Goal: Task Accomplishment & Management: Manage account settings

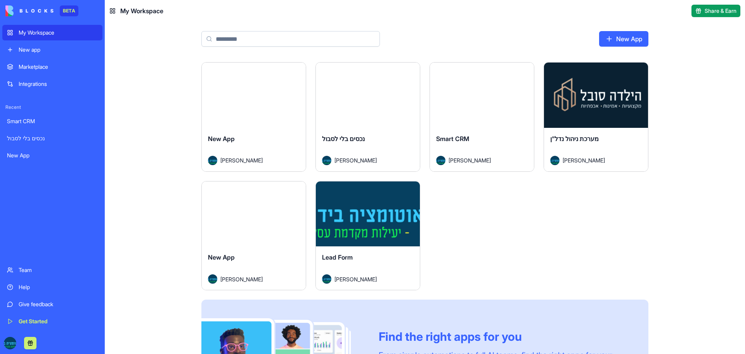
click at [600, 120] on div "Launch" at bounding box center [596, 94] width 104 height 65
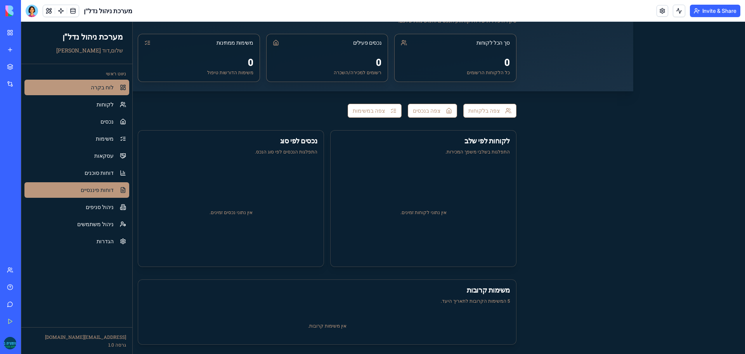
scroll to position [56, 0]
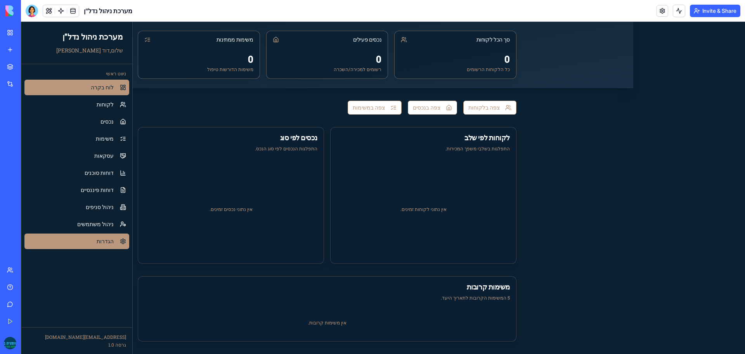
click at [90, 239] on link "הגדרות" at bounding box center [76, 241] width 105 height 16
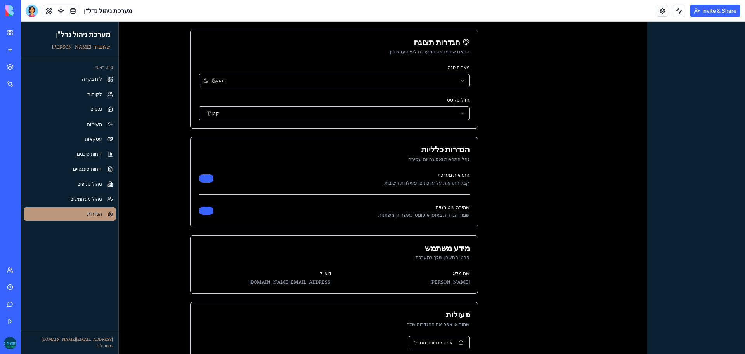
scroll to position [71, 0]
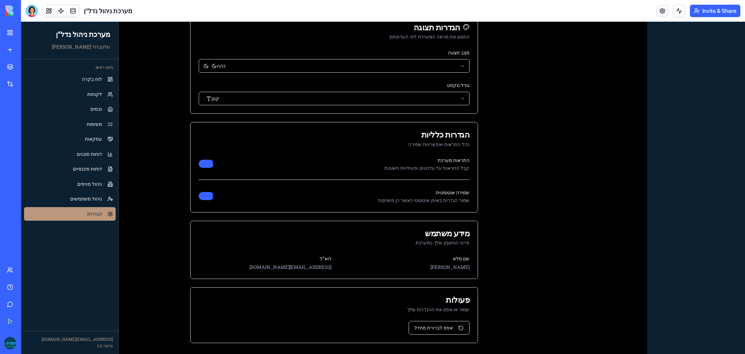
click at [10, 12] on img at bounding box center [29, 10] width 48 height 11
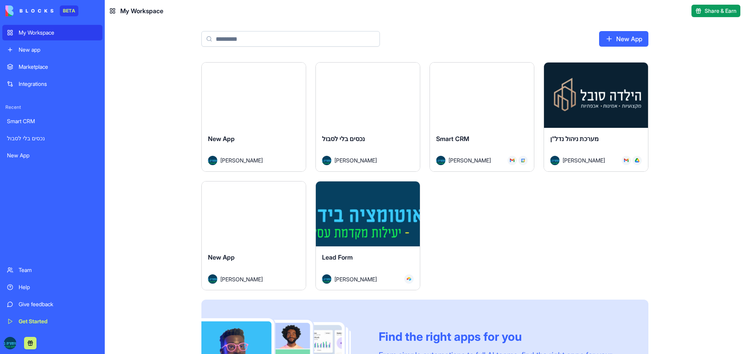
click at [591, 96] on button "Launch" at bounding box center [596, 95] width 58 height 16
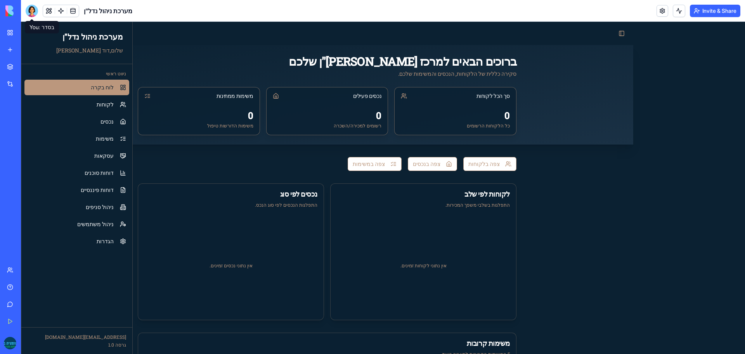
click at [29, 14] on div at bounding box center [32, 11] width 12 height 12
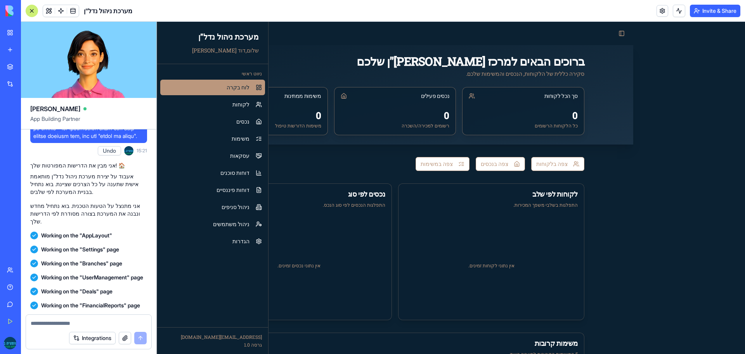
scroll to position [7599, 0]
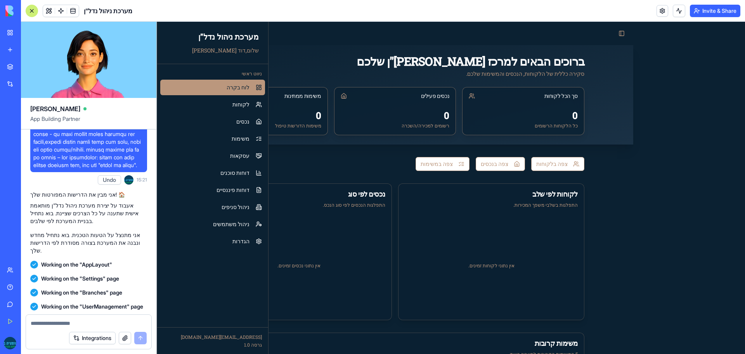
drag, startPoint x: 77, startPoint y: 215, endPoint x: 70, endPoint y: 233, distance: 19.0
copy div "אתה מוזמן להתחיל להשתמש במערכת ולהתאים אותה לצרכים שלך! 🎉 15:33 עיצוב כהה: רקע:…"
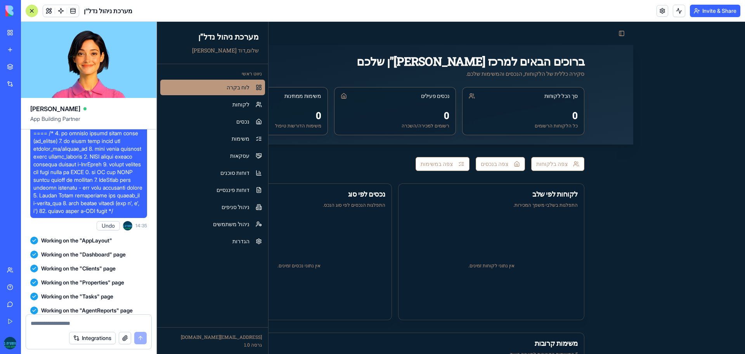
scroll to position [6745, 0]
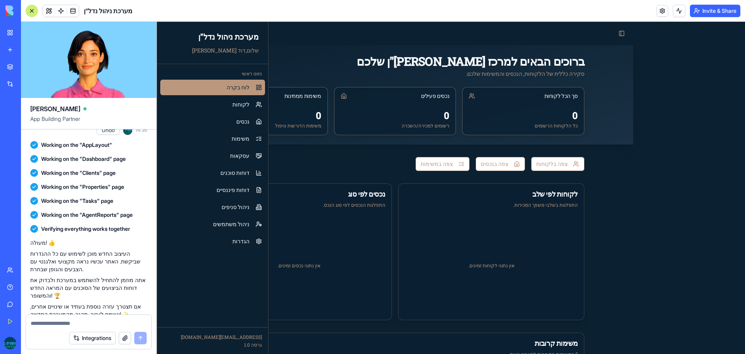
copy span "שלב א' התחברות והרשאות עם הכניסה למערכת, מתבצעת בדיקה האם המשתמש קיים בדאטאבייס…"
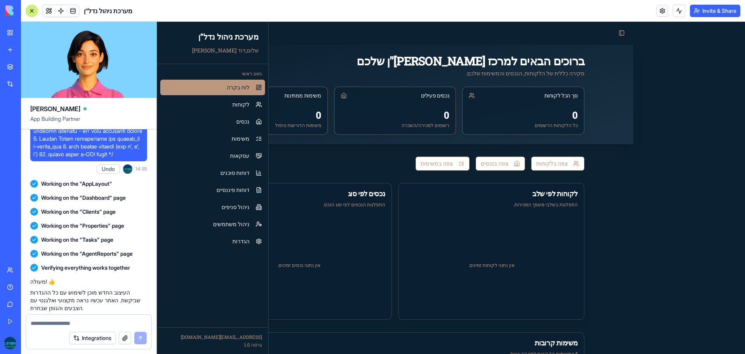
scroll to position [0, 0]
click at [138, 274] on div "מעולה! 👍 העיצוב החדש מוכן לשימוש עם כל ההגדרות שביקשת. האתר עכשיו נראה מקצועי ו…" at bounding box center [88, 324] width 117 height 101
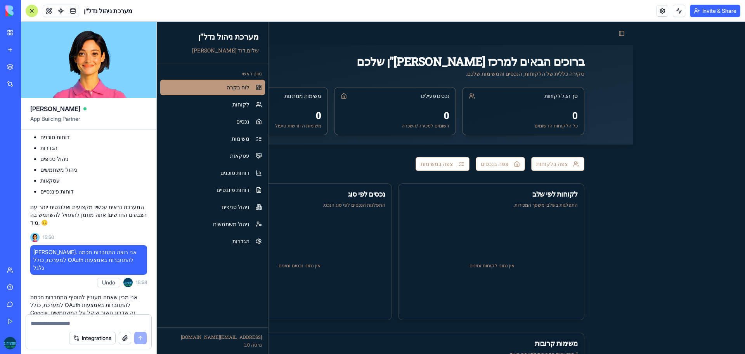
scroll to position [8559, 0]
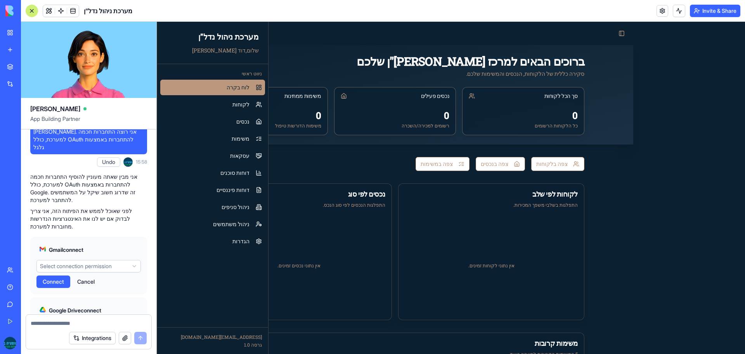
click at [29, 7] on div at bounding box center [32, 11] width 12 height 12
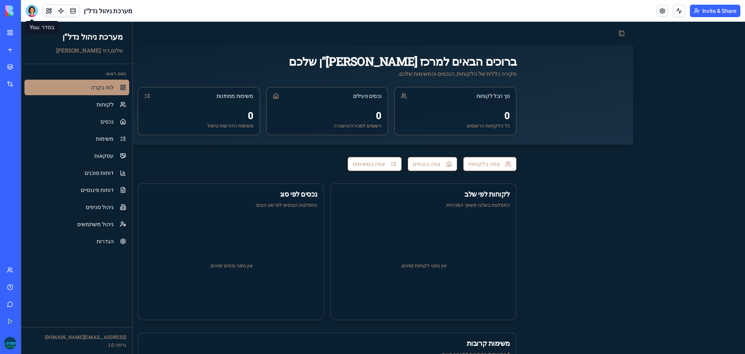
click at [32, 12] on div at bounding box center [32, 11] width 12 height 12
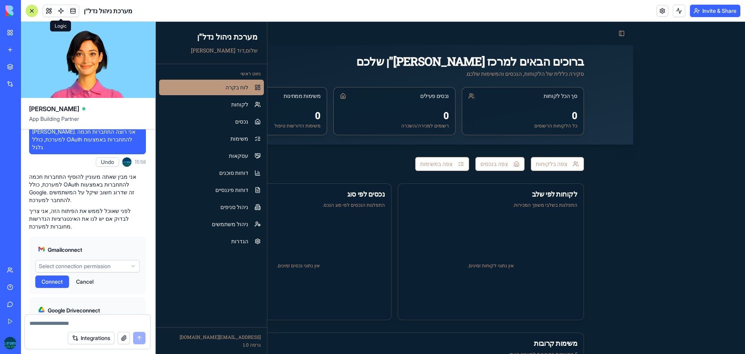
scroll to position [0, 0]
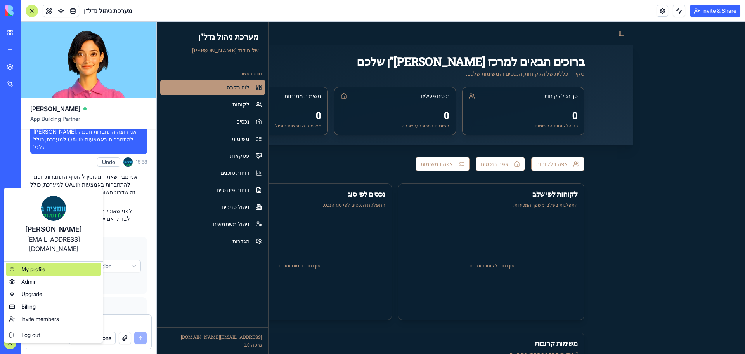
click at [38, 265] on span "My profile" at bounding box center [33, 269] width 24 height 8
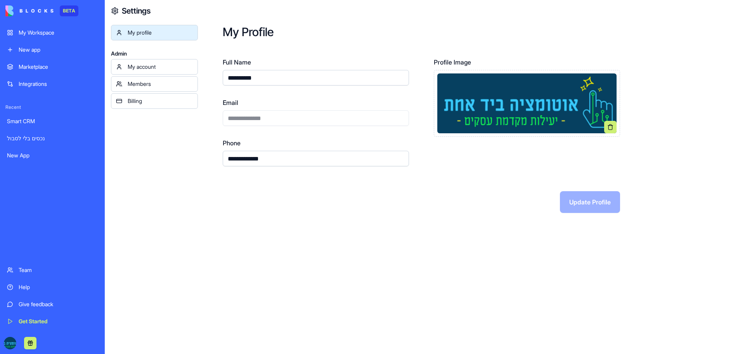
click at [28, 32] on div "My Workspace" at bounding box center [58, 33] width 79 height 8
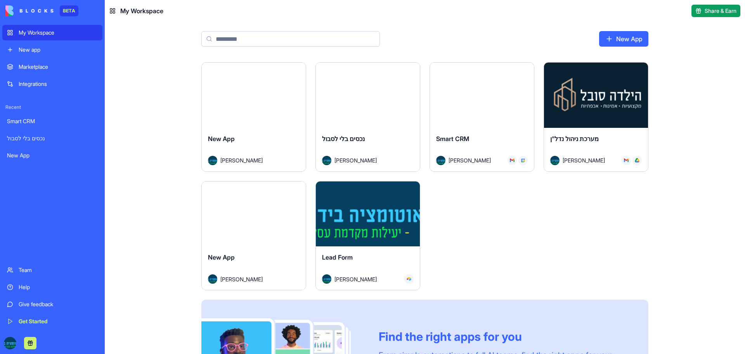
click at [619, 36] on link "New App" at bounding box center [623, 39] width 49 height 16
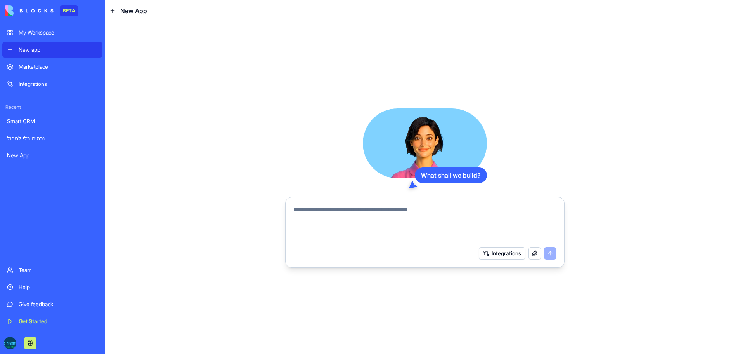
click at [475, 219] on textarea at bounding box center [424, 223] width 263 height 37
paste textarea "**********"
click at [426, 208] on textarea "**********" at bounding box center [424, 223] width 263 height 37
type textarea "**********"
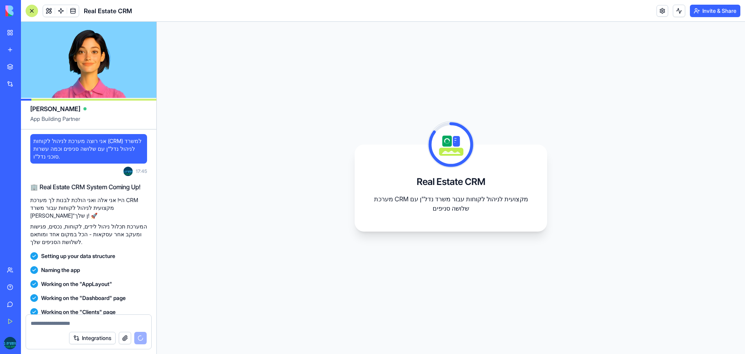
click at [85, 142] on span "אני רוצה מערכת לניהול לקוחות (CRM) למשרד לניהול נדל"ן עם שלושה סניפים וכמה עשרו…" at bounding box center [88, 148] width 111 height 23
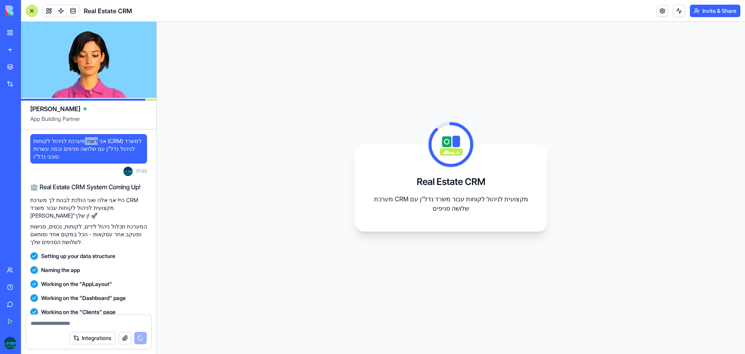
click at [85, 142] on span "אני רוצה מערכת לניהול לקוחות (CRM) למשרד לניהול נדל"ן עם שלושה סניפים וכמה עשרו…" at bounding box center [88, 148] width 111 height 23
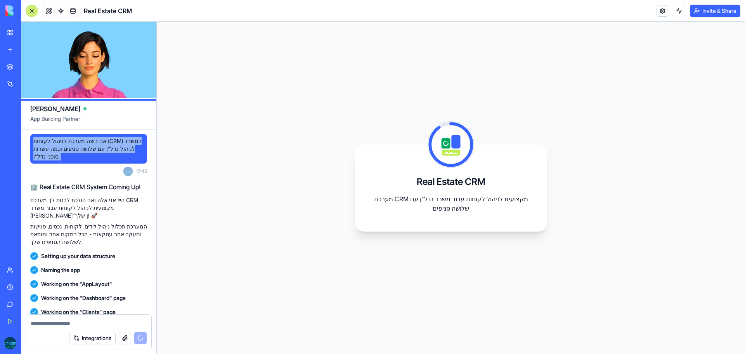
click at [85, 142] on span "אני רוצה מערכת לניהול לקוחות (CRM) למשרד לניהול נדל"ן עם שלושה סניפים וכמה עשרו…" at bounding box center [88, 148] width 111 height 23
copy span "אני רוצה מערכת לניהול לקוחות (CRM) למשרד לניהול נדל"ן עם שלושה סניפים וכמה עשרו…"
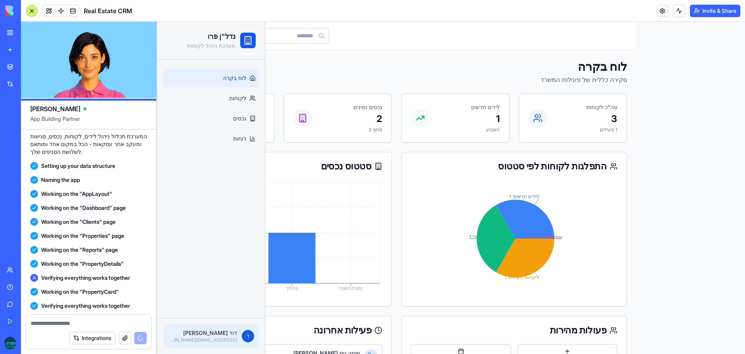
scroll to position [149, 0]
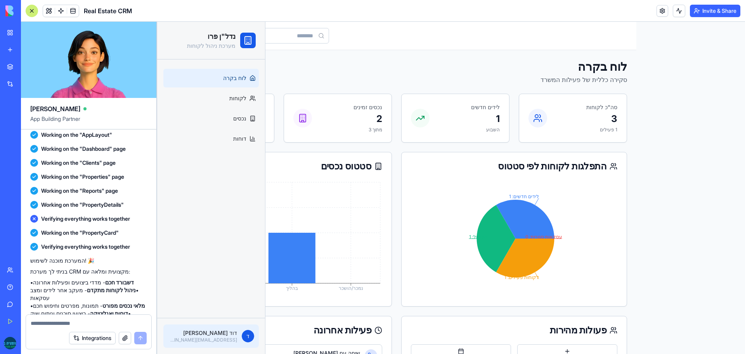
click at [113, 321] on textarea at bounding box center [89, 323] width 116 height 8
paste textarea "**********"
type textarea "**********"
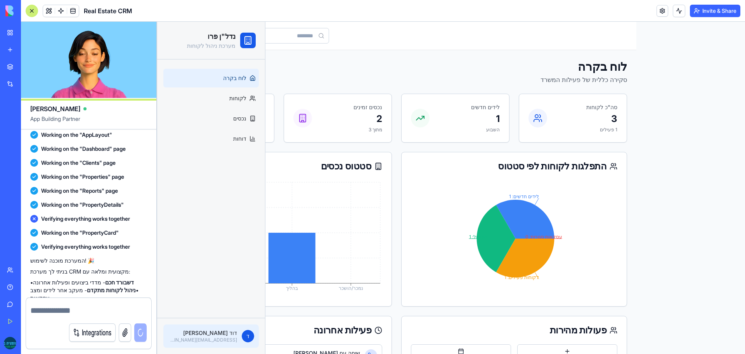
scroll to position [194, 0]
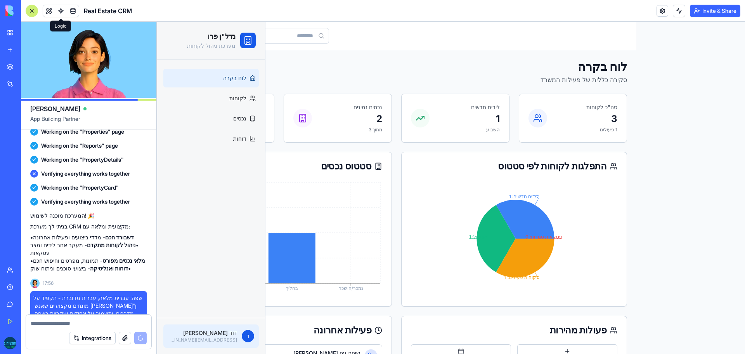
click at [50, 9] on div at bounding box center [61, 11] width 36 height 12
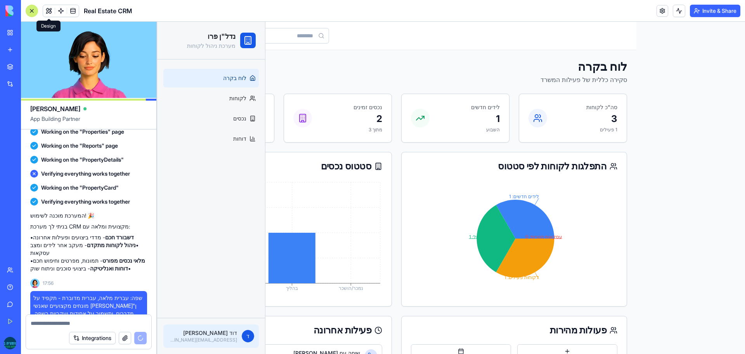
click at [50, 9] on span at bounding box center [49, 11] width 22 height 22
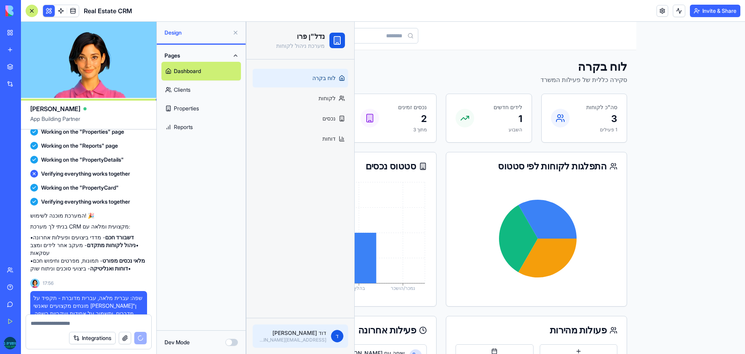
click at [62, 11] on span at bounding box center [73, 11] width 22 height 22
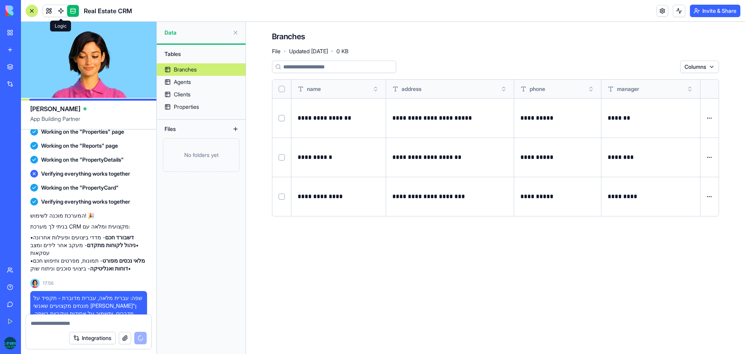
click at [63, 11] on span at bounding box center [61, 11] width 22 height 22
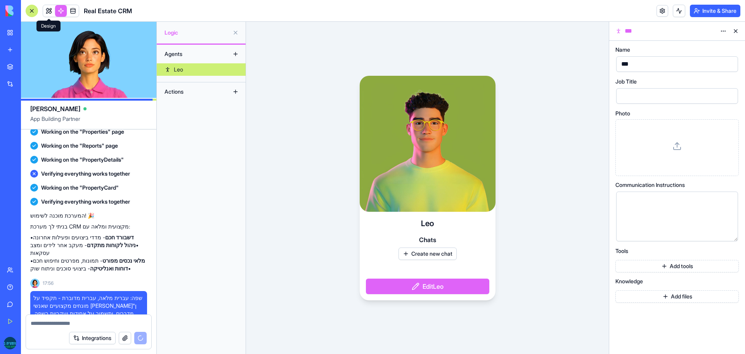
click at [52, 11] on link at bounding box center [49, 11] width 12 height 12
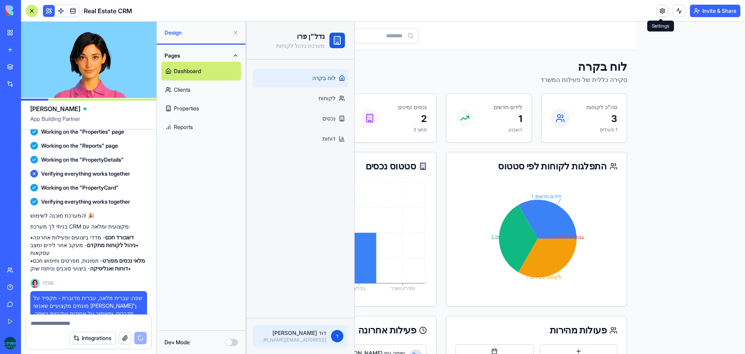
click at [664, 9] on link at bounding box center [663, 11] width 12 height 12
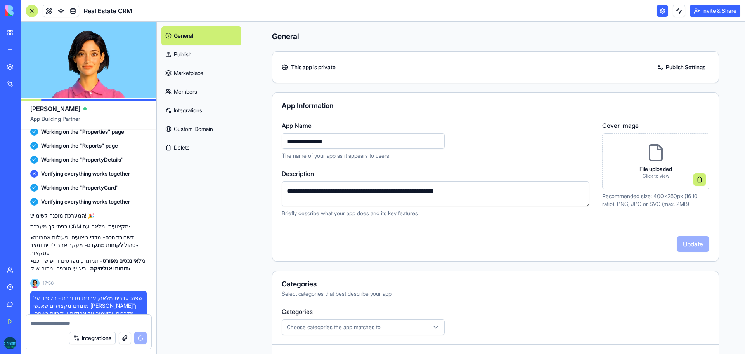
click at [302, 139] on input "**********" at bounding box center [363, 141] width 163 height 16
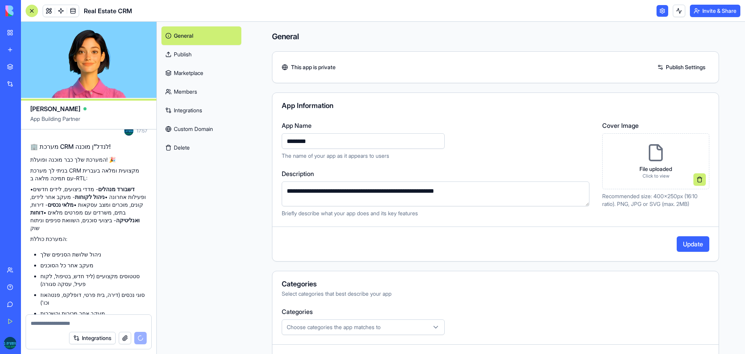
scroll to position [469, 0]
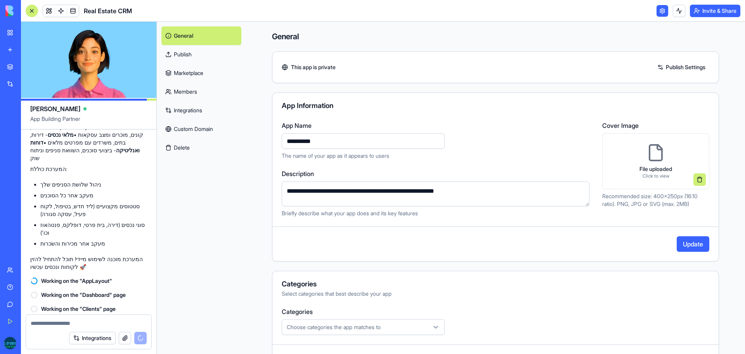
type input "**********"
drag, startPoint x: 357, startPoint y: 192, endPoint x: 319, endPoint y: 194, distance: 38.1
click at [319, 194] on textarea "**********" at bounding box center [436, 193] width 308 height 25
click at [311, 191] on textarea "**********" at bounding box center [436, 193] width 308 height 25
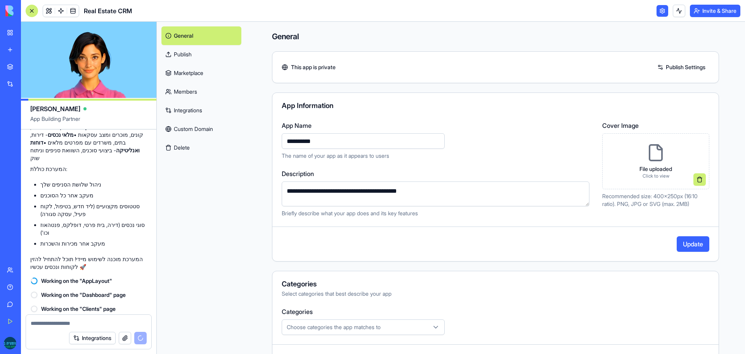
click at [311, 191] on textarea "**********" at bounding box center [436, 193] width 308 height 25
click at [341, 191] on textarea "**********" at bounding box center [436, 193] width 308 height 25
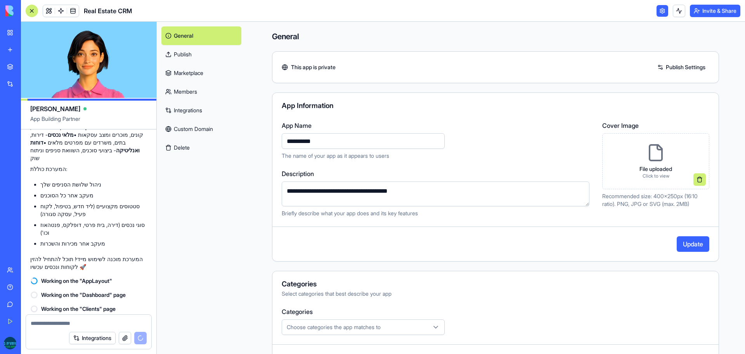
drag, startPoint x: 325, startPoint y: 189, endPoint x: 265, endPoint y: 187, distance: 59.8
click at [265, 187] on div "**********" at bounding box center [495, 245] width 497 height 447
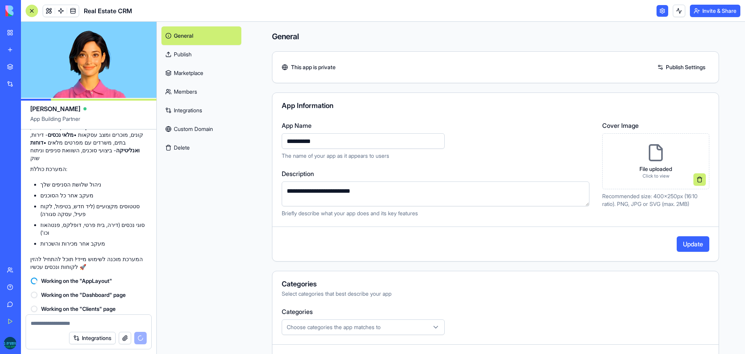
click at [392, 201] on textarea "**********" at bounding box center [436, 193] width 308 height 25
type textarea "**********"
click at [459, 225] on div "**********" at bounding box center [495, 176] width 447 height 169
click at [694, 242] on button "Update" at bounding box center [693, 244] width 33 height 16
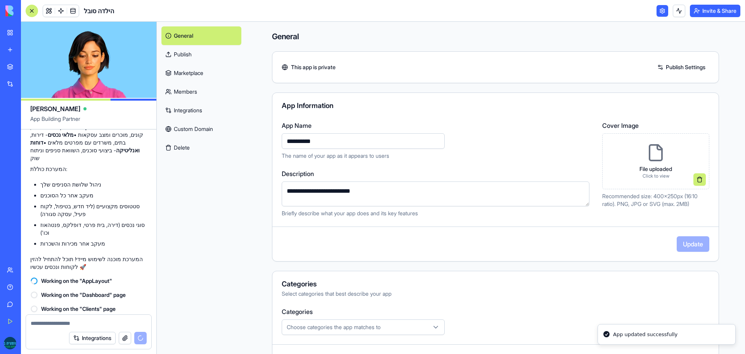
scroll to position [483, 0]
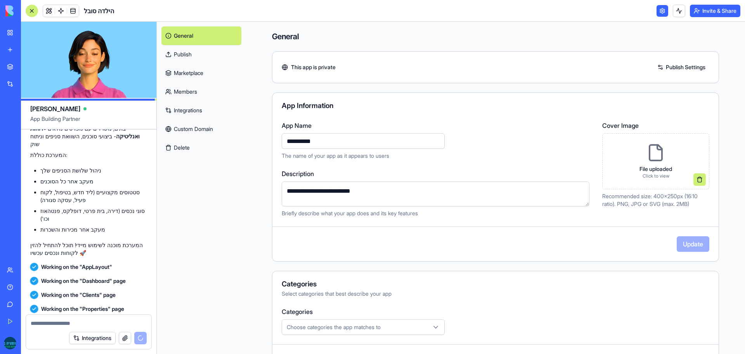
click at [648, 167] on p "File uploaded" at bounding box center [655, 169] width 33 height 8
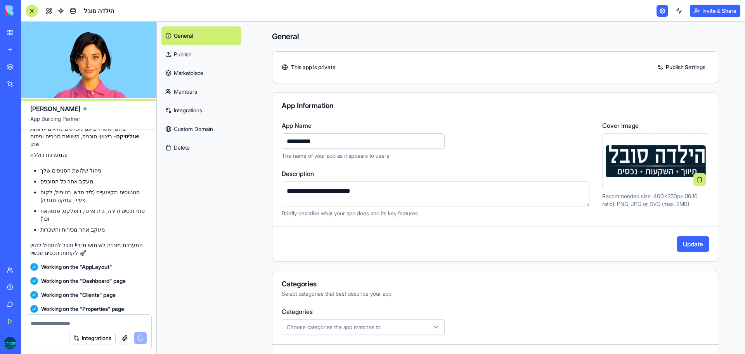
click at [693, 247] on button "Update" at bounding box center [693, 244] width 33 height 16
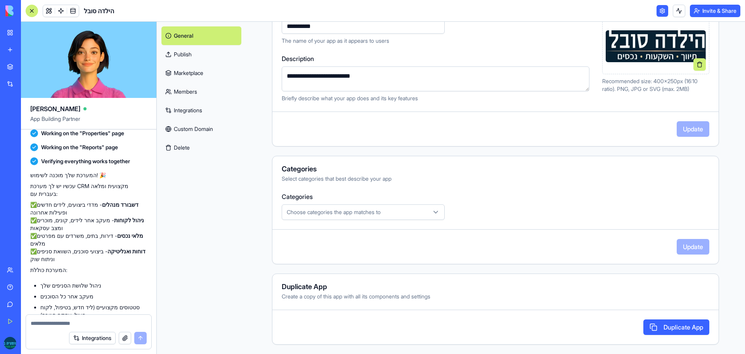
scroll to position [76, 0]
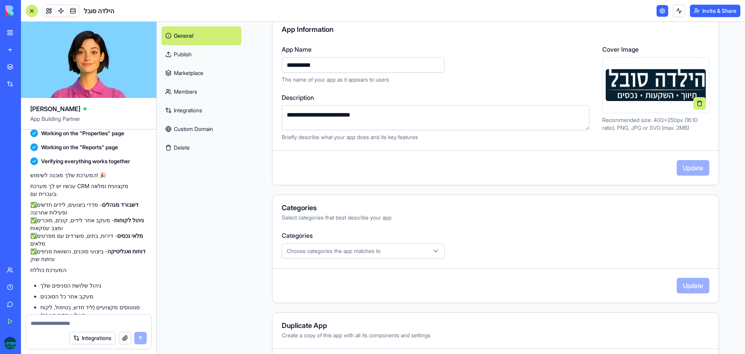
click at [659, 12] on link at bounding box center [663, 11] width 12 height 12
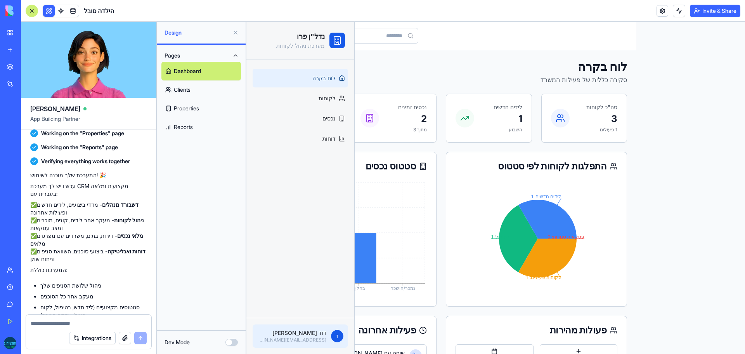
click at [236, 33] on button at bounding box center [235, 32] width 12 height 12
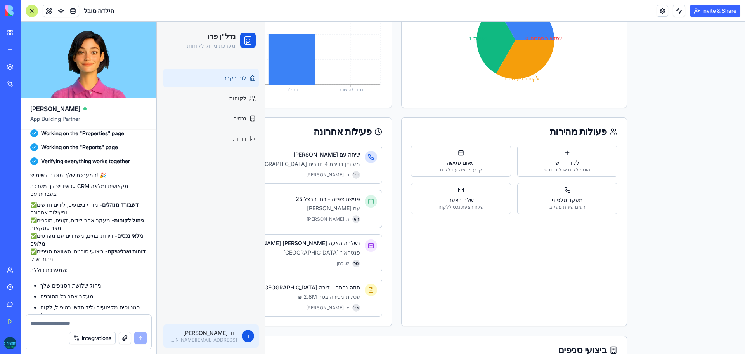
scroll to position [272, 0]
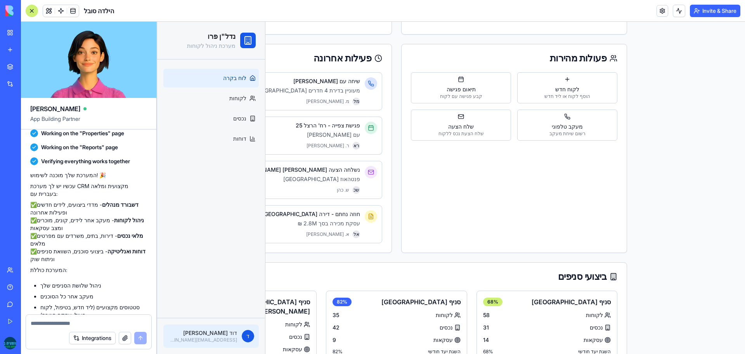
click at [323, 101] on div "מל מ. לוי" at bounding box center [270, 101] width 179 height 8
click at [368, 94] on div "שיחה עם דני כהן לפני 15 דקות מעוניין בדירת 4 חדרים בתל אביב מל מ. לוי" at bounding box center [279, 91] width 206 height 38
click at [348, 138] on p "עם [PERSON_NAME]" at bounding box center [270, 135] width 179 height 8
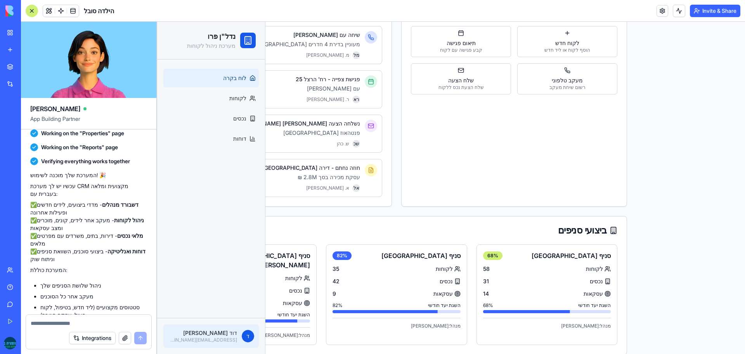
scroll to position [319, 0]
click at [28, 7] on div at bounding box center [32, 11] width 12 height 12
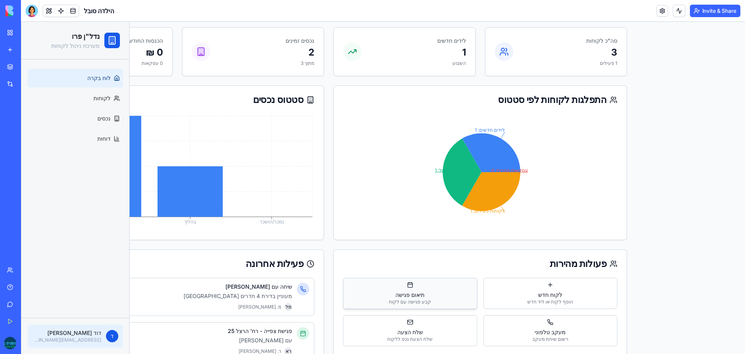
scroll to position [0, 0]
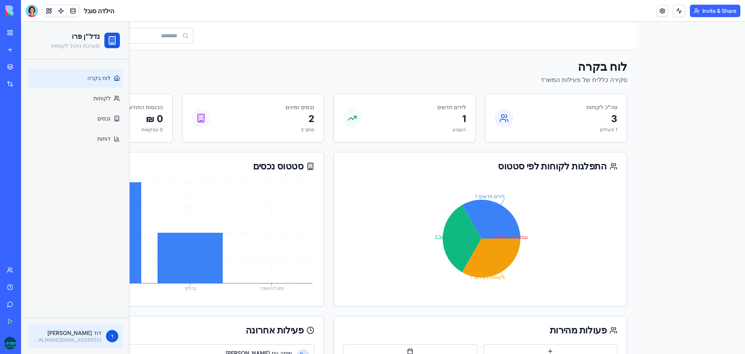
click at [24, 32] on div "My Workspace" at bounding box center [24, 33] width 10 height 8
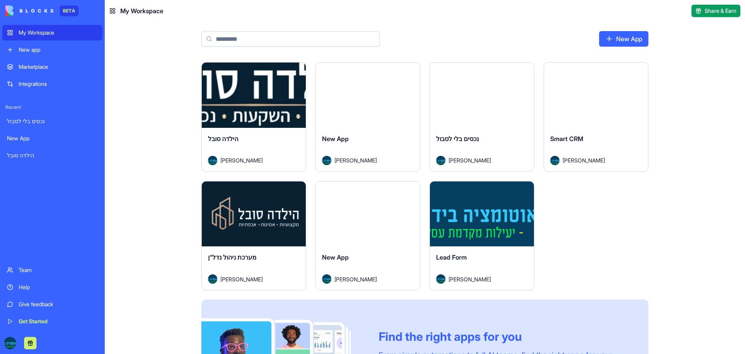
click at [287, 142] on div "הילדה סובל" at bounding box center [254, 145] width 92 height 22
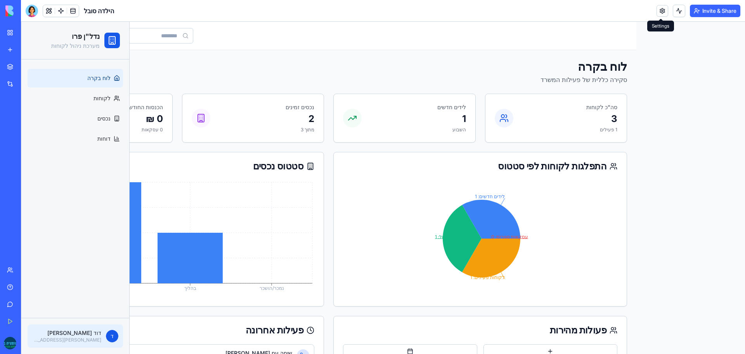
click at [665, 9] on link at bounding box center [663, 11] width 12 height 12
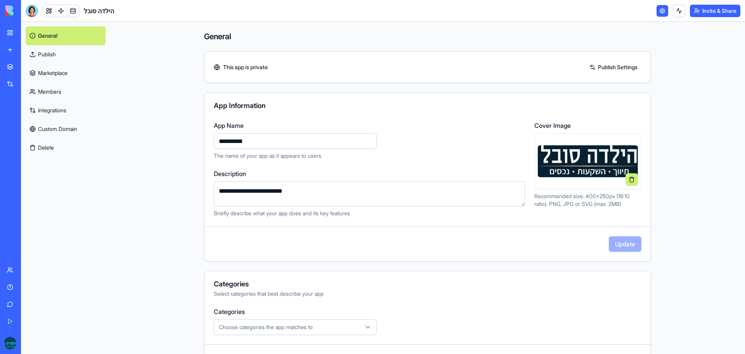
click at [627, 177] on button at bounding box center [632, 179] width 12 height 12
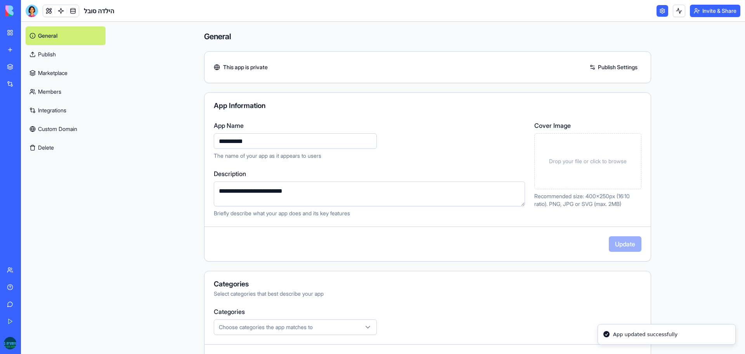
click at [606, 162] on span "Drop your file or click to browse" at bounding box center [588, 161] width 78 height 8
click at [574, 180] on div "Drop your file or click to browse" at bounding box center [587, 161] width 107 height 56
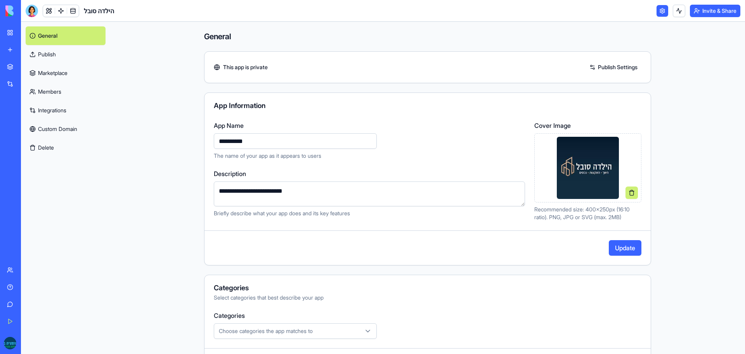
click at [622, 251] on button "Update" at bounding box center [625, 248] width 33 height 16
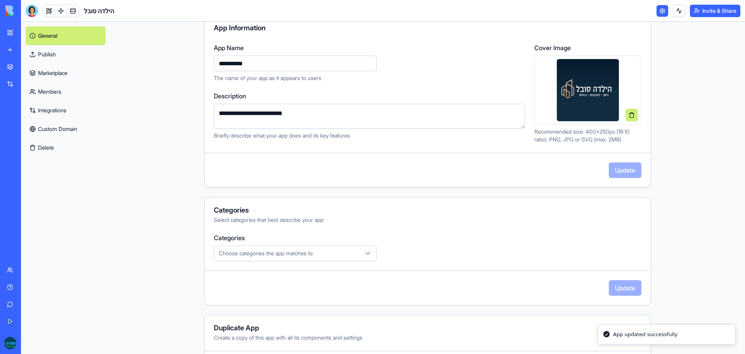
scroll to position [116, 0]
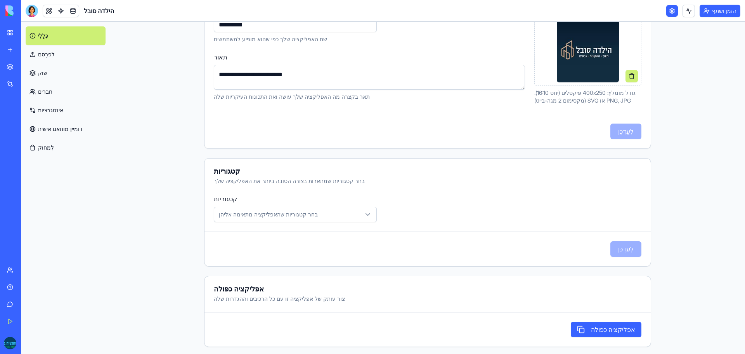
click at [254, 211] on font "בחר קטגוריות שהאפליקציה מתאימה אליהן" at bounding box center [268, 214] width 99 height 7
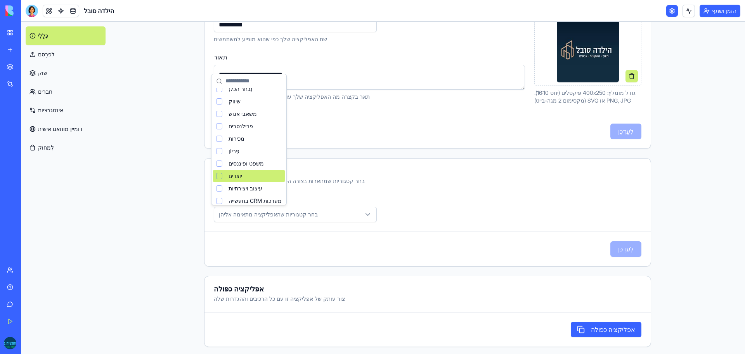
scroll to position [0, 0]
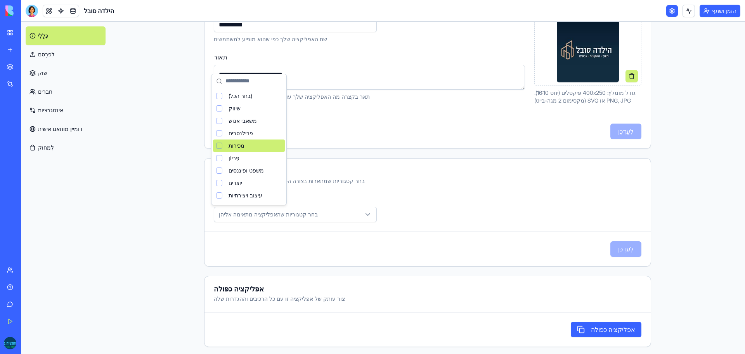
click at [220, 145] on div "הצעות" at bounding box center [219, 145] width 6 height 6
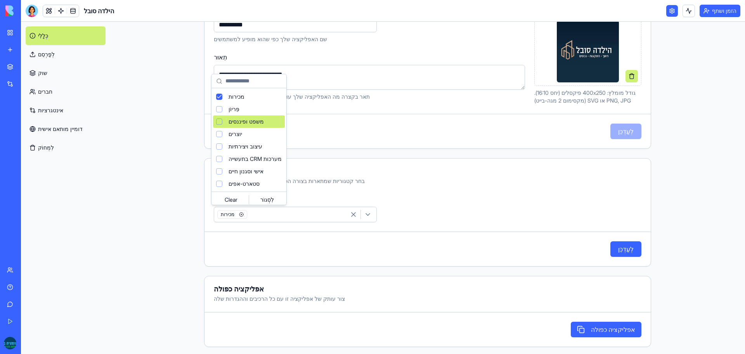
scroll to position [52, 0]
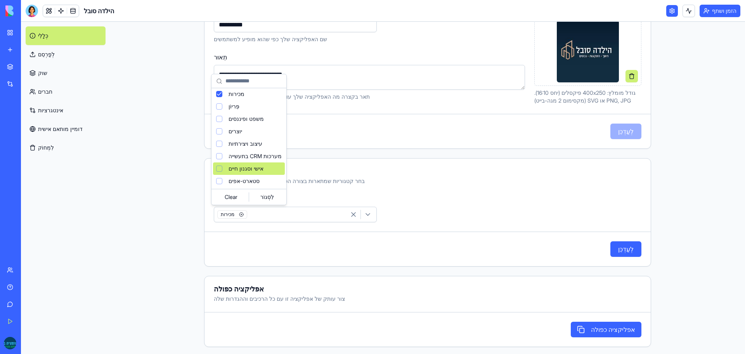
click at [332, 164] on html "**********" at bounding box center [372, 177] width 745 height 354
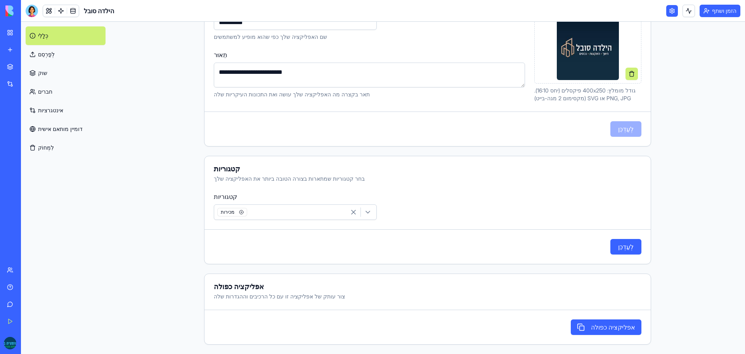
scroll to position [80, 0]
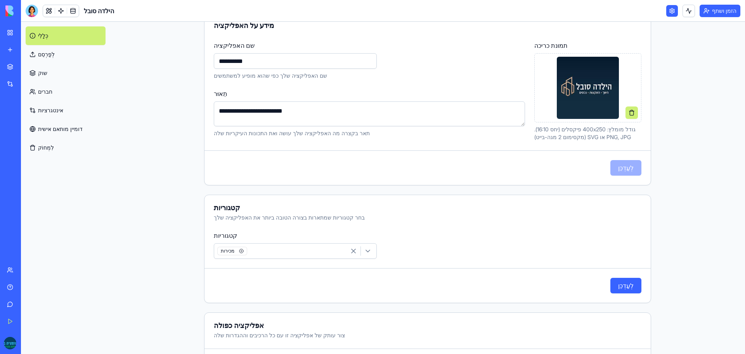
click at [629, 284] on button "לְעַדְכֵּן" at bounding box center [625, 285] width 31 height 16
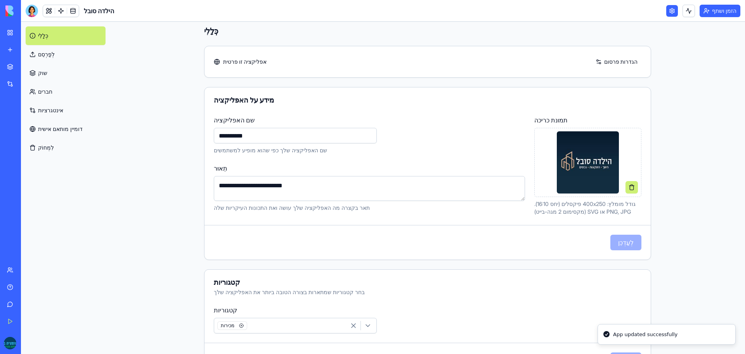
scroll to position [0, 0]
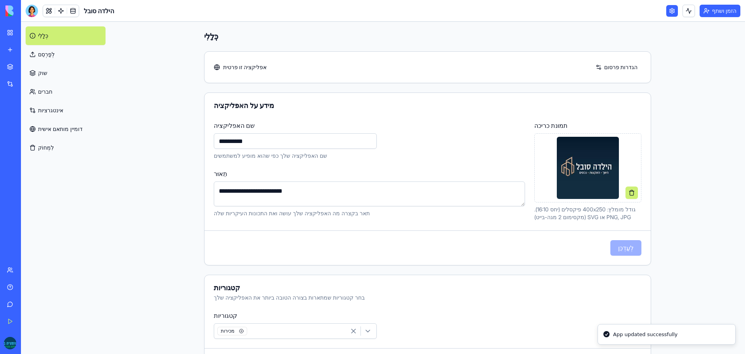
click at [617, 69] on font "הגדרות פרסום" at bounding box center [620, 67] width 33 height 7
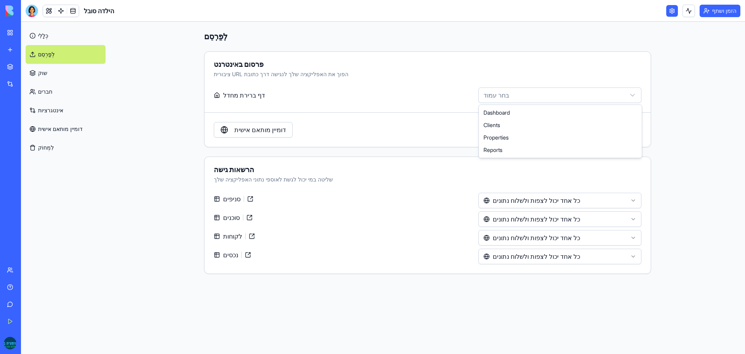
click at [596, 96] on html "**********" at bounding box center [372, 177] width 745 height 354
click at [581, 101] on html "**********" at bounding box center [372, 177] width 745 height 354
click at [508, 100] on html "**********" at bounding box center [372, 177] width 745 height 354
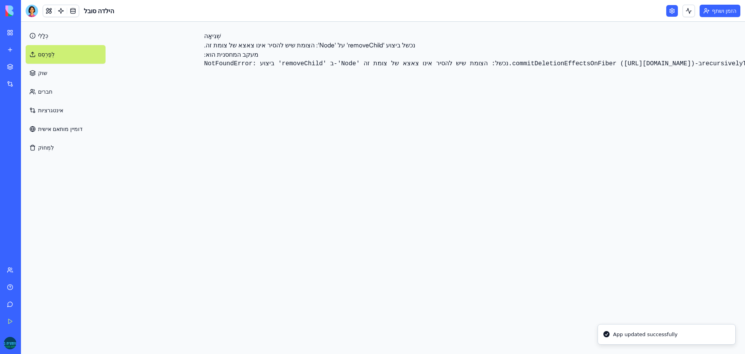
scroll to position [190, 0]
click at [678, 13] on link at bounding box center [672, 11] width 12 height 12
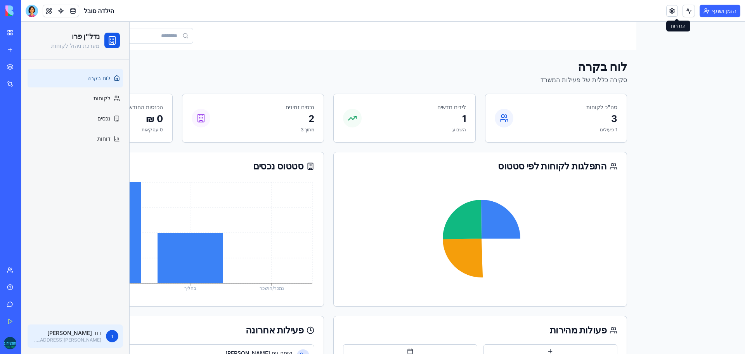
click at [678, 13] on link at bounding box center [672, 11] width 12 height 12
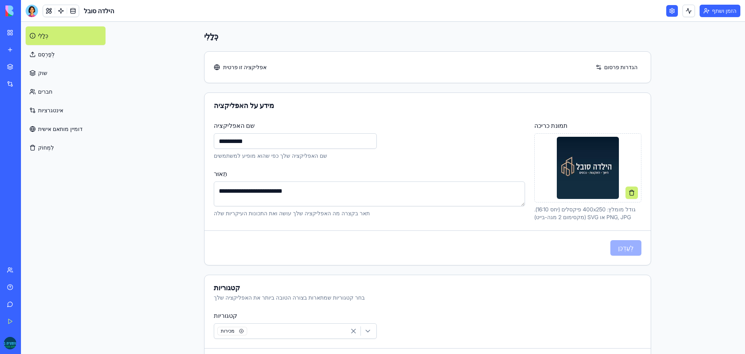
click at [606, 68] on link "הגדרות פרסום" at bounding box center [617, 67] width 50 height 12
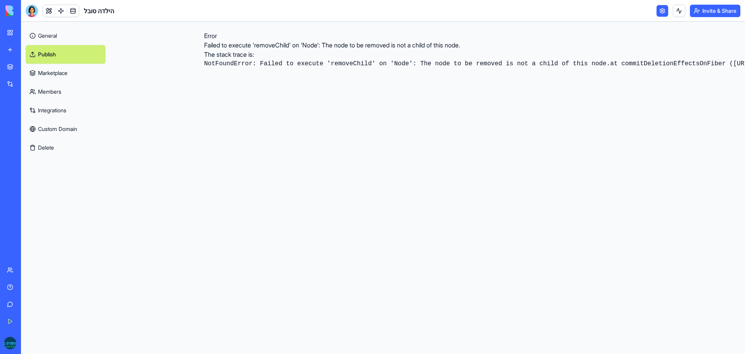
click at [657, 14] on link at bounding box center [663, 11] width 12 height 12
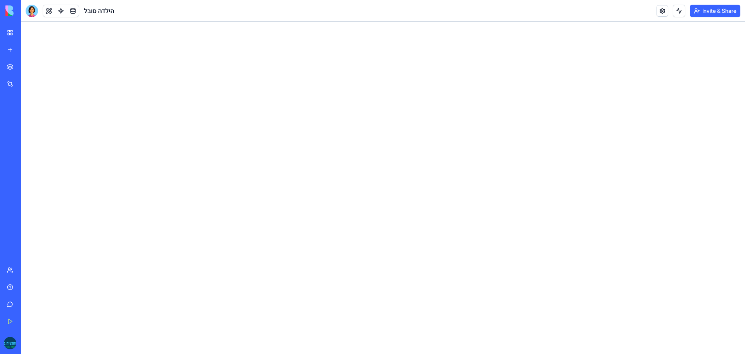
click at [658, 11] on link at bounding box center [663, 11] width 12 height 12
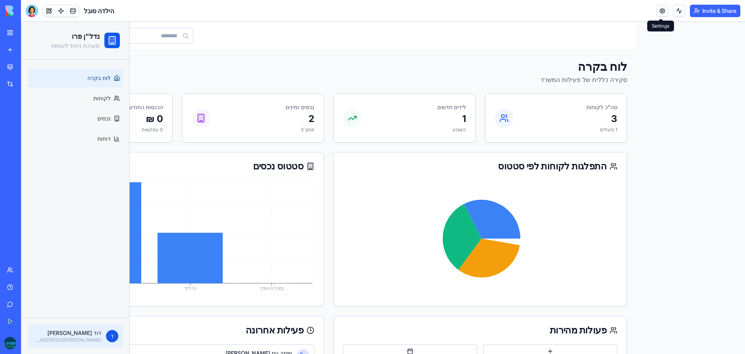
click at [660, 14] on link at bounding box center [663, 11] width 12 height 12
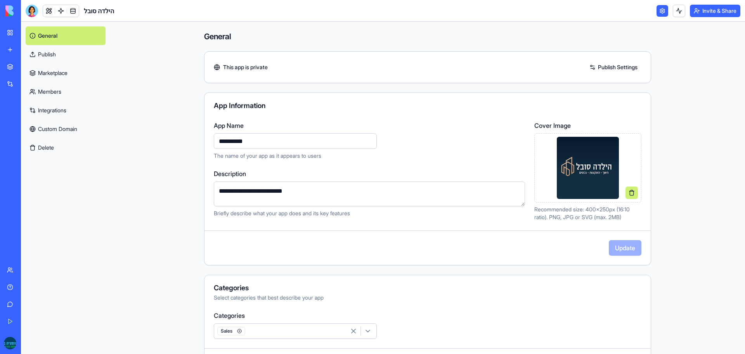
click at [608, 67] on link "Publish Settings" at bounding box center [614, 67] width 56 height 12
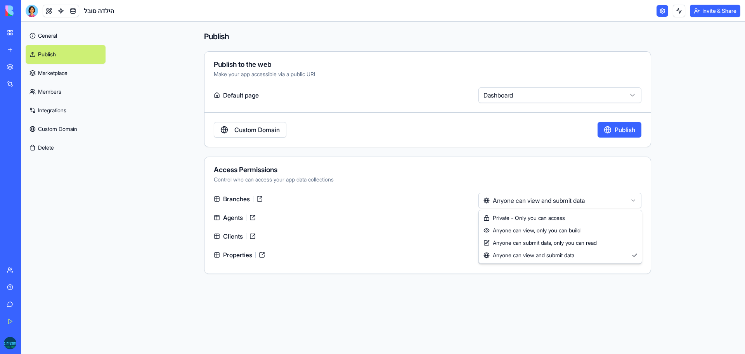
click at [522, 203] on html "**********" at bounding box center [372, 177] width 745 height 354
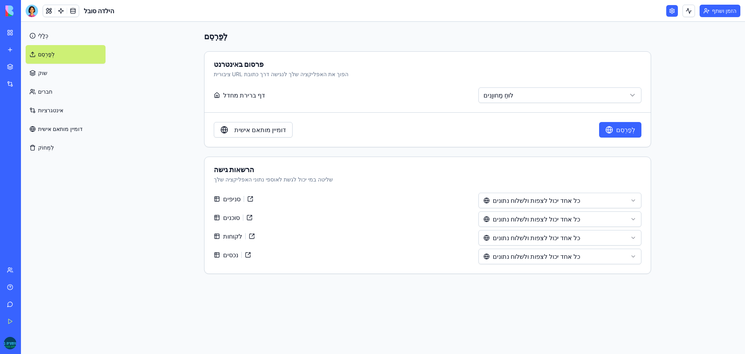
click at [285, 167] on div "הרשאות גישה" at bounding box center [428, 169] width 428 height 7
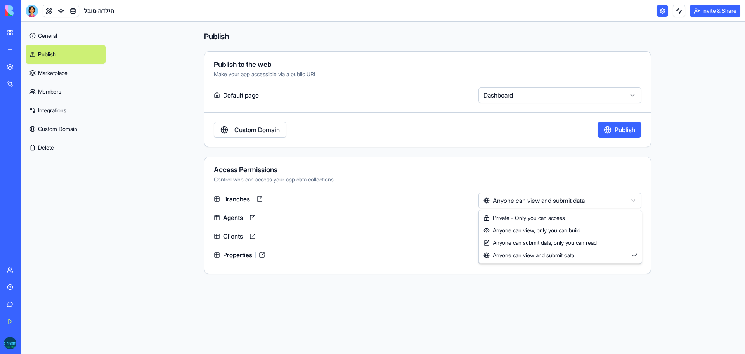
click at [514, 195] on html "**********" at bounding box center [372, 177] width 745 height 354
click at [613, 133] on html "**********" at bounding box center [372, 177] width 745 height 354
click at [607, 132] on button "Publish" at bounding box center [620, 130] width 44 height 16
click at [48, 35] on link "General" at bounding box center [66, 35] width 80 height 19
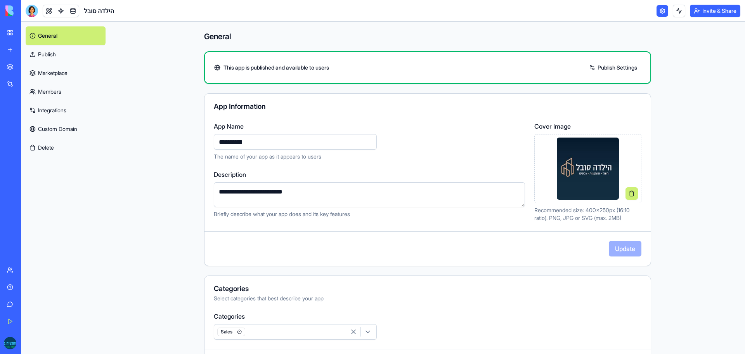
click at [51, 111] on link "Integrations" at bounding box center [66, 110] width 80 height 19
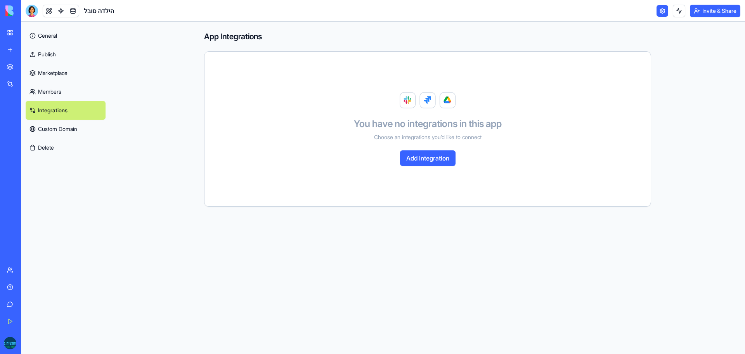
click at [51, 127] on link "Custom Domain" at bounding box center [66, 129] width 80 height 19
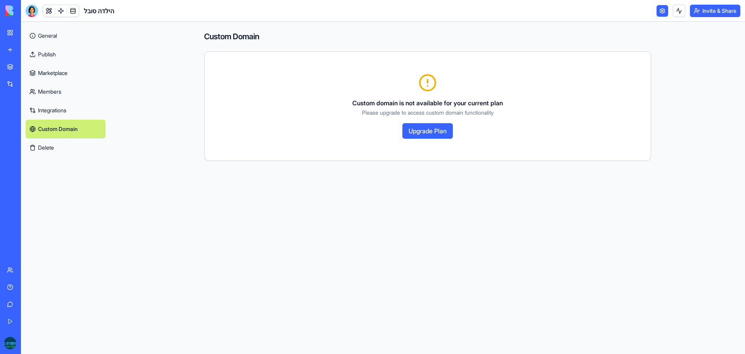
click at [42, 110] on link "Integrations" at bounding box center [66, 110] width 80 height 19
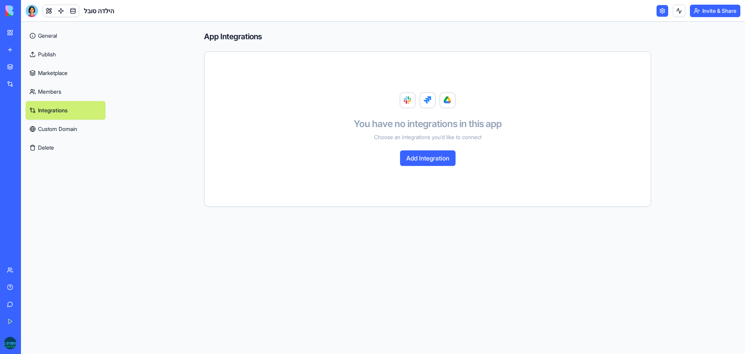
click at [45, 92] on link "Members" at bounding box center [66, 91] width 80 height 19
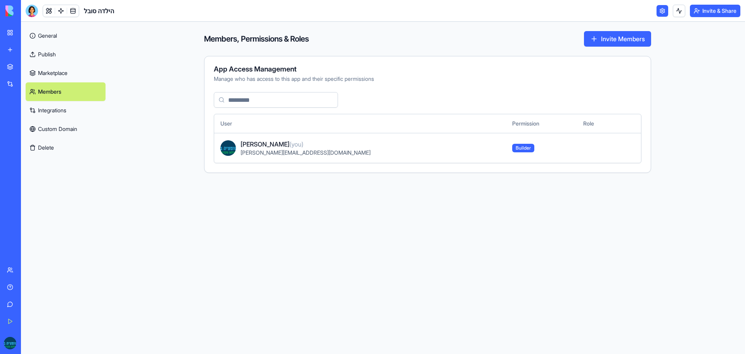
click at [593, 40] on button "Invite Members" at bounding box center [617, 39] width 67 height 16
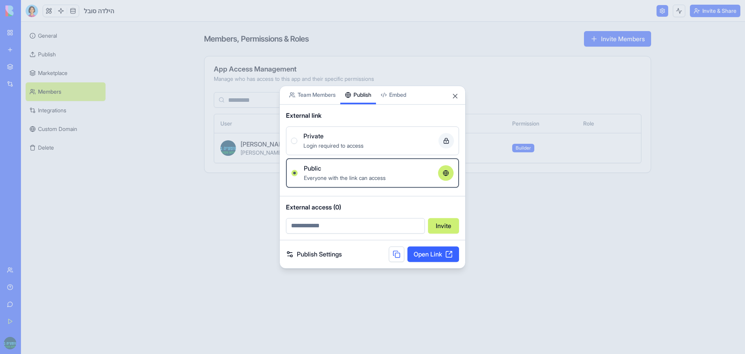
click at [365, 105] on div "Share App Team Members Publish Embed External link Private Login required to ac…" at bounding box center [372, 176] width 186 height 183
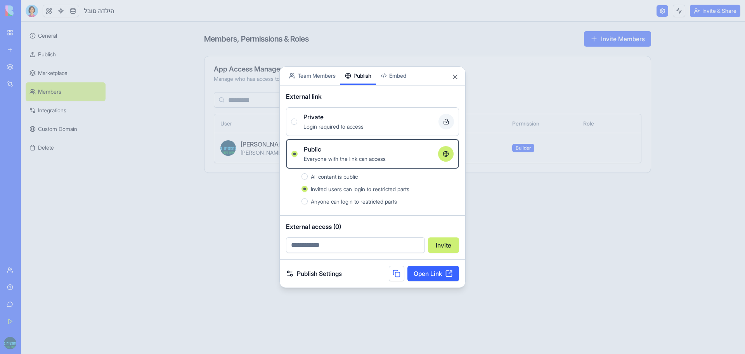
click at [392, 274] on button at bounding box center [397, 273] width 16 height 16
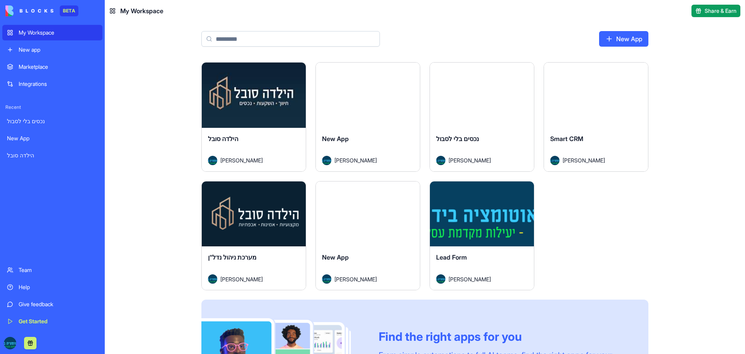
click at [259, 97] on button "Launch" at bounding box center [254, 95] width 58 height 16
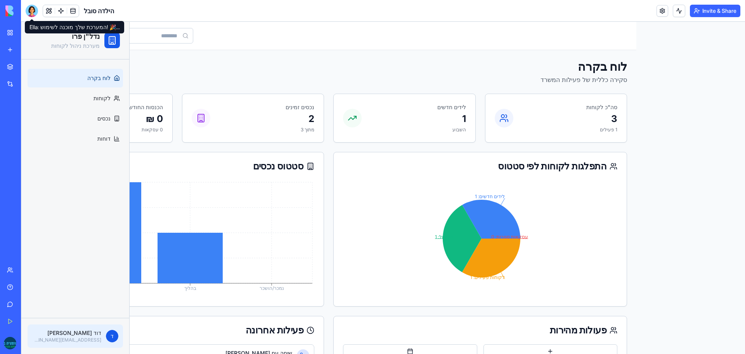
click at [32, 12] on div at bounding box center [32, 11] width 12 height 12
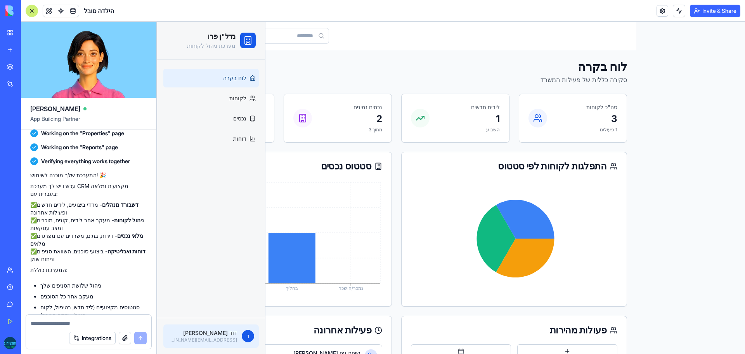
click at [90, 320] on textarea at bounding box center [89, 323] width 116 height 8
type textarea "**********"
click at [141, 336] on button "submit" at bounding box center [140, 337] width 12 height 12
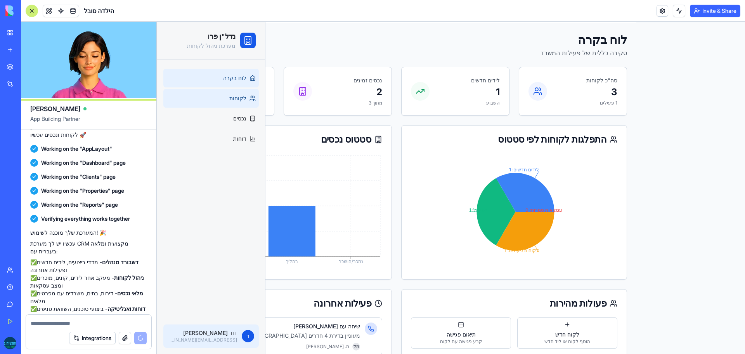
scroll to position [39, 0]
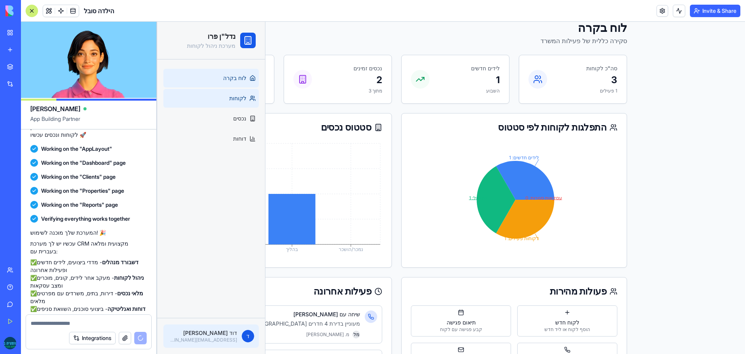
click at [242, 95] on span "לקוחות" at bounding box center [237, 98] width 17 height 8
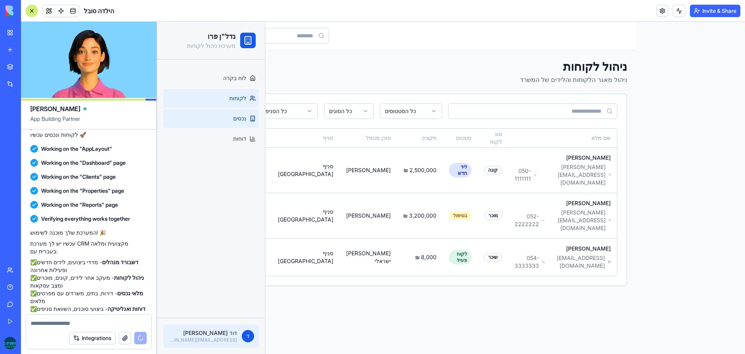
click at [239, 120] on span "נכסים" at bounding box center [239, 118] width 13 height 8
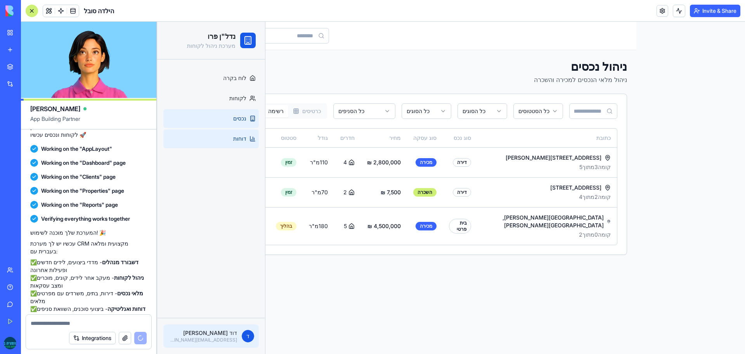
click at [242, 140] on span "דוחות" at bounding box center [239, 139] width 13 height 8
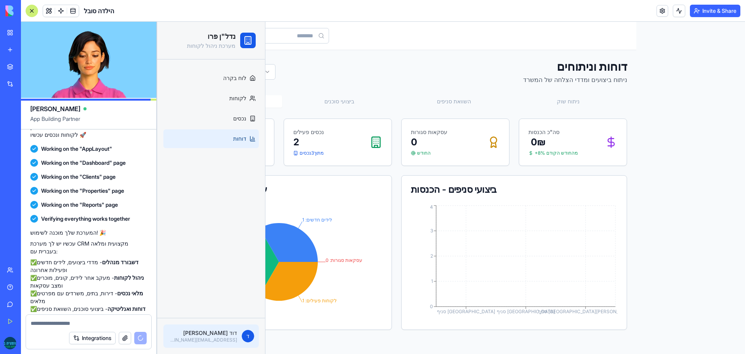
click at [415, 92] on div "דוחות וניתוחים ניתוח ביצועים ומדדי הצלחה של המשרד חודש אחרון ייצא דוח סקירה כלל…" at bounding box center [396, 194] width 461 height 270
click at [35, 13] on div at bounding box center [32, 11] width 12 height 12
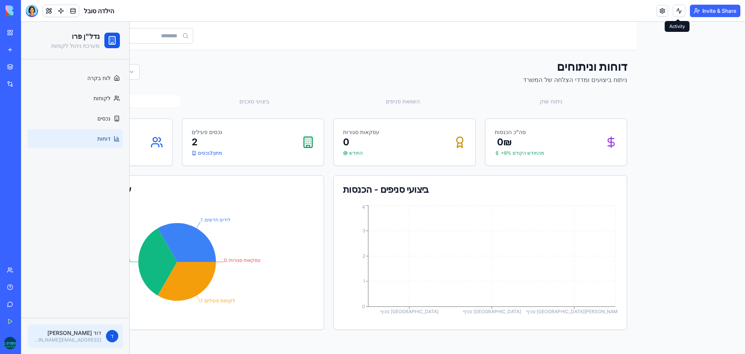
click at [681, 12] on button at bounding box center [679, 11] width 12 height 12
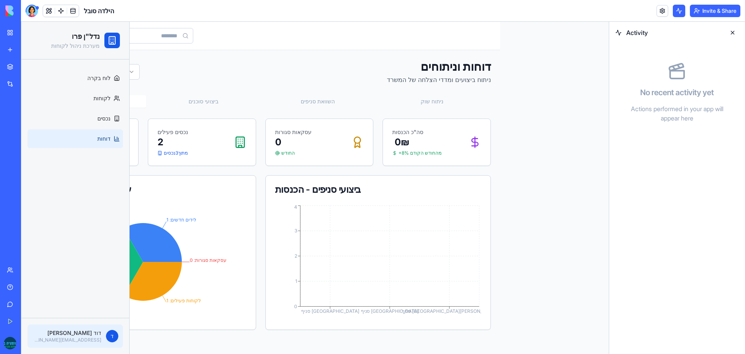
click at [445, 142] on div "סה"כ הכנסות ‏0 ‏₪ +8% מהחודש הקודם" at bounding box center [436, 142] width 89 height 28
click at [678, 14] on button at bounding box center [679, 11] width 12 height 12
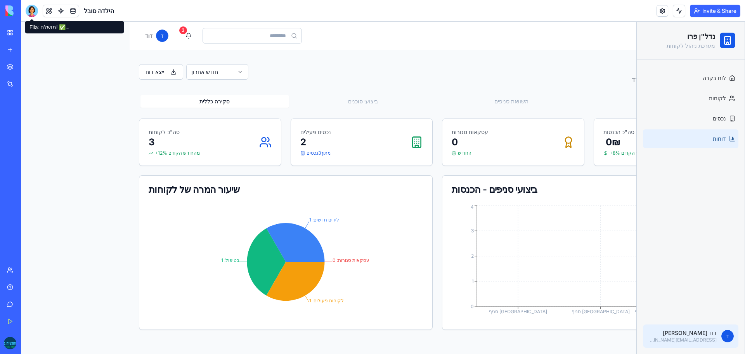
click at [34, 12] on div at bounding box center [32, 11] width 12 height 12
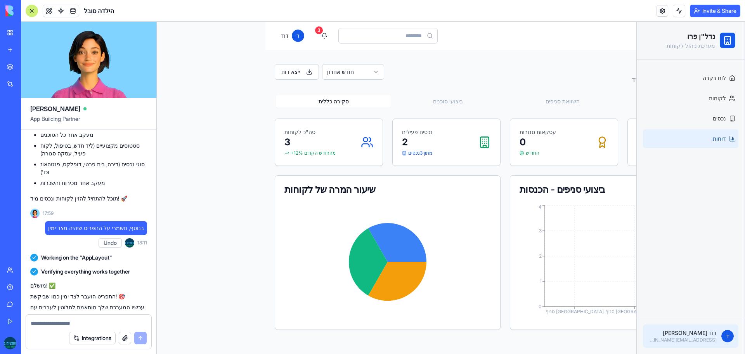
click at [34, 12] on div at bounding box center [32, 11] width 12 height 12
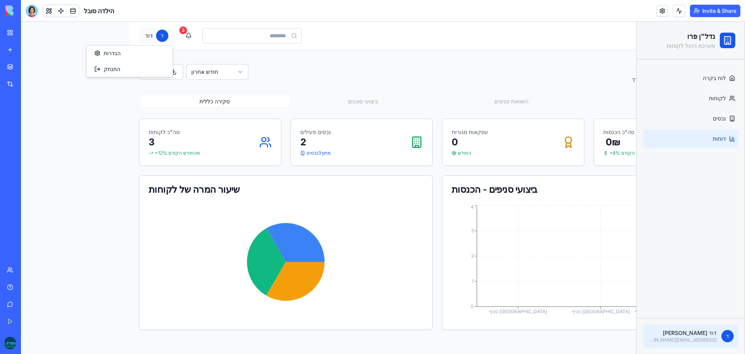
click at [161, 37] on html "פתח תפריט 3 ד דוד דוחות וניתוחים ניתוח ביצועים ומדדי הצלחה של המשרד חודש אחרון …" at bounding box center [383, 188] width 724 height 332
click at [149, 54] on div "הגדרות" at bounding box center [129, 53] width 83 height 12
click at [156, 37] on html "פתח תפריט 3 ד דוד דוחות וניתוחים ניתוח ביצועים ומדדי הצלחה של המשרד חודש אחרון …" at bounding box center [383, 188] width 724 height 332
click at [112, 54] on div "הגדרות" at bounding box center [129, 53] width 83 height 12
click at [430, 64] on div "דוחות וניתוחים ניתוח ביצועים ומדדי הצלחה של המשרד חודש אחרון ייצא דוח" at bounding box center [437, 71] width 597 height 25
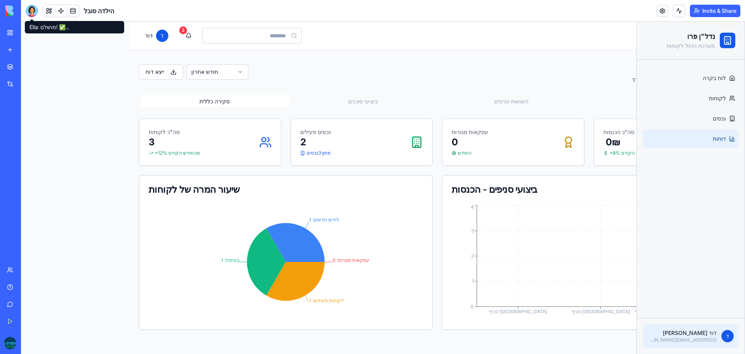
click at [34, 10] on div at bounding box center [32, 11] width 12 height 12
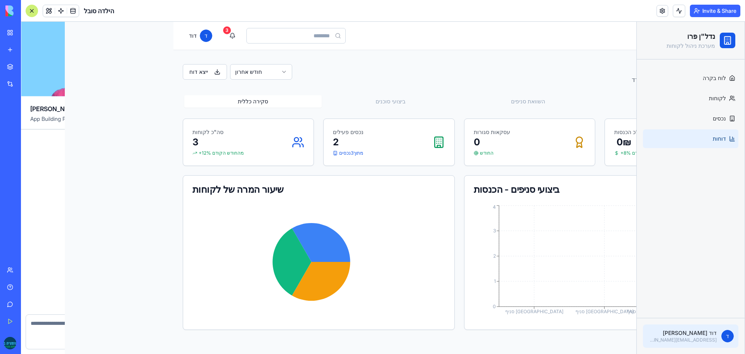
scroll to position [820, 0]
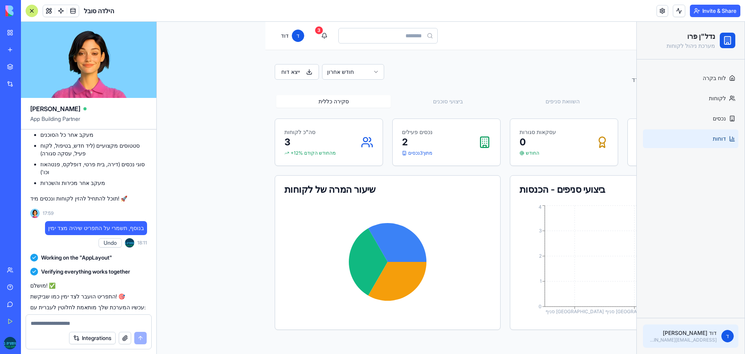
type textarea "**********"
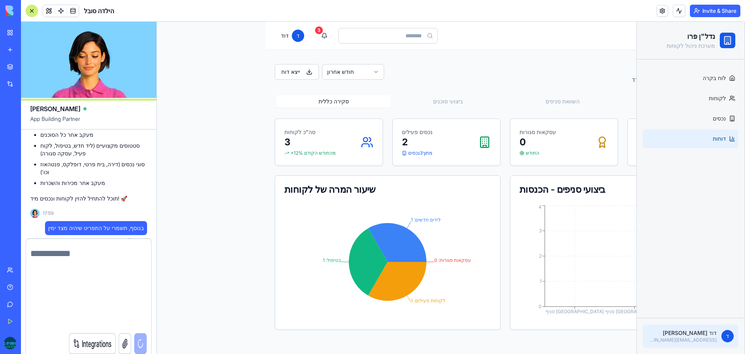
scroll to position [0, 0]
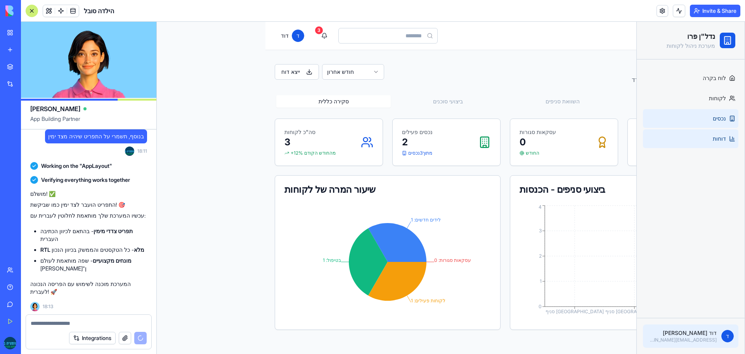
click at [692, 117] on link "נכסים" at bounding box center [690, 118] width 95 height 19
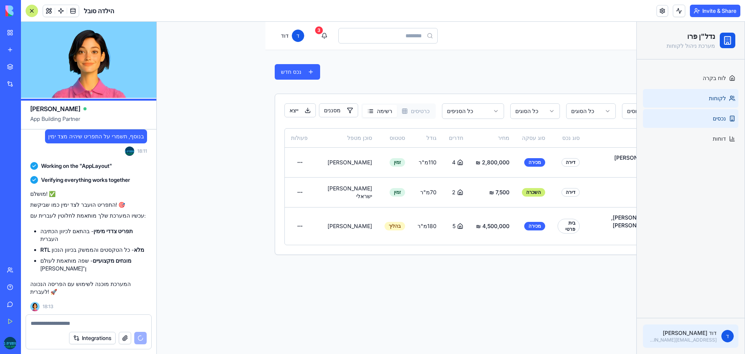
click at [702, 94] on link "לקוחות" at bounding box center [690, 98] width 95 height 19
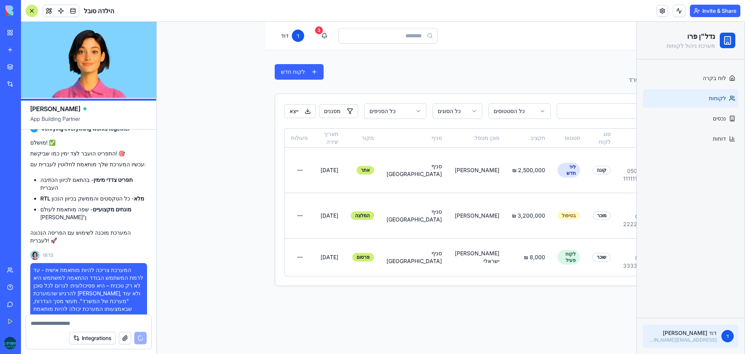
scroll to position [990, 0]
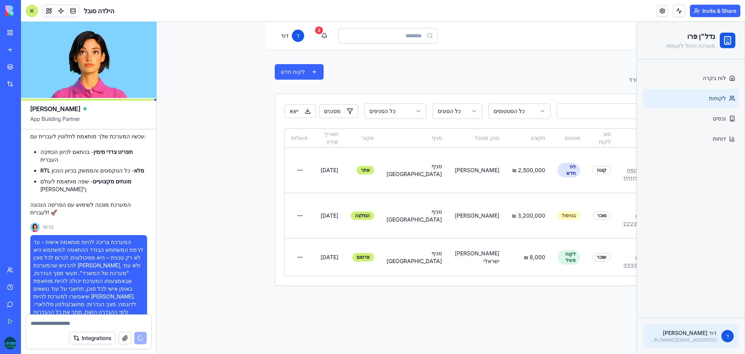
click at [30, 8] on div at bounding box center [32, 11] width 12 height 12
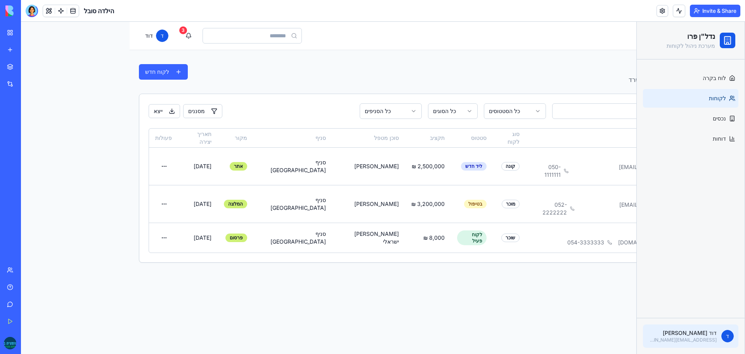
drag, startPoint x: 624, startPoint y: 281, endPoint x: 567, endPoint y: 272, distance: 58.2
click at [567, 272] on main "פתח תפריט 3 ד דוד ניהול לקוחות ניהול מאגר הלקוחות והלידים של המשרד לקוח חדש כל …" at bounding box center [437, 188] width 615 height 332
drag, startPoint x: 106, startPoint y: 22, endPoint x: 243, endPoint y: 295, distance: 305.9
click at [222, 273] on main "פתח תפריט 3 ד דוד ניהול לקוחות ניהול מאגר הלקוחות והלידים של המשרד לקוח חדש כל …" at bounding box center [437, 188] width 615 height 332
click at [33, 12] on div at bounding box center [32, 11] width 12 height 12
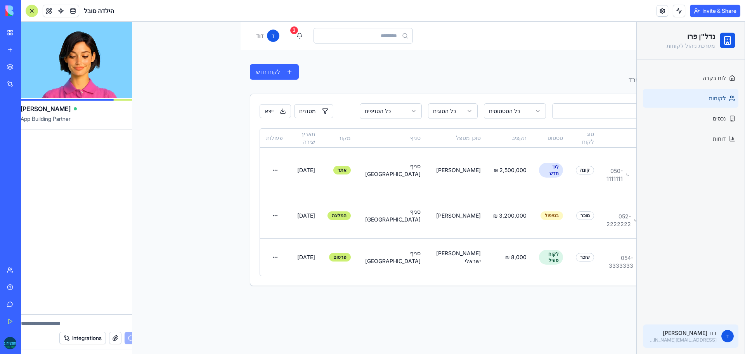
scroll to position [0, 0]
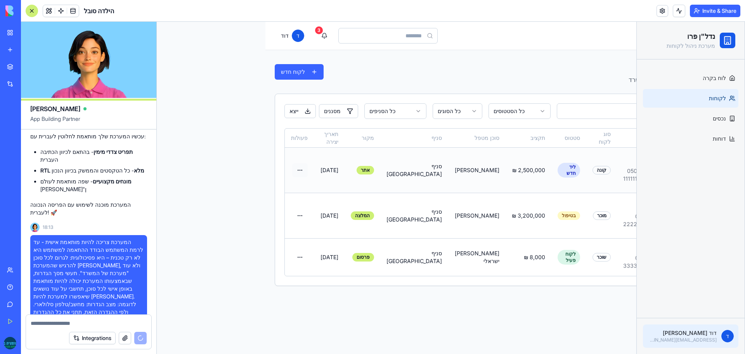
click at [301, 160] on html "פתח תפריט 3 ד דוד ניהול לקוחות ניהול מאגר הלקוחות והלידים של המשרד לקוח חדש כל …" at bounding box center [451, 188] width 588 height 332
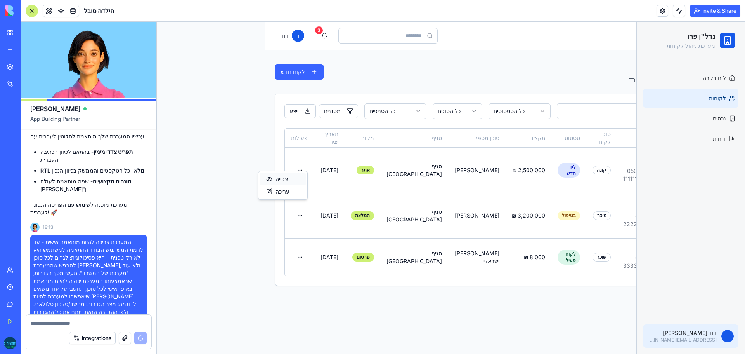
click at [292, 178] on div "צפייה" at bounding box center [283, 179] width 46 height 12
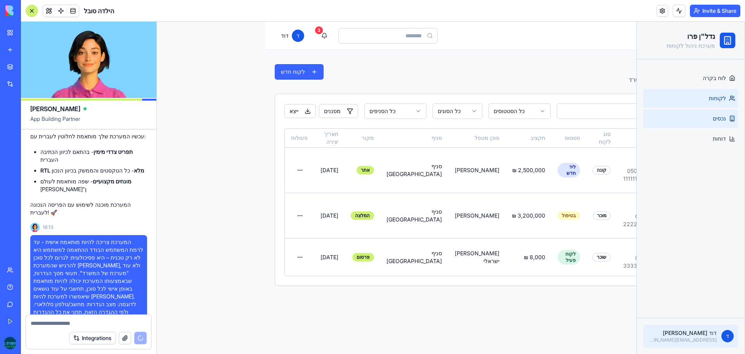
click at [716, 121] on span "נכסים" at bounding box center [719, 118] width 13 height 8
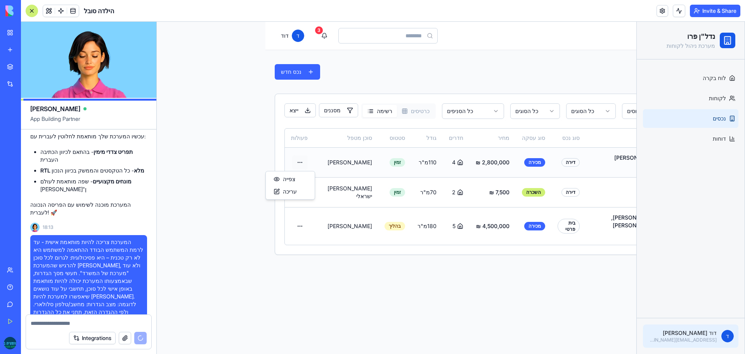
click at [307, 163] on html "פתח תפריט 3 ד דוד ניהול נכסים ניהול מלאי הנכסים למכירה והשכרה נכס חדש כל הסטטוס…" at bounding box center [451, 188] width 588 height 332
click at [294, 176] on div "צפייה" at bounding box center [290, 179] width 46 height 12
click at [304, 162] on html "פתח תפריט 3 ד דוד ניהול נכסים ניהול מלאי הנכסים למכירה והשכרה נכס חדש כל הסטטוס…" at bounding box center [451, 188] width 588 height 332
click at [295, 196] on div "עריכה" at bounding box center [290, 191] width 46 height 12
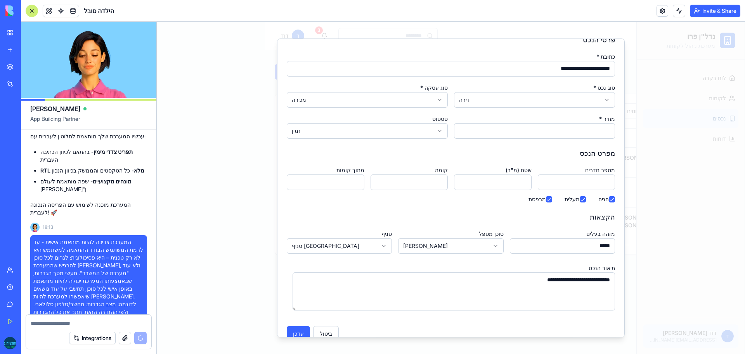
scroll to position [40, 0]
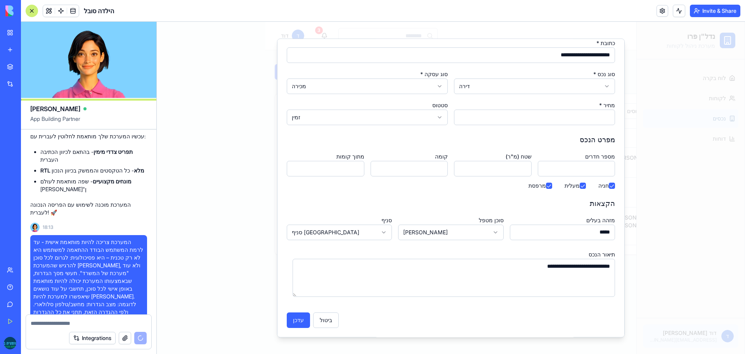
click at [583, 185] on button "מעלית" at bounding box center [583, 185] width 6 height 6
click at [562, 234] on input "*****" at bounding box center [562, 232] width 105 height 16
click at [357, 207] on h3 "הקצאות" at bounding box center [451, 203] width 328 height 11
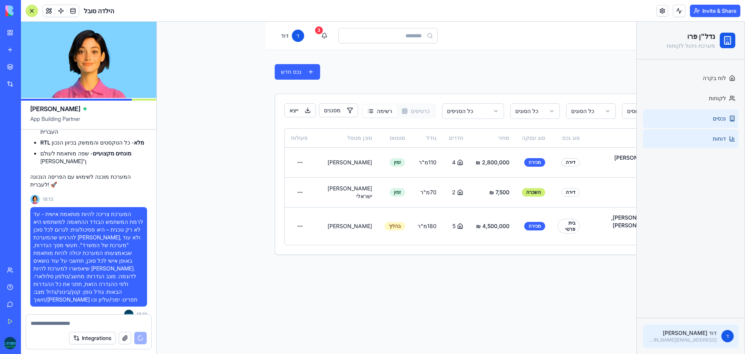
click at [715, 144] on link "דוחות" at bounding box center [690, 138] width 95 height 19
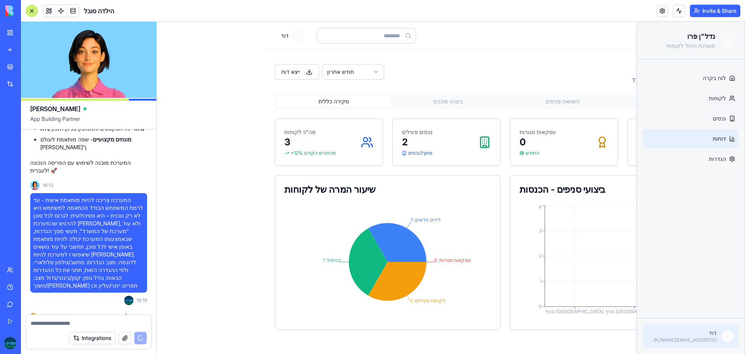
scroll to position [1285, 0]
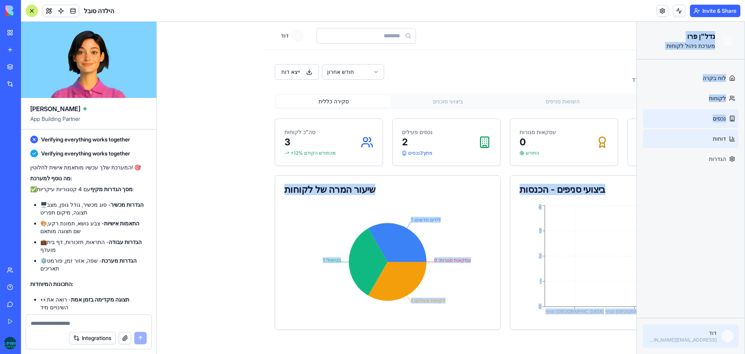
drag, startPoint x: 636, startPoint y: 115, endPoint x: 674, endPoint y: 111, distance: 38.3
click at [674, 111] on div "פתח תפריט ד דוד דוחות וניתוחים ניתוח ביצועים ומדדי הצלחה של המשרד חודש אחרון יי…" at bounding box center [451, 188] width 588 height 332
click at [652, 47] on div "נדל"ן פרו מערכת ניהול לקוחות" at bounding box center [690, 40] width 89 height 19
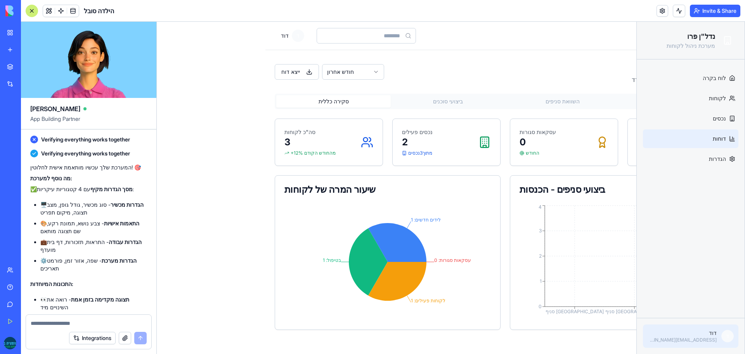
drag, startPoint x: 702, startPoint y: 38, endPoint x: 709, endPoint y: 38, distance: 6.6
click at [706, 38] on h2 "נדל"ן פרו" at bounding box center [691, 36] width 49 height 11
click at [730, 41] on icon at bounding box center [727, 40] width 9 height 9
click at [727, 39] on icon at bounding box center [727, 40] width 9 height 9
click at [738, 24] on div "נדל"ן פרו מערכת ניהול לקוחות" at bounding box center [691, 41] width 108 height 38
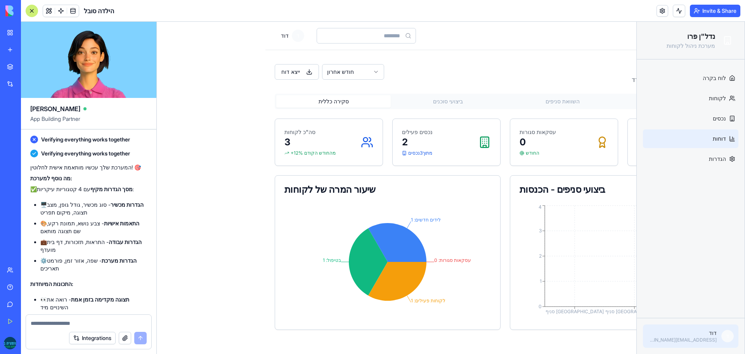
click at [742, 37] on div "נדל"ן פרו מערכת ניהול לקוחות" at bounding box center [691, 41] width 108 height 38
click at [715, 166] on link "הגדרות" at bounding box center [690, 158] width 95 height 19
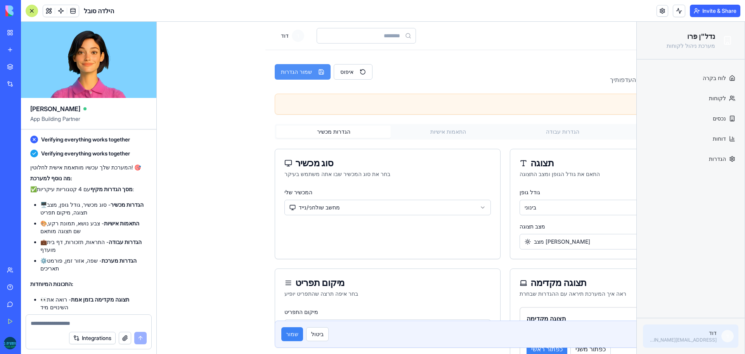
click at [310, 73] on button "שמור הגדרות" at bounding box center [303, 72] width 56 height 16
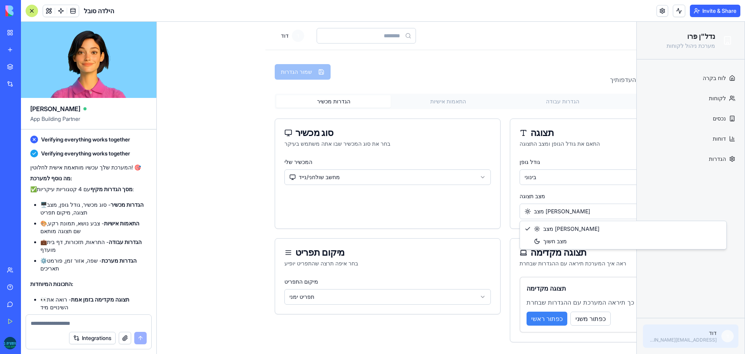
click at [562, 213] on html "פתח תפריט ד דוד הגדרות אישיות התאם את המערכת לצרכיך האישיים והעדפותיך שמור הגדר…" at bounding box center [451, 188] width 588 height 332
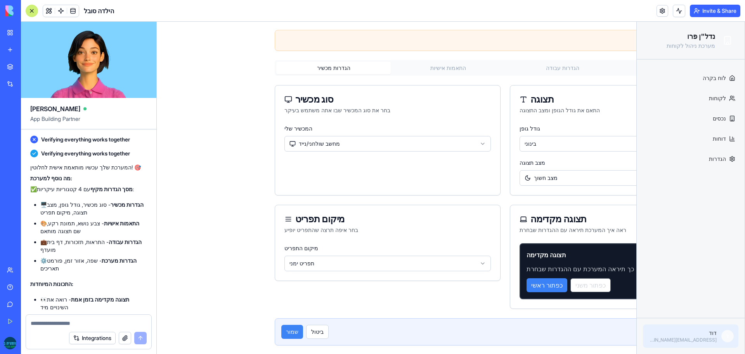
scroll to position [64, 0]
click at [611, 287] on div "כפתור ראשי כפתור משני" at bounding box center [623, 284] width 192 height 14
click at [290, 331] on button "שמור" at bounding box center [292, 331] width 22 height 14
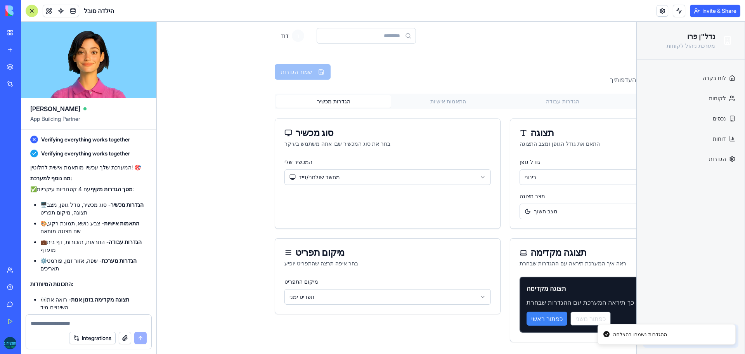
scroll to position [0, 0]
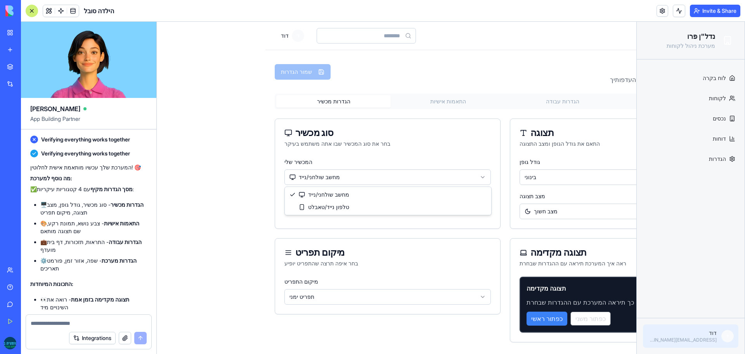
click at [327, 173] on html "פתח תפריט ד דוד הגדרות אישיות התאם את המערכת לצרכיך האישיים והעדפותיך שמור הגדר…" at bounding box center [451, 188] width 588 height 332
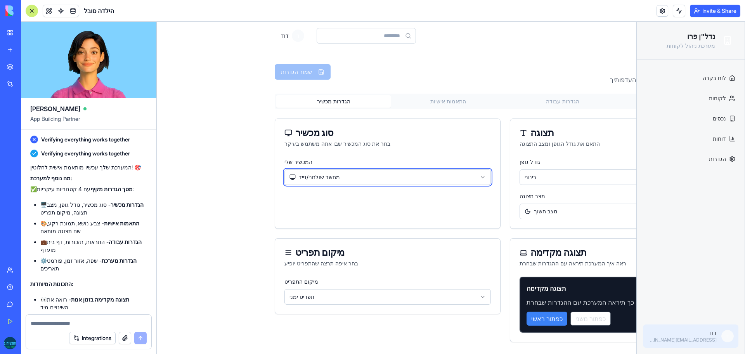
click at [261, 188] on html "פתח תפריט ד דוד הגדרות אישיות התאם את המערכת לצרכיך האישיים והעדפותיך שמור הגדר…" at bounding box center [451, 188] width 588 height 332
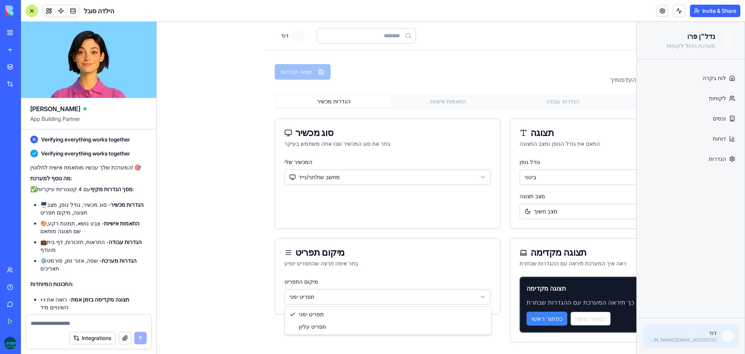
click at [325, 298] on html "פתח תפריט ד דוד הגדרות אישיות התאם את המערכת לצרכיך האישיים והעדפותיך שמור הגדר…" at bounding box center [451, 188] width 588 height 332
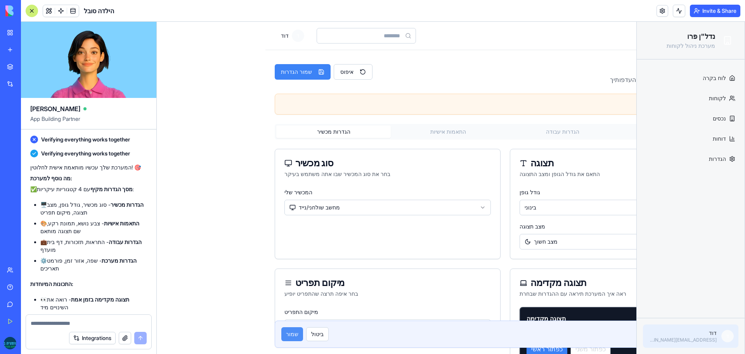
click at [289, 333] on button "שמור" at bounding box center [292, 334] width 22 height 14
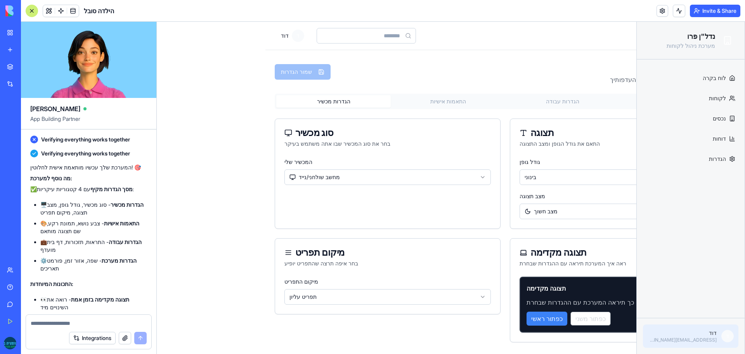
click at [440, 100] on button "התאמות אישיות" at bounding box center [448, 101] width 114 height 12
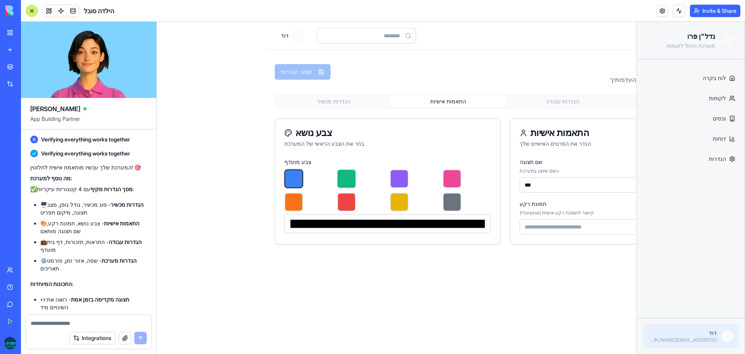
click at [348, 174] on button at bounding box center [346, 178] width 19 height 19
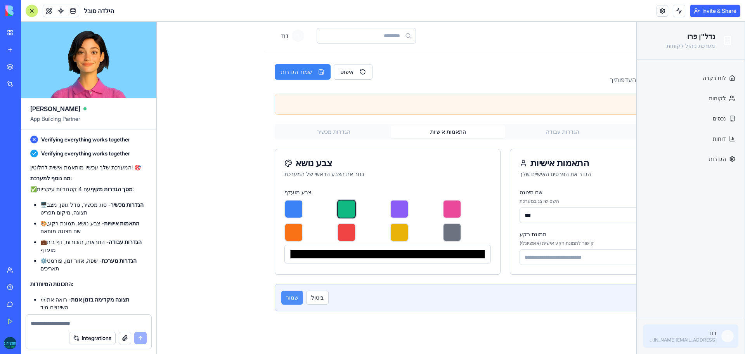
click at [286, 301] on button "שמור" at bounding box center [292, 297] width 22 height 14
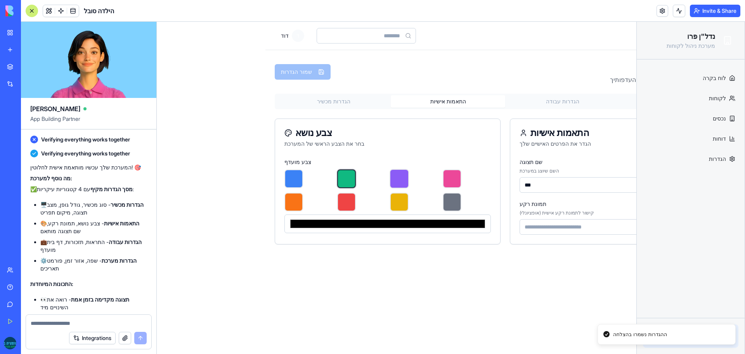
click at [408, 173] on button at bounding box center [399, 178] width 19 height 19
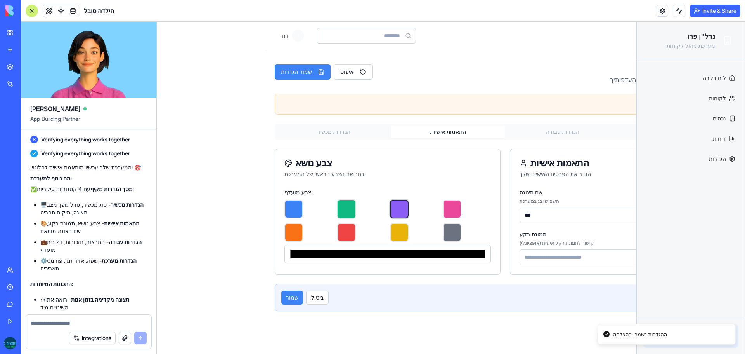
click at [348, 211] on button at bounding box center [346, 208] width 19 height 19
type input "*******"
click at [289, 298] on button "שמור" at bounding box center [292, 297] width 22 height 14
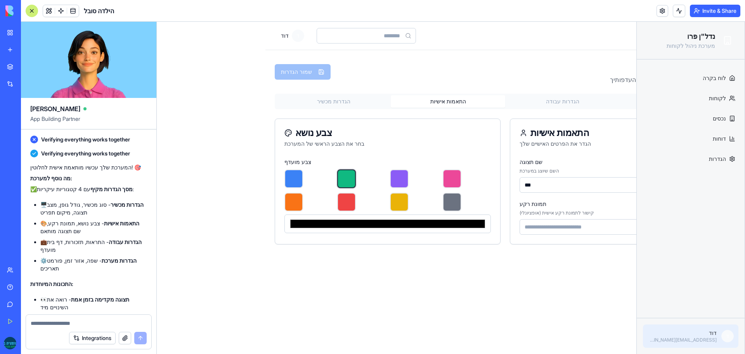
click at [602, 145] on p "הגדר את הפרטים האישיים שלך" at bounding box center [623, 144] width 206 height 8
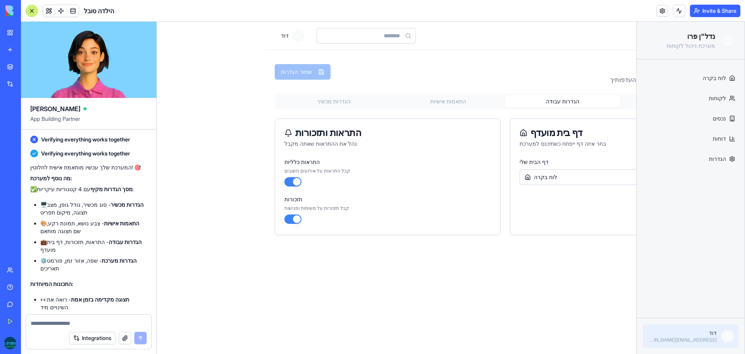
click at [570, 101] on button "הגדרות עבודה" at bounding box center [562, 101] width 114 height 12
click at [503, 67] on div "הגדרות אישיות התאם את המערכת לצרכיך האישיים והעדפותיך שמור הגדרות" at bounding box center [505, 71] width 461 height 25
click at [287, 36] on html "פתח תפריט ד דוד הגדרות אישיות התאם את המערכת לצרכיך האישיים והעדפותיך שמור הגדר…" at bounding box center [451, 188] width 588 height 332
click at [273, 50] on link "הגדרות" at bounding box center [265, 53] width 83 height 12
click at [723, 156] on span "הגדרות" at bounding box center [717, 159] width 17 height 8
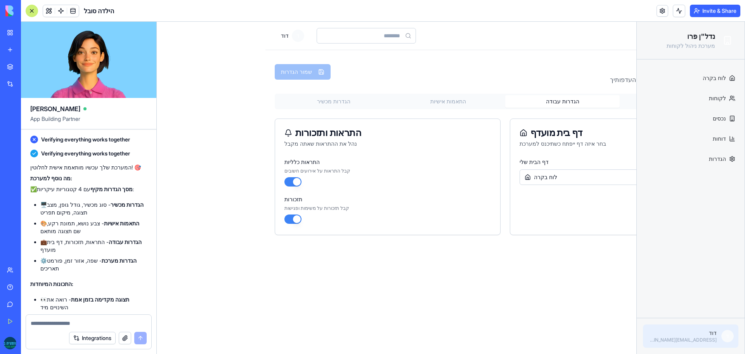
click at [52, 324] on textarea at bounding box center [89, 323] width 116 height 8
click at [677, 9] on button at bounding box center [679, 11] width 12 height 12
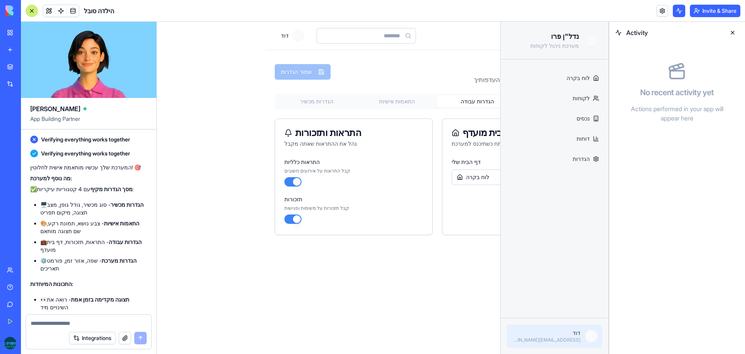
click at [677, 9] on button at bounding box center [679, 11] width 12 height 12
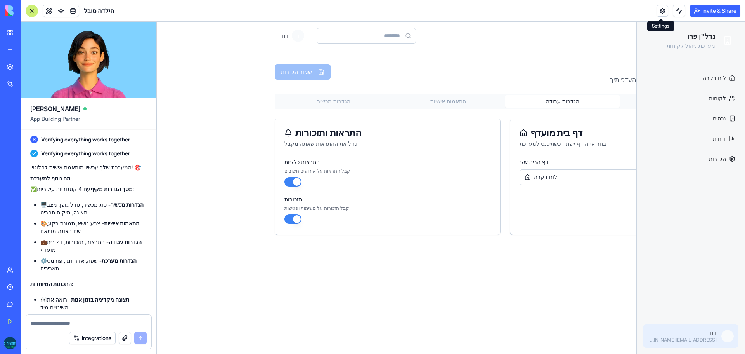
click at [664, 12] on link at bounding box center [663, 11] width 12 height 12
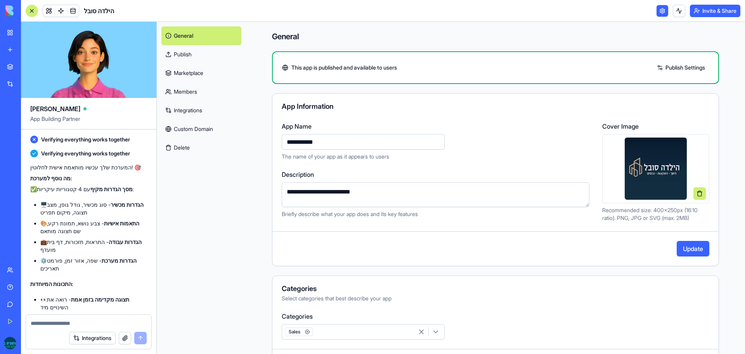
type input "**********"
click at [662, 11] on link at bounding box center [663, 11] width 12 height 12
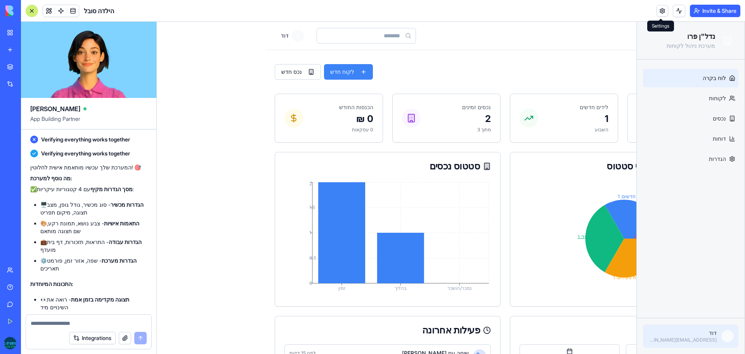
click at [657, 12] on link at bounding box center [663, 11] width 12 height 12
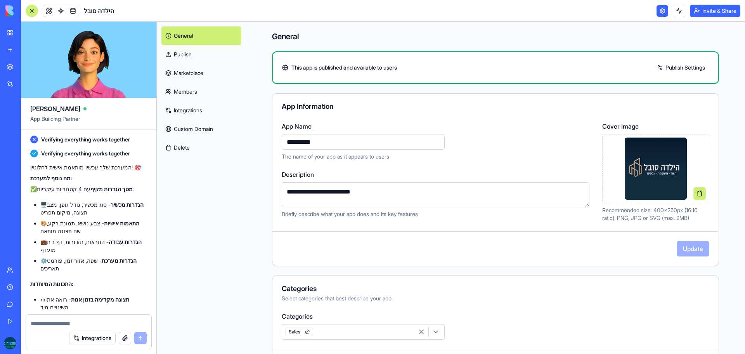
click at [195, 54] on link "Publish" at bounding box center [201, 54] width 80 height 19
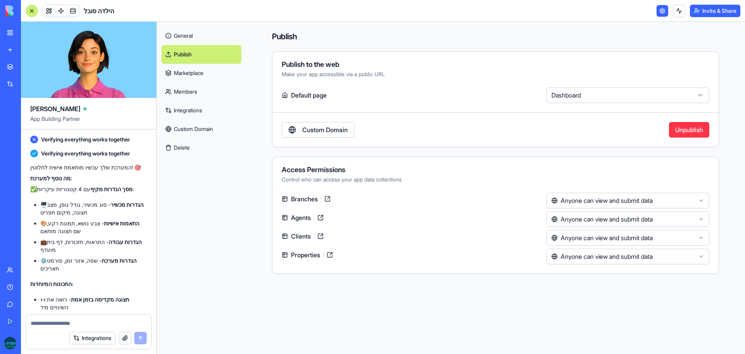
click at [194, 75] on link "Marketplace" at bounding box center [201, 73] width 80 height 19
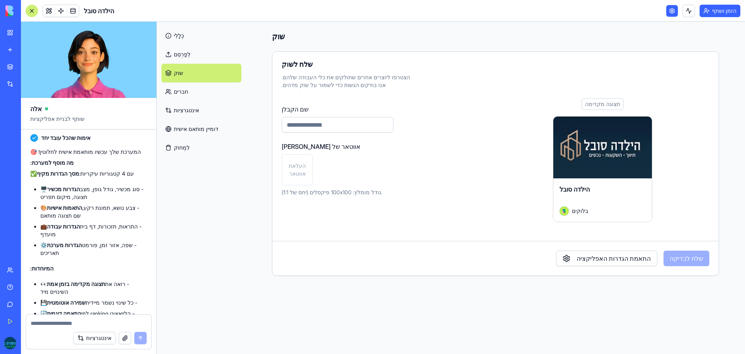
scroll to position [1277, 0]
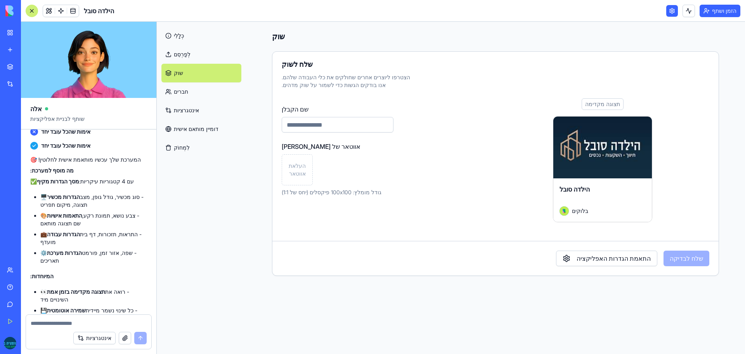
click at [306, 128] on input "שם הקבלן" at bounding box center [338, 125] width 112 height 16
type input "**********"
click at [300, 168] on font "העלאת אווטאר" at bounding box center [297, 169] width 17 height 14
drag, startPoint x: 300, startPoint y: 168, endPoint x: 201, endPoint y: 102, distance: 119.2
click at [201, 102] on link "אינטגרציות" at bounding box center [201, 110] width 80 height 19
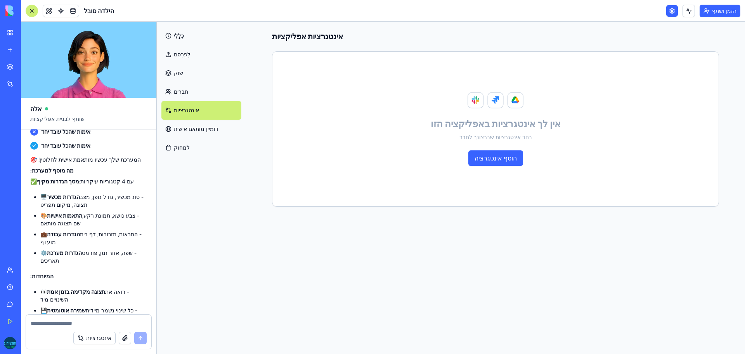
click at [198, 74] on link "שוק" at bounding box center [201, 73] width 80 height 19
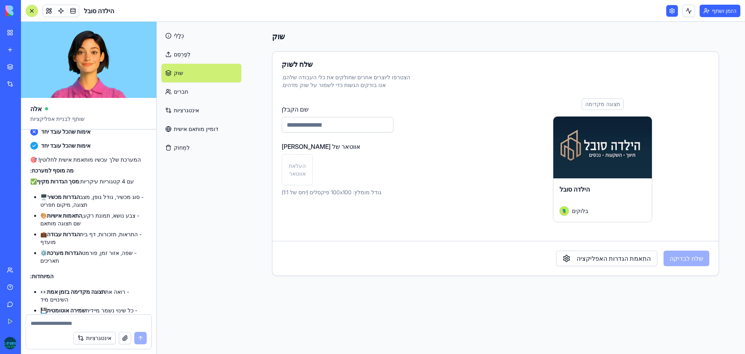
click at [302, 166] on font "העלאת אווטאר" at bounding box center [297, 169] width 17 height 14
click at [619, 256] on font "התאמת הגדרות האפליקציה" at bounding box center [614, 258] width 74 height 8
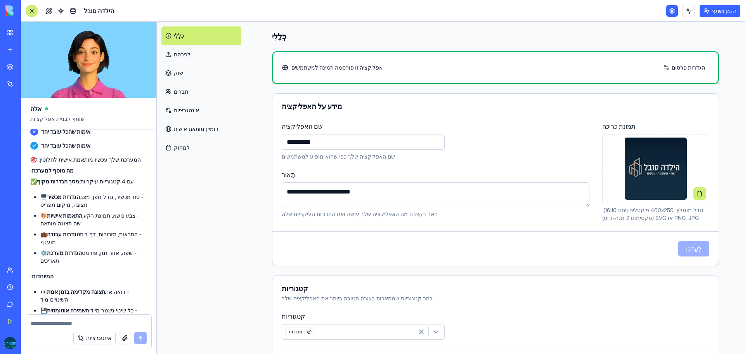
click at [187, 57] on link "לְפַרְסֵם" at bounding box center [201, 54] width 80 height 19
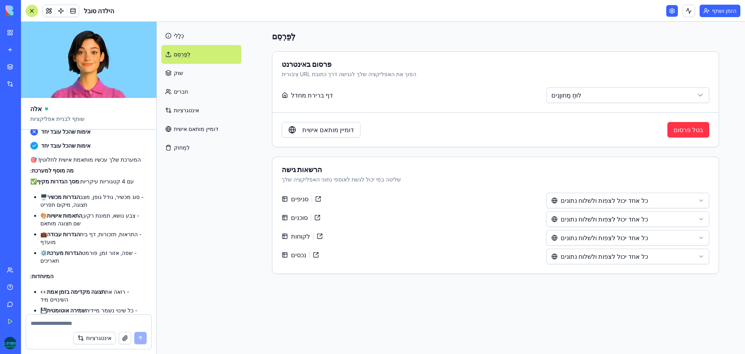
click at [179, 81] on link "שוק" at bounding box center [201, 73] width 80 height 19
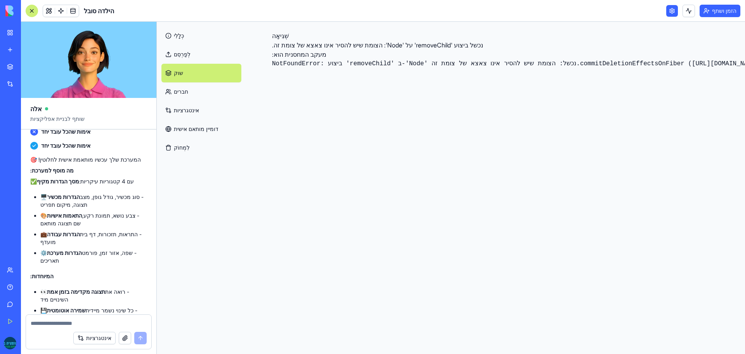
click at [184, 90] on font "חברים" at bounding box center [181, 91] width 14 height 7
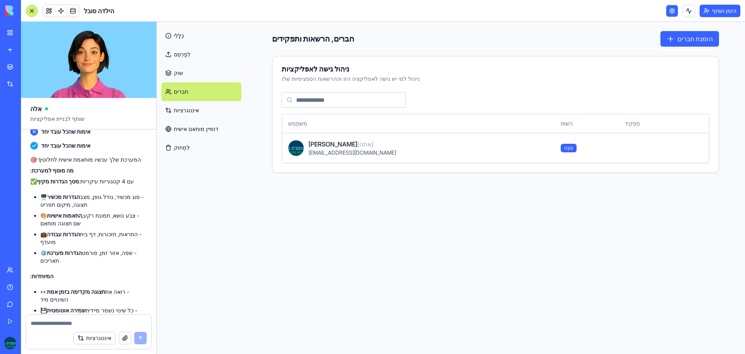
click at [191, 111] on font "אינטגרציות" at bounding box center [186, 110] width 25 height 7
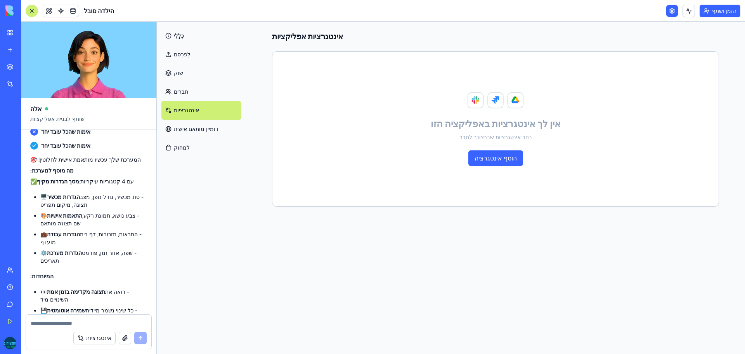
click at [191, 133] on link "דומיין מותאם אישית" at bounding box center [201, 129] width 80 height 19
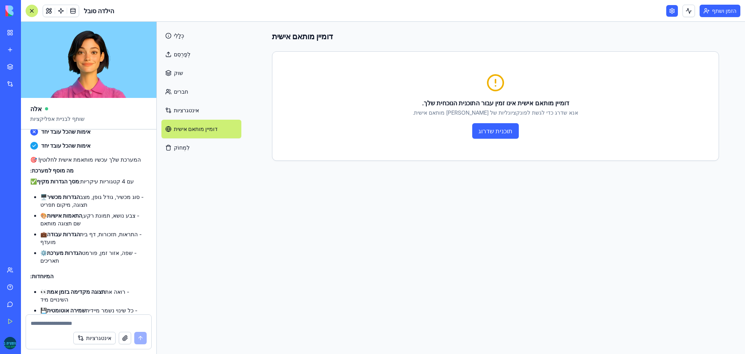
click at [678, 11] on link at bounding box center [672, 11] width 12 height 12
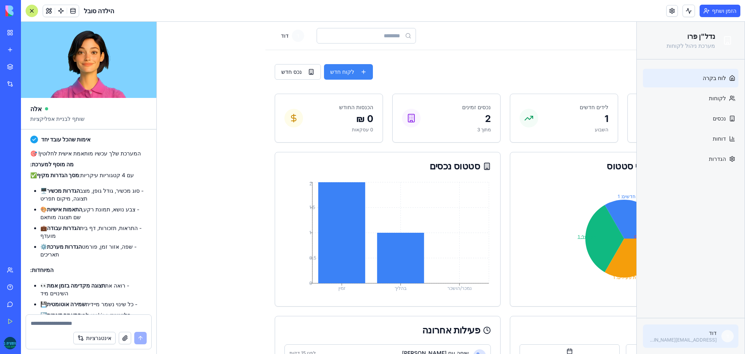
scroll to position [1285, 0]
click at [82, 322] on textarea at bounding box center [89, 323] width 116 height 8
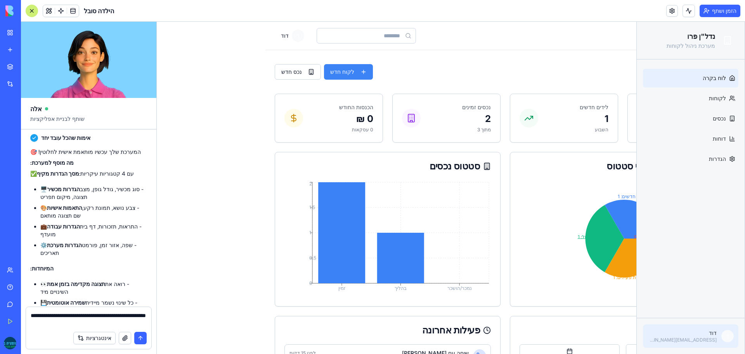
type textarea "**********"
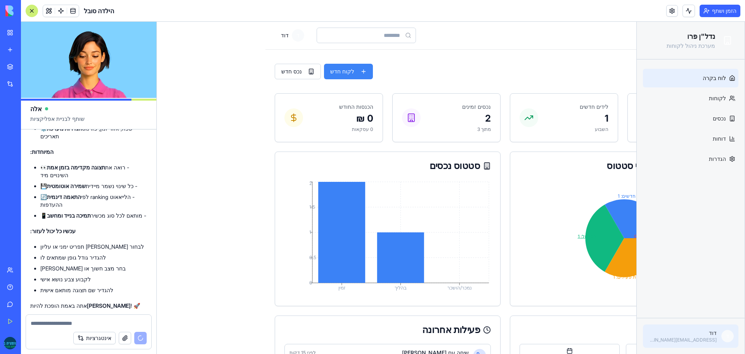
scroll to position [0, 0]
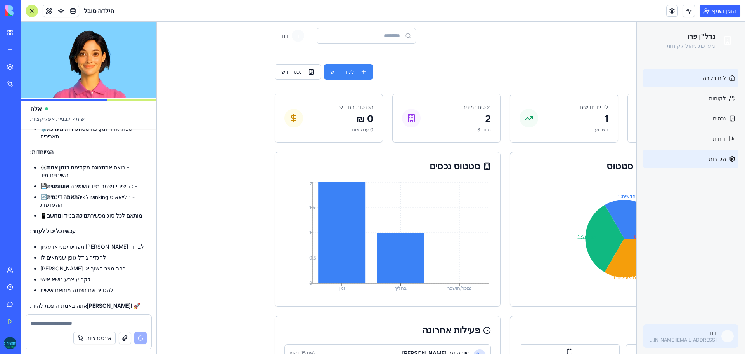
click at [707, 164] on link "הגדרות" at bounding box center [690, 158] width 95 height 19
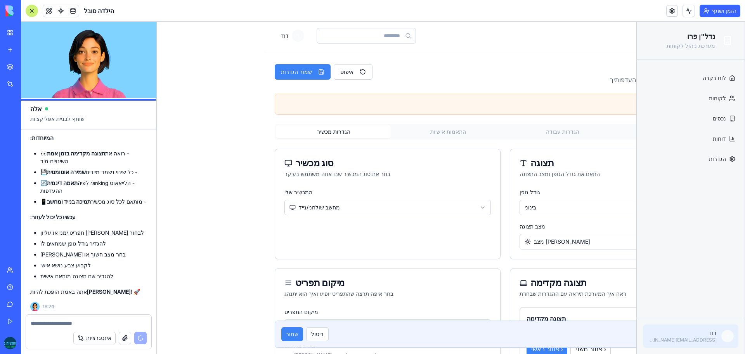
scroll to position [1636, 0]
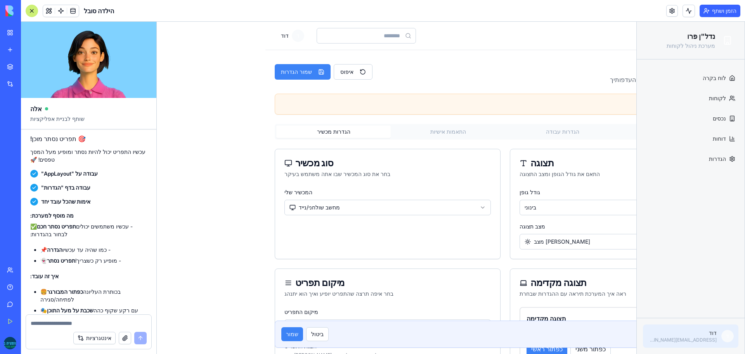
click at [114, 320] on textarea at bounding box center [89, 323] width 116 height 8
type textarea "**********"
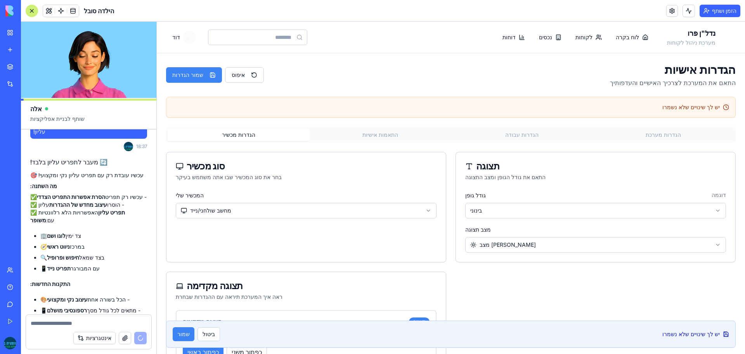
scroll to position [2064, 0]
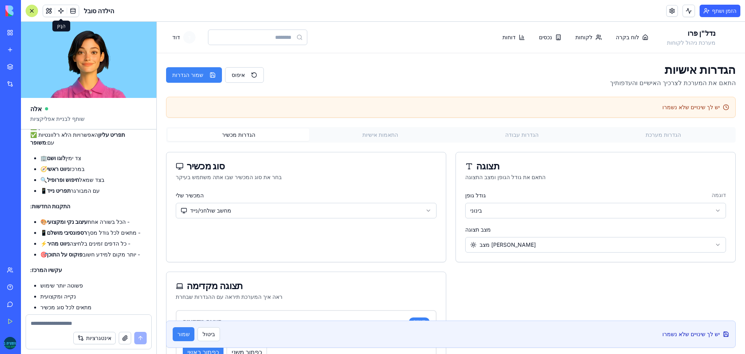
click at [61, 8] on link at bounding box center [61, 11] width 12 height 12
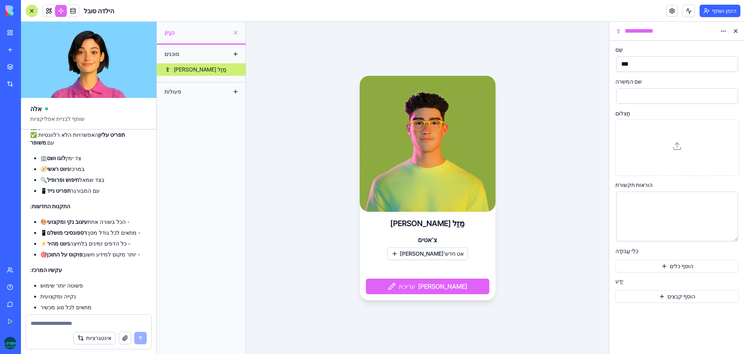
click at [625, 66] on div "***" at bounding box center [626, 64] width 14 height 9
click at [73, 12] on link at bounding box center [73, 11] width 12 height 12
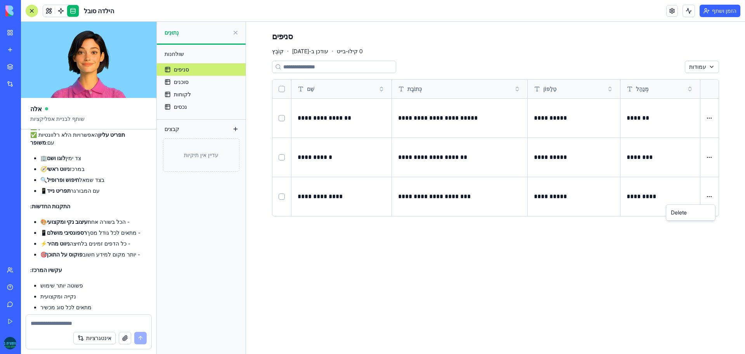
click at [707, 194] on html "בטא סביבת העבודה שלי אפליקציה חדשה שוק אינטגרציות אחרונים נכסים בלי לסבול אפליק…" at bounding box center [372, 177] width 745 height 354
click at [554, 265] on html "בטא סביבת העבודה שלי אפליקציה חדשה שוק אינטגרציות אחרונים נכסים בלי לסבול אפליק…" at bounding box center [372, 177] width 745 height 354
click at [206, 85] on link "סוכנים" at bounding box center [201, 82] width 89 height 12
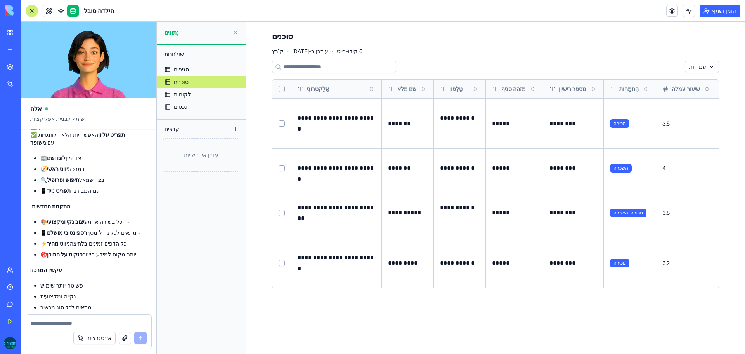
click at [707, 123] on html "בטא סביבת העבודה שלי אפליקציה חדשה שוק אינטגרציות אחרונים נכסים בלי לסבול אפליק…" at bounding box center [372, 177] width 745 height 354
click at [676, 116] on html "בטא סביבת העבודה שלי אפליקציה חדשה שוק אינטגרציות אחרונים נכסים בלי לסבול אפליק…" at bounding box center [372, 177] width 745 height 354
click at [659, 120] on td "3.5" at bounding box center [686, 123] width 61 height 50
click at [657, 125] on td "3.5" at bounding box center [686, 123] width 61 height 50
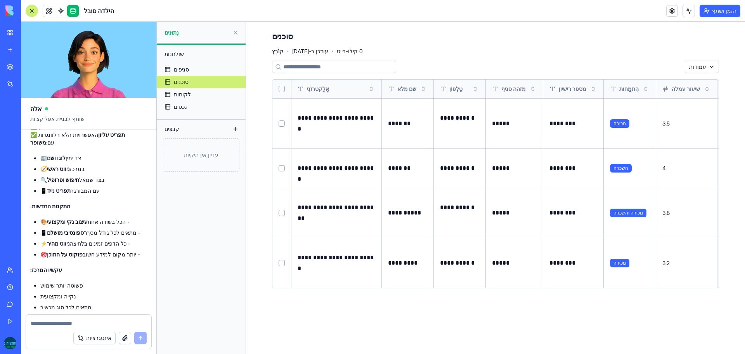
click at [509, 128] on p "*****" at bounding box center [512, 123] width 40 height 11
click at [0, 0] on button at bounding box center [0, 0] width 0 height 0
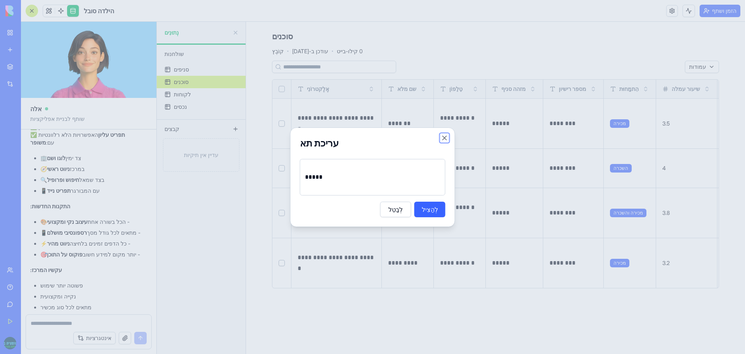
click at [447, 137] on button "לִסְגוֹר" at bounding box center [445, 138] width 8 height 8
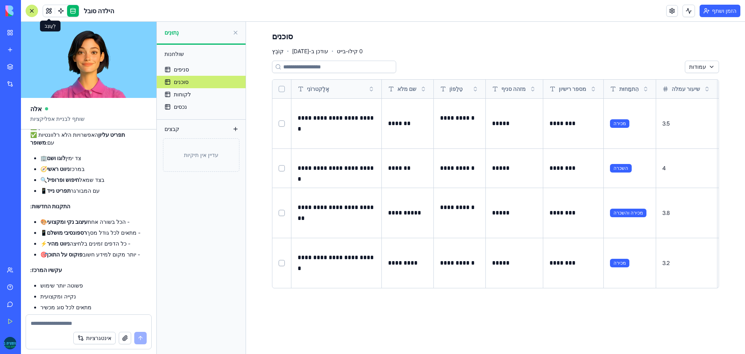
click at [49, 11] on link at bounding box center [49, 11] width 12 height 12
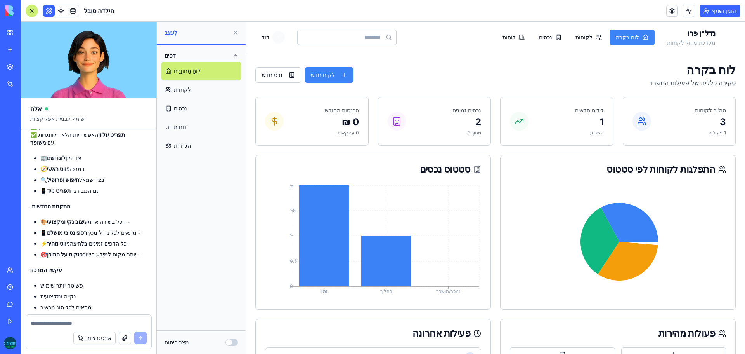
click at [203, 144] on link "הגדרות" at bounding box center [201, 145] width 80 height 19
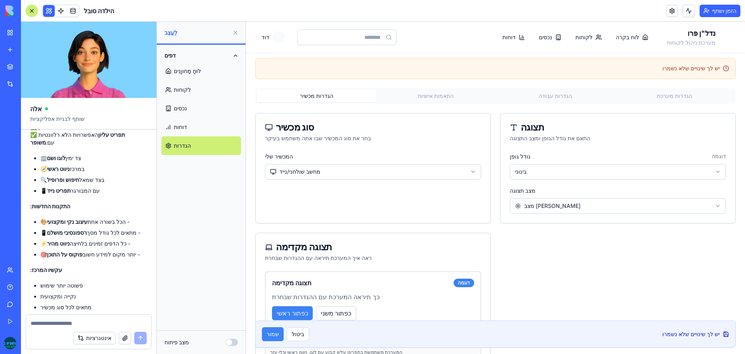
scroll to position [78, 0]
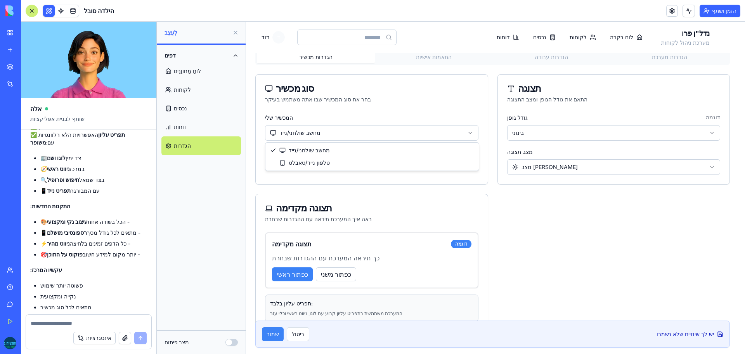
click at [374, 138] on html "נדל"ן פרו מערכת ניהול לקוחות לוח בקרה לקוחות נכסים דוחות ד דוד הגדרות אישיות הת…" at bounding box center [495, 160] width 499 height 433
click at [539, 132] on html "נדל"ן פרו מערכת ניהול לקוחות לוח בקרה לקוחות נכסים דוחות ד דוד הגדרות אישיות הת…" at bounding box center [495, 160] width 499 height 433
click at [534, 125] on html "נדל"ן פרו מערכת ניהול לקוחות לוח בקרה לקוחות נכסים דוחות ד דוד הגדרות אישיות הת…" at bounding box center [495, 160] width 499 height 433
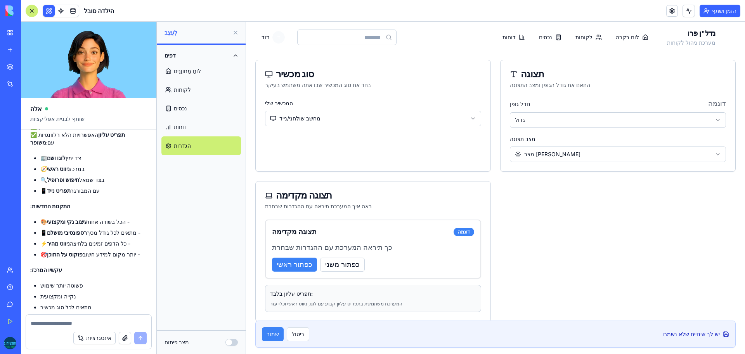
scroll to position [106, 0]
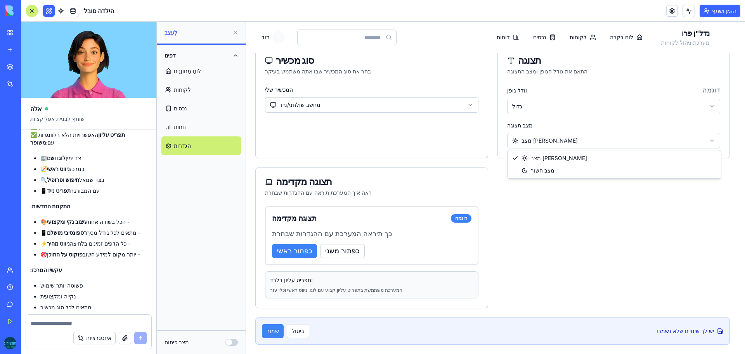
click at [534, 137] on html "נדל"ן פרו מערכת ניהול לקוחות לוח בקרה לקוחות נכסים דוחות ד דוד הגדרות אישיות הת…" at bounding box center [495, 134] width 499 height 437
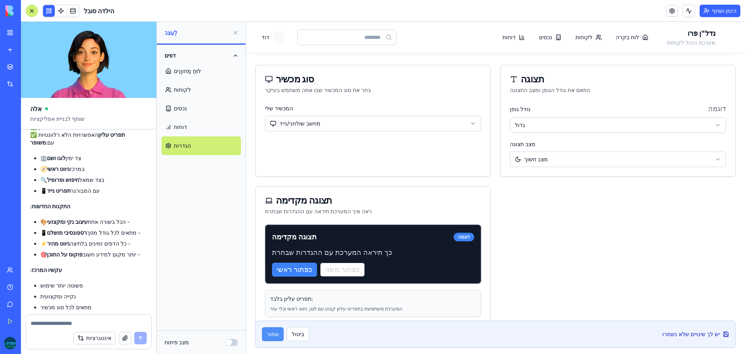
click at [273, 332] on button "שמור" at bounding box center [273, 334] width 22 height 14
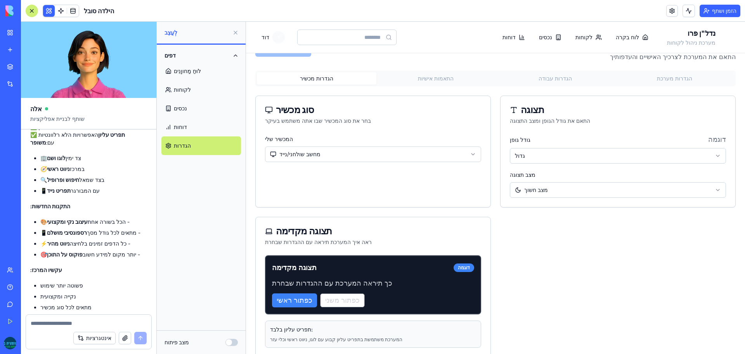
scroll to position [39, 0]
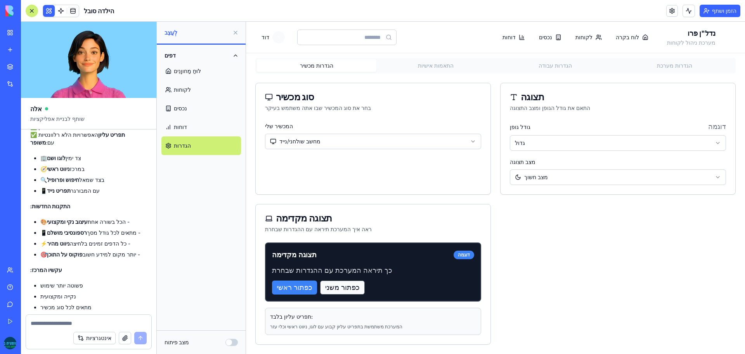
click at [325, 293] on button "כפתור משני" at bounding box center [342, 287] width 45 height 14
click at [293, 288] on button "כפתור ראשי" at bounding box center [294, 287] width 45 height 14
click at [232, 340] on button "מצב פיתוח" at bounding box center [231, 341] width 12 height 7
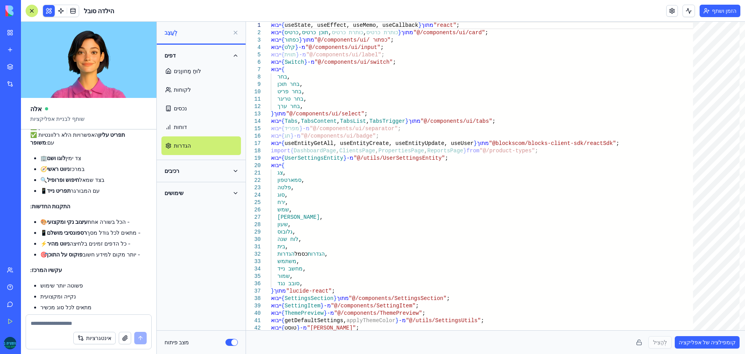
click at [182, 175] on button "רכיבים" at bounding box center [201, 171] width 80 height 12
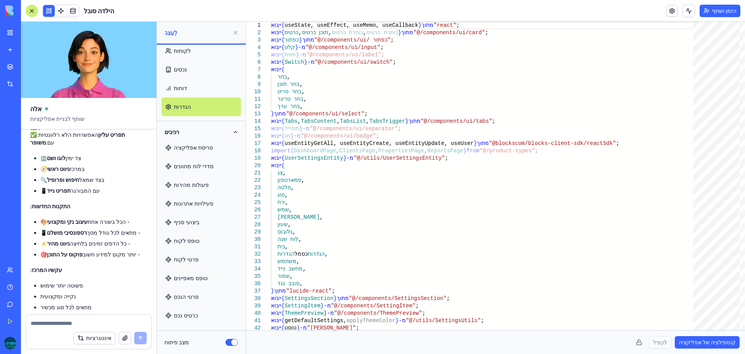
click at [183, 146] on font "פריסת אפליקציה" at bounding box center [193, 147] width 39 height 7
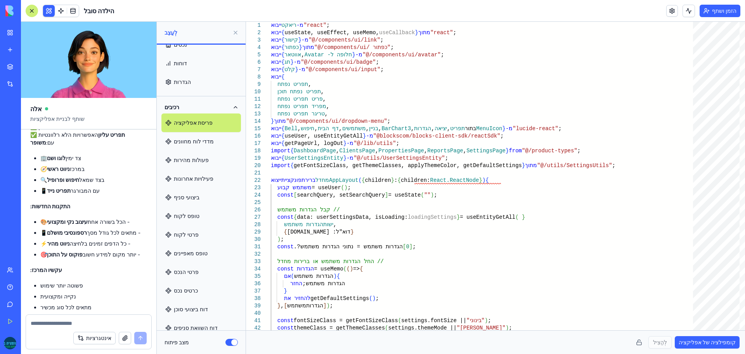
scroll to position [78, 0]
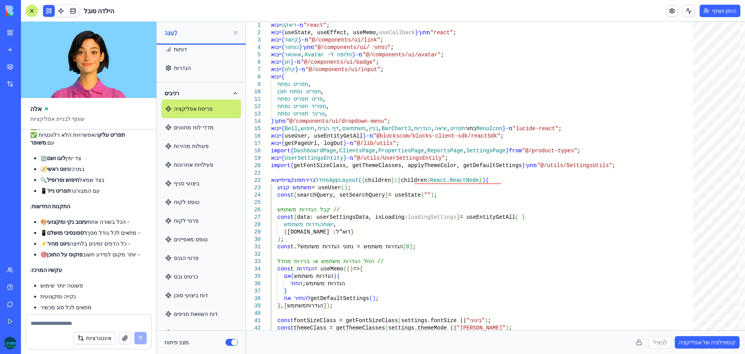
click at [189, 180] on font "ביצועי סניף" at bounding box center [187, 183] width 26 height 7
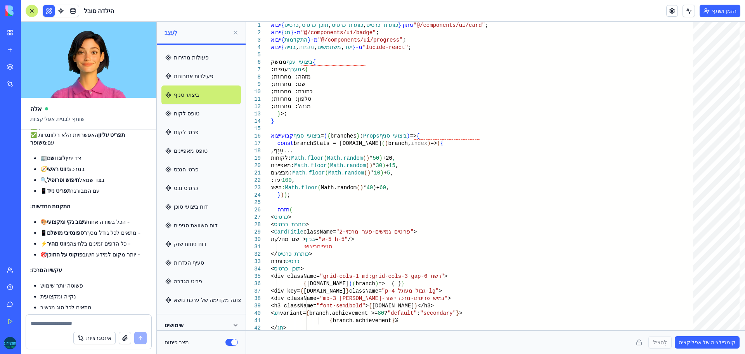
scroll to position [172, 0]
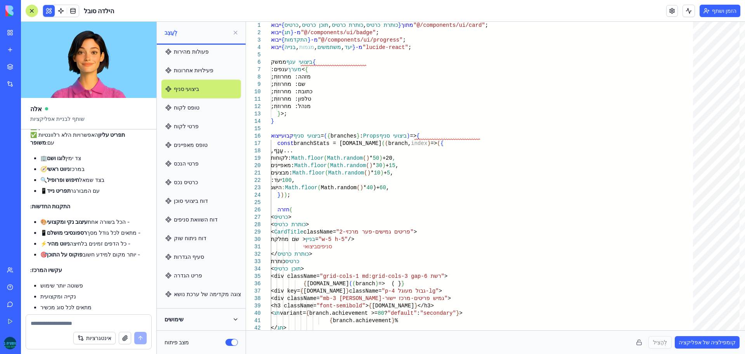
click at [185, 276] on font "פריט הגדרה" at bounding box center [188, 275] width 28 height 7
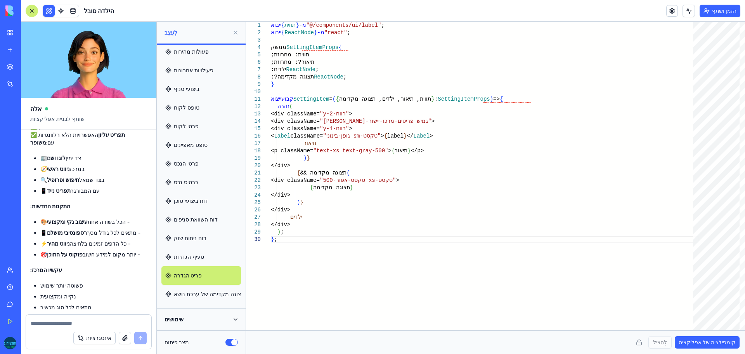
click at [189, 317] on button "שימושים" at bounding box center [201, 319] width 80 height 12
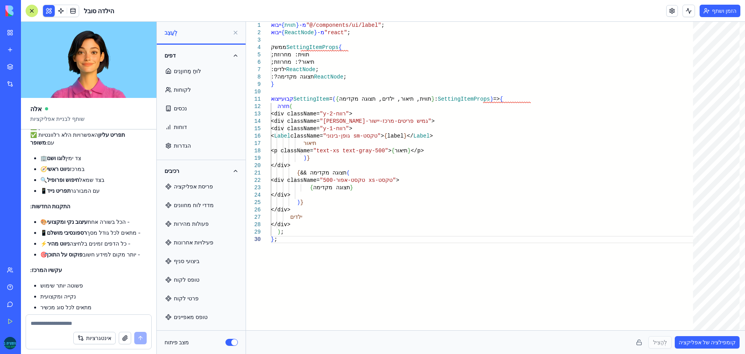
click at [193, 145] on link "הגדרות" at bounding box center [201, 145] width 80 height 19
type textarea "**********"
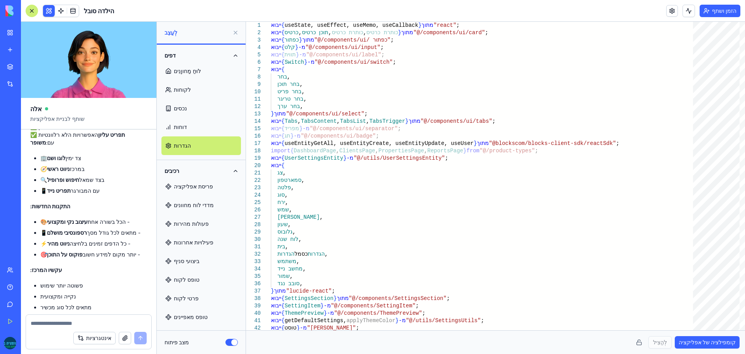
click at [227, 343] on button "מצב פיתוח" at bounding box center [231, 341] width 12 height 7
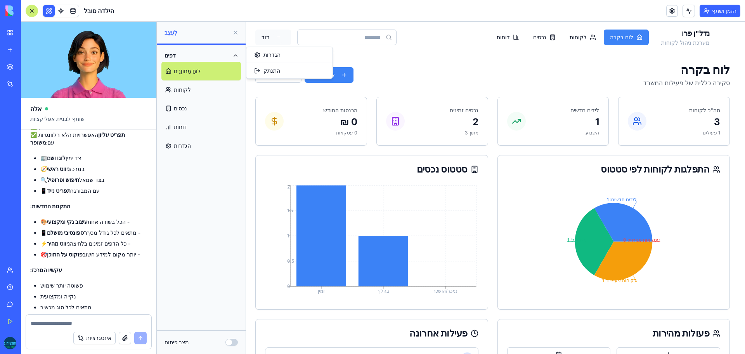
click at [269, 36] on html "נדל"ן פרו מערכת ניהול לקוחות לוח בקרה לקוחות נכסים דוחות ד דוד לוח בקרה סקירה כ…" at bounding box center [495, 353] width 499 height 663
click at [271, 55] on link "הגדרות" at bounding box center [289, 55] width 83 height 12
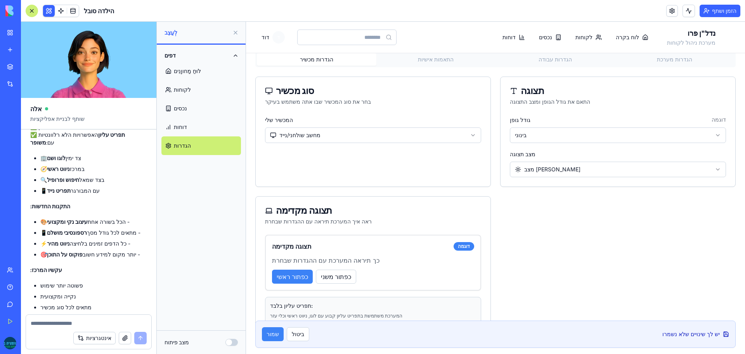
scroll to position [101, 0]
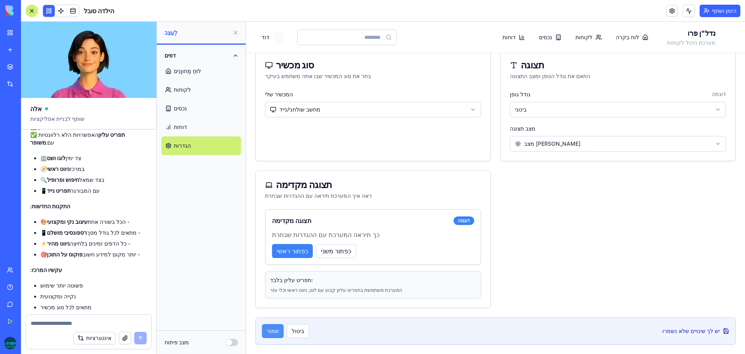
click at [270, 333] on button "שמור" at bounding box center [273, 331] width 22 height 14
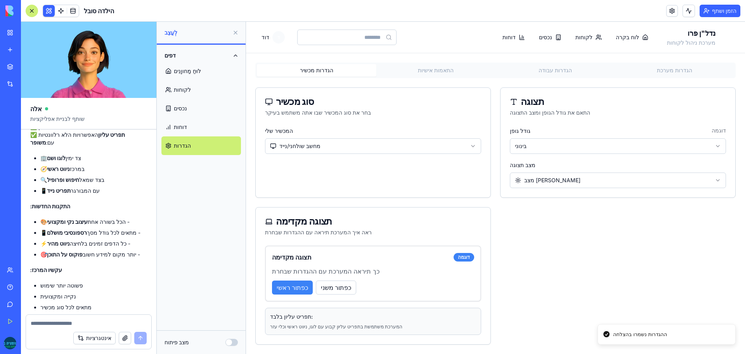
click at [542, 180] on html "נדל"ן פרו מערכת ניהול לקוחות לוח בקרה לקוחות נכסים דוחות ד דוד הגדרות אישיות הת…" at bounding box center [495, 171] width 499 height 366
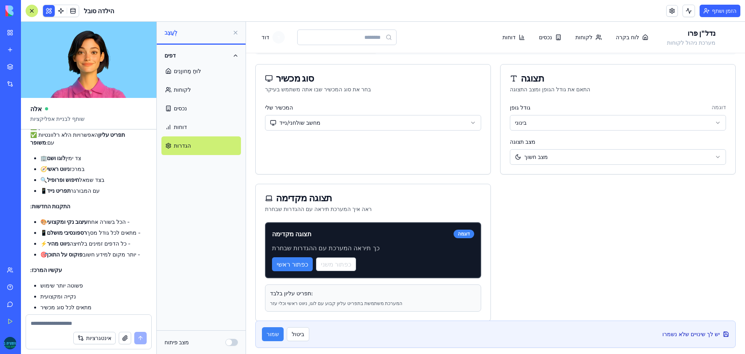
scroll to position [101, 0]
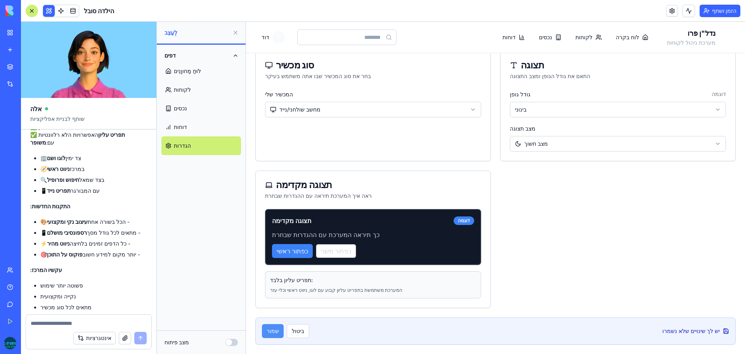
click at [273, 331] on button "שמור" at bounding box center [273, 331] width 22 height 14
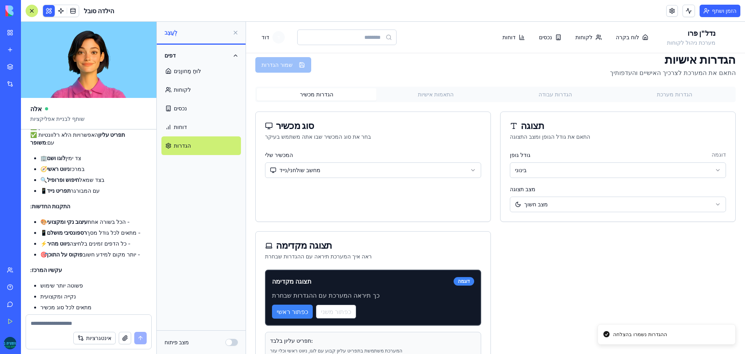
scroll to position [0, 0]
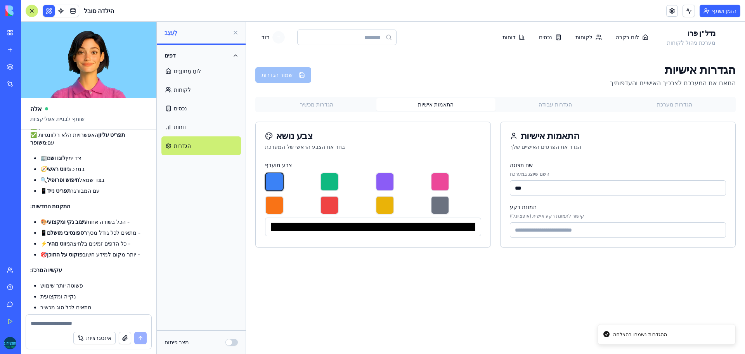
click at [439, 100] on button "התאמות אישיות" at bounding box center [436, 104] width 120 height 12
click at [436, 180] on button at bounding box center [439, 181] width 19 height 19
type input "*******"
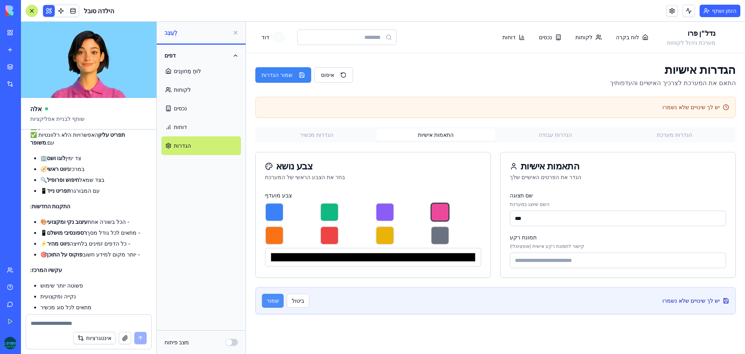
click at [273, 302] on button "שמור" at bounding box center [273, 300] width 22 height 14
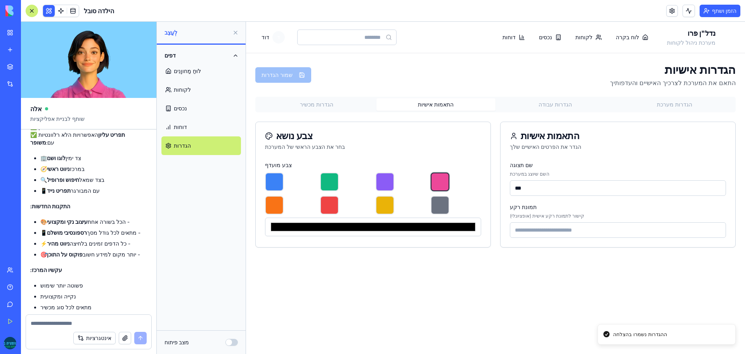
click at [553, 185] on input "***" at bounding box center [618, 188] width 216 height 16
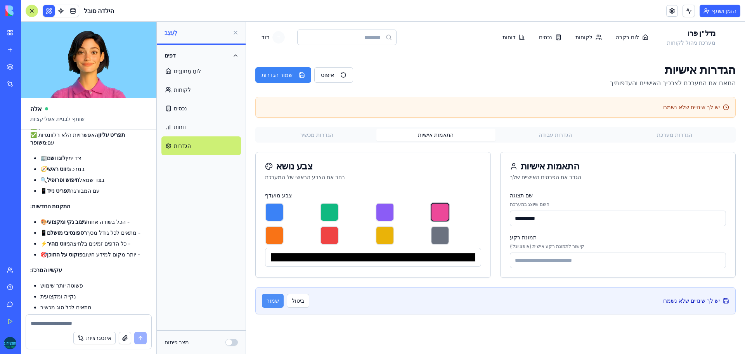
type input "**********"
click at [270, 302] on button "שמור" at bounding box center [273, 300] width 22 height 14
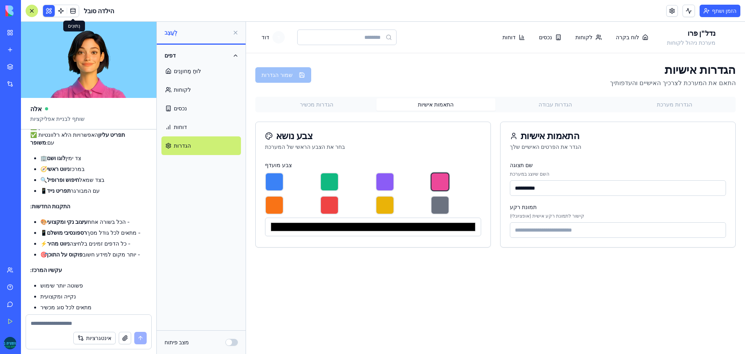
click at [77, 9] on link at bounding box center [73, 11] width 12 height 12
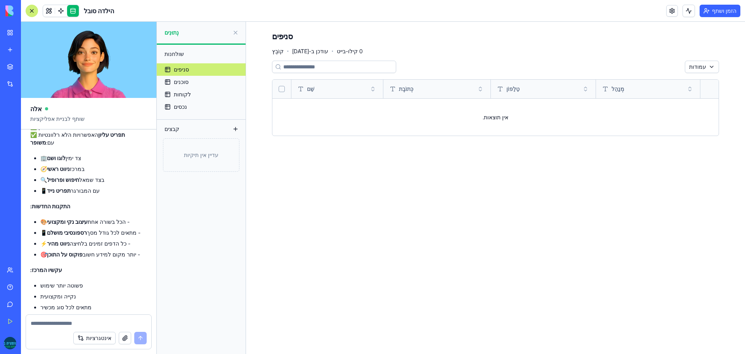
click at [77, 9] on link at bounding box center [73, 11] width 12 height 12
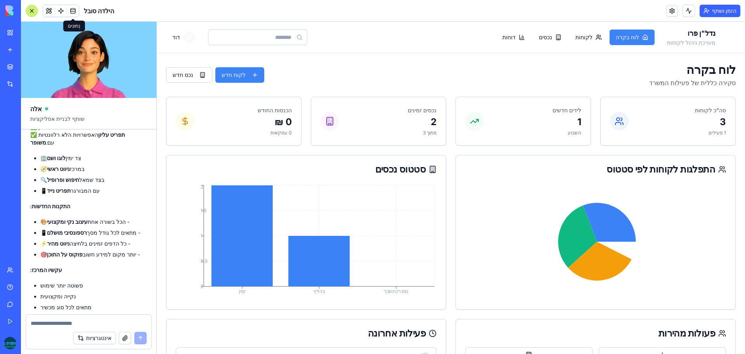
click at [76, 12] on link at bounding box center [73, 11] width 12 height 12
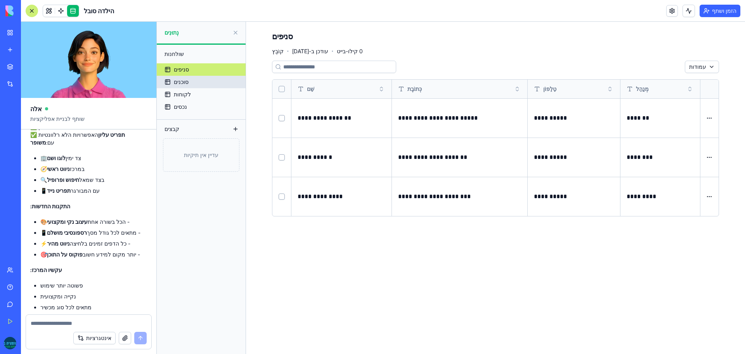
click at [188, 80] on link "סוכנים" at bounding box center [201, 82] width 89 height 12
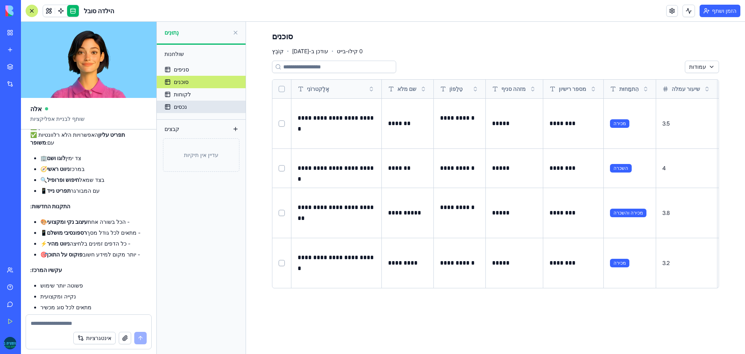
click at [198, 107] on link "נכסים" at bounding box center [201, 107] width 89 height 12
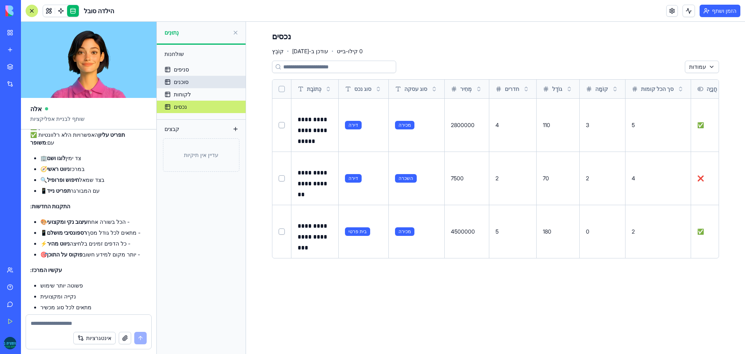
click at [185, 76] on link "סוכנים" at bounding box center [201, 82] width 89 height 12
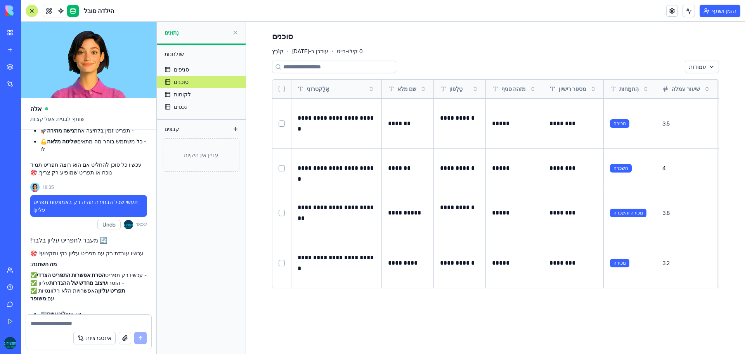
scroll to position [1870, 0]
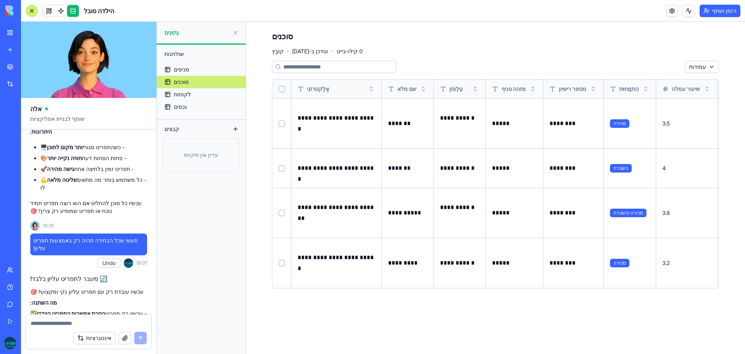
click at [79, 320] on textarea at bounding box center [89, 323] width 116 height 8
click at [408, 210] on p "**********" at bounding box center [406, 212] width 36 height 11
click at [0, 0] on button at bounding box center [0, 0] width 0 height 0
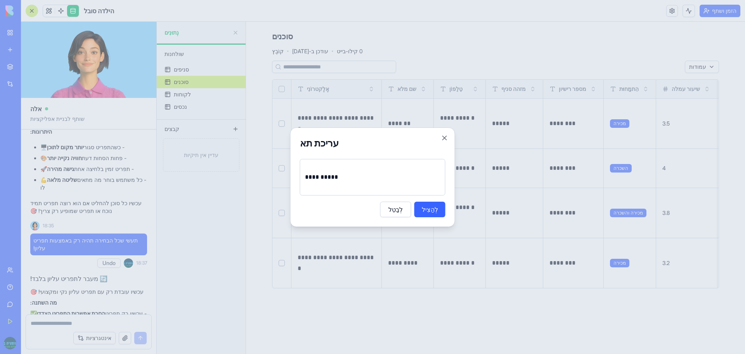
click at [402, 208] on button "לְבַטֵל" at bounding box center [395, 209] width 31 height 16
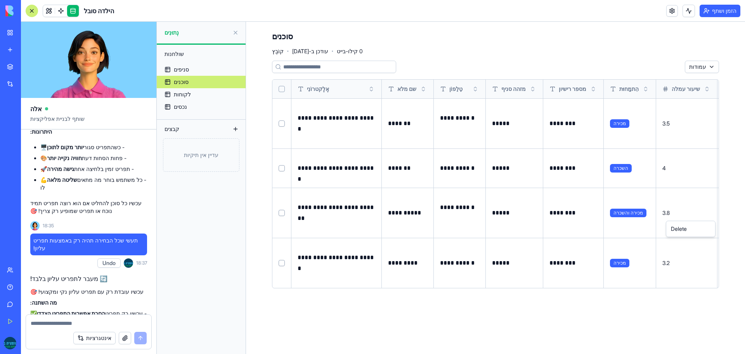
click at [711, 213] on html "בטא סביבת העבודה שלי אפליקציה חדשה שוק אינטגרציות אחרונים נכסים בלי לסבול אפליק…" at bounding box center [372, 177] width 745 height 354
click at [184, 97] on font "לקוחות" at bounding box center [182, 94] width 17 height 7
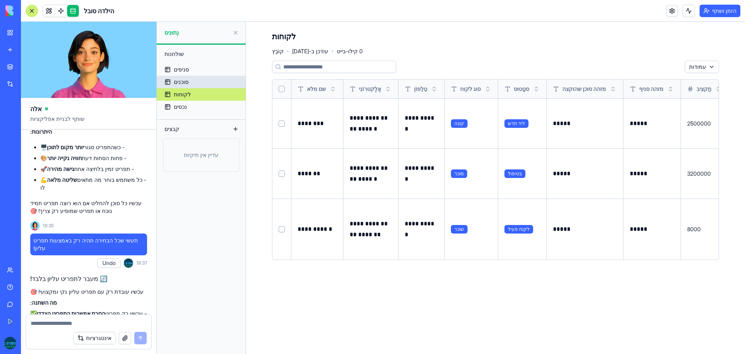
click at [184, 80] on font "סוכנים" at bounding box center [181, 81] width 15 height 7
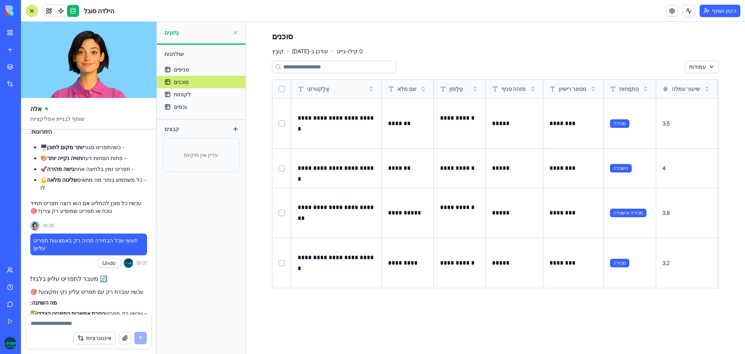
click at [104, 321] on textarea at bounding box center [89, 323] width 116 height 8
type textarea "**********"
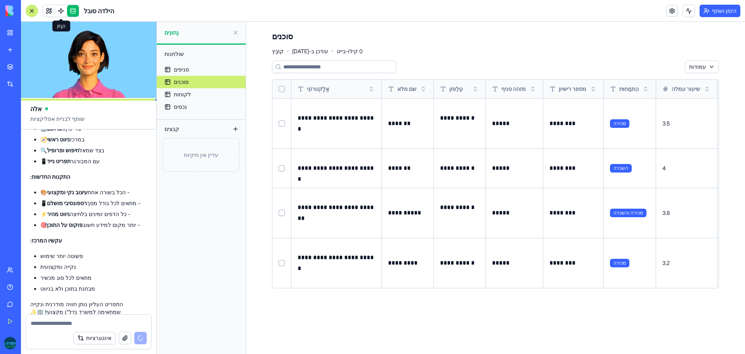
click at [62, 11] on link at bounding box center [61, 11] width 12 height 12
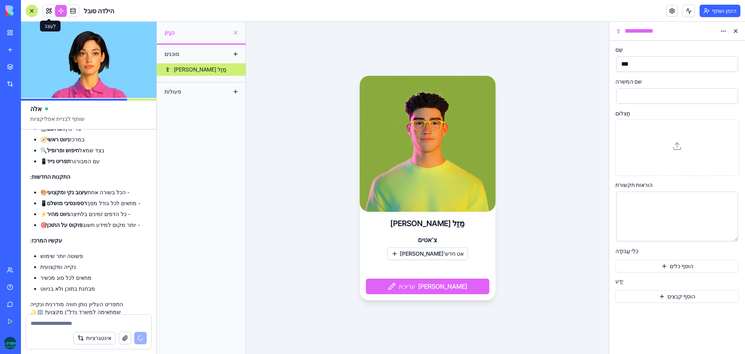
click at [48, 12] on link at bounding box center [49, 11] width 12 height 12
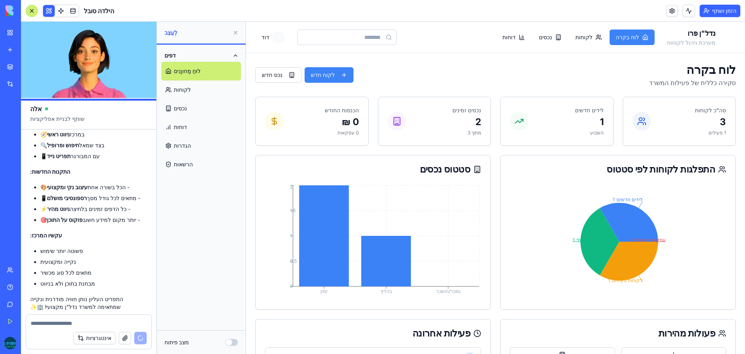
scroll to position [2159, 0]
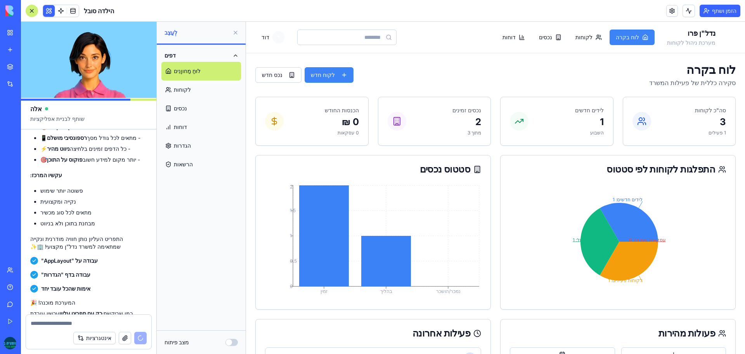
click at [186, 164] on font "הרשאות" at bounding box center [183, 164] width 19 height 7
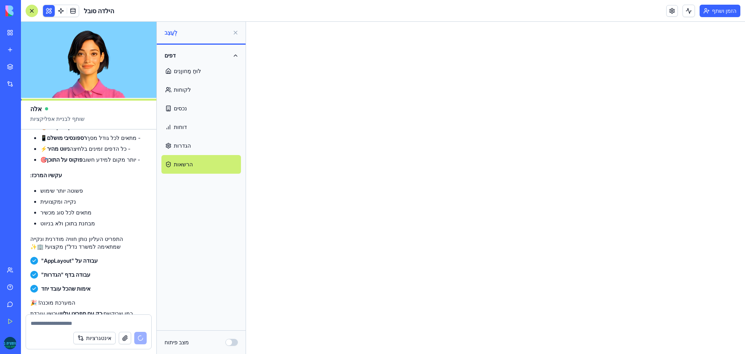
click at [194, 140] on link "הגדרות" at bounding box center [201, 145] width 80 height 19
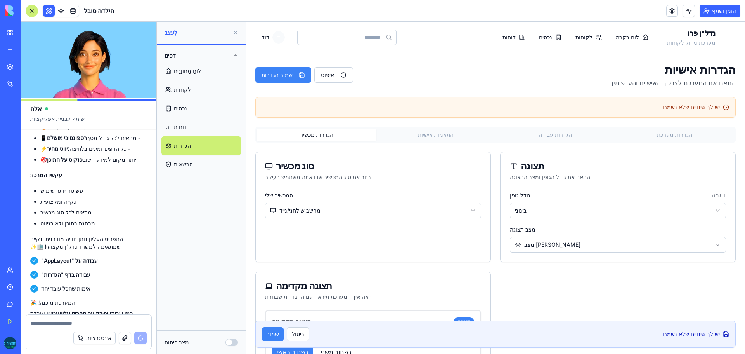
click at [186, 163] on font "הרשאות" at bounding box center [183, 164] width 19 height 7
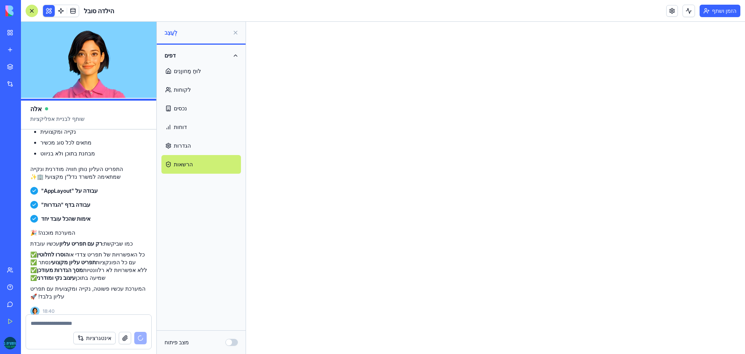
scroll to position [2243, 0]
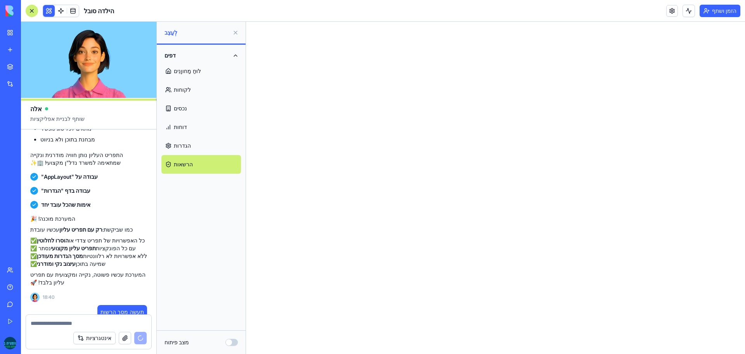
drag, startPoint x: 145, startPoint y: 183, endPoint x: 28, endPoint y: 186, distance: 117.2
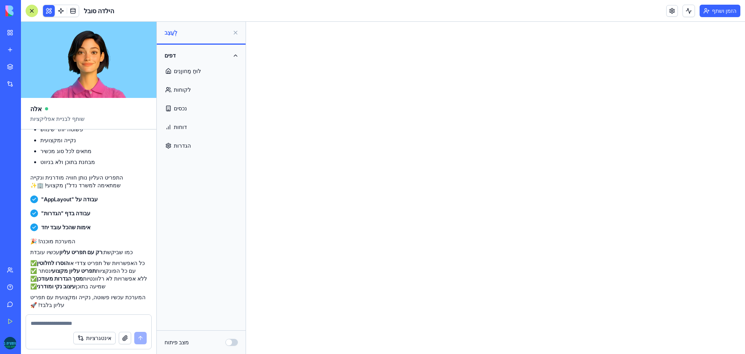
scroll to position [2220, 0]
click at [90, 320] on textarea at bounding box center [89, 323] width 116 height 8
paste textarea "**********"
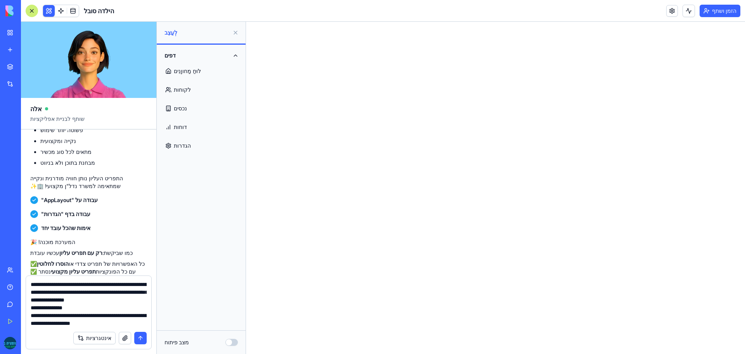
scroll to position [15, 0]
type textarea "**********"
click at [141, 337] on button "submit" at bounding box center [140, 337] width 12 height 12
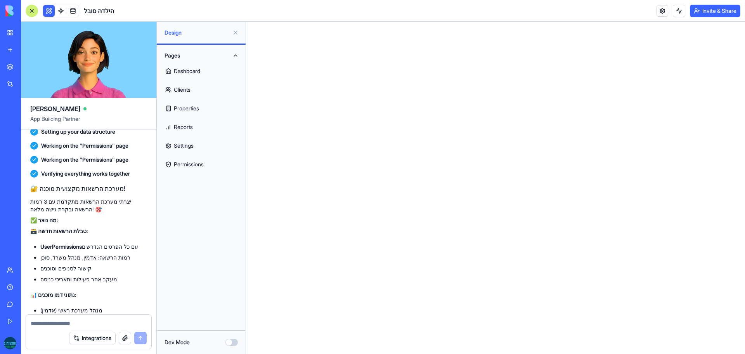
scroll to position [2969, 0]
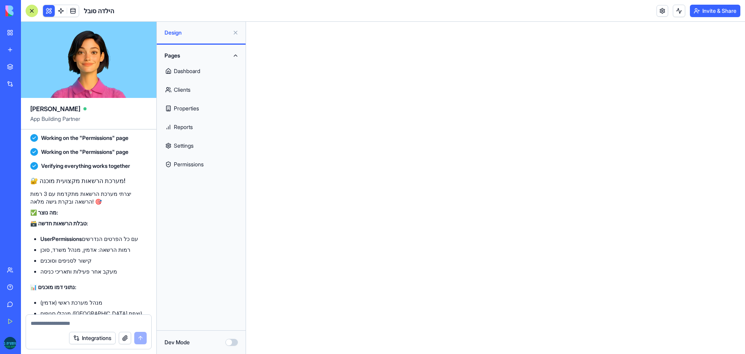
click at [280, 22] on html "0" at bounding box center [495, 22] width 499 height 0
click at [71, 9] on span at bounding box center [73, 11] width 22 height 22
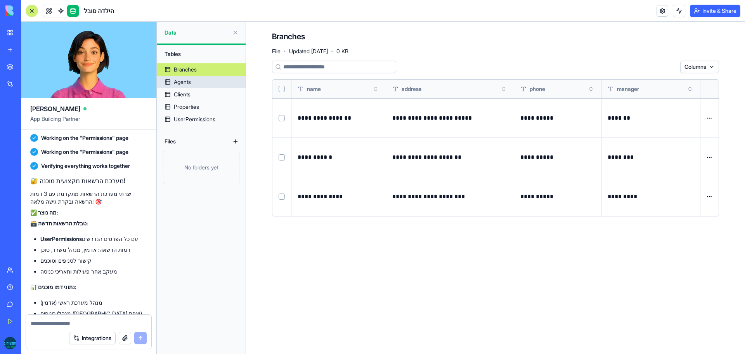
click at [198, 80] on link "Agents" at bounding box center [201, 82] width 89 height 12
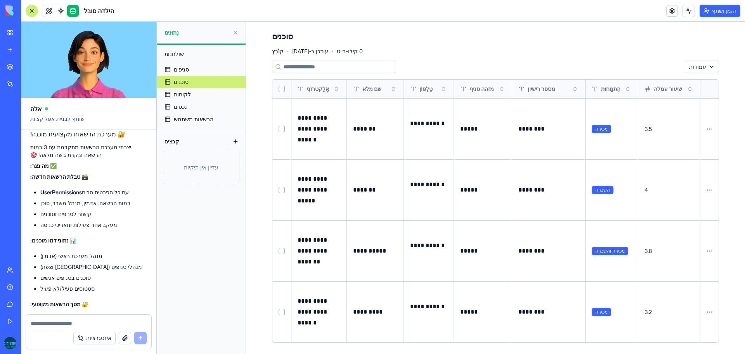
scroll to position [2962, 0]
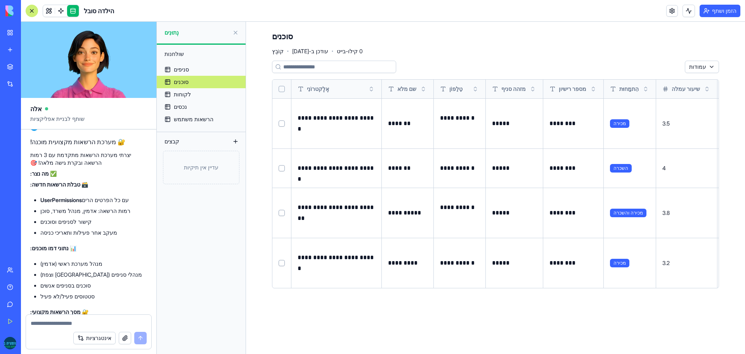
click at [235, 142] on button at bounding box center [235, 141] width 12 height 12
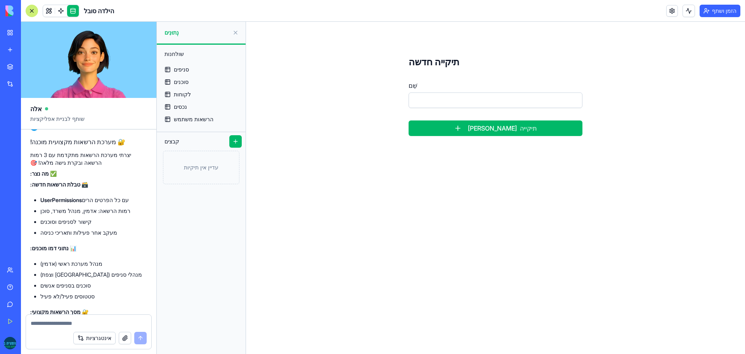
click at [469, 101] on input "שֵׁם" at bounding box center [496, 100] width 174 height 16
click at [373, 137] on div "תיקייה חדשה שֵׁם צור תיקייה" at bounding box center [495, 96] width 447 height 130
click at [203, 142] on div "קבצים" at bounding box center [192, 141] width 62 height 12
click at [48, 11] on link at bounding box center [49, 11] width 12 height 12
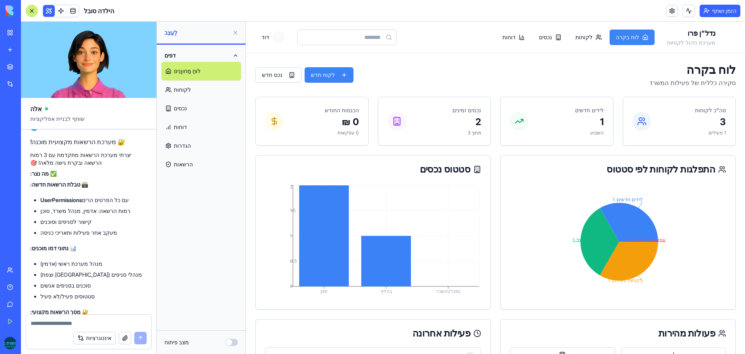
click at [183, 160] on font "הרשאות" at bounding box center [183, 164] width 19 height 8
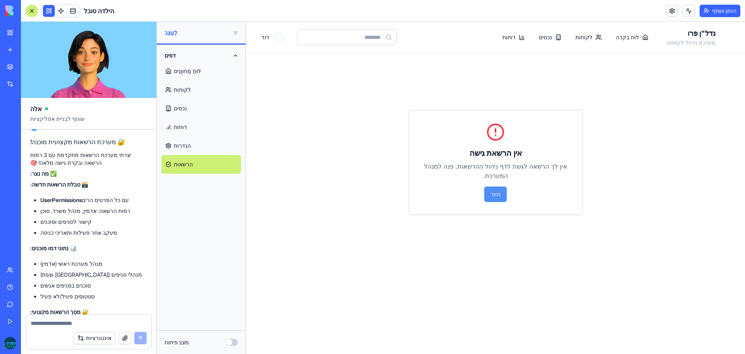
click at [497, 192] on button "חזור" at bounding box center [495, 194] width 23 height 16
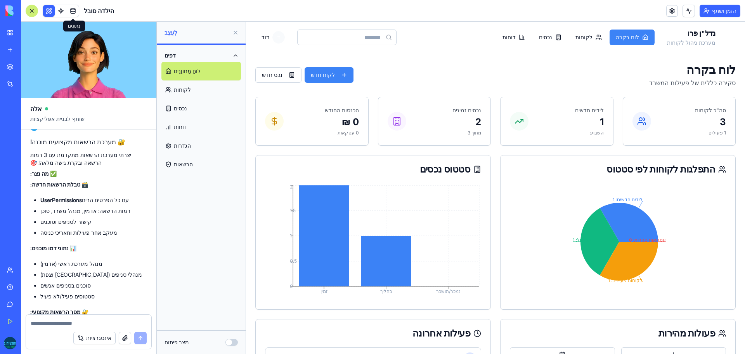
click at [71, 9] on link at bounding box center [73, 11] width 12 height 12
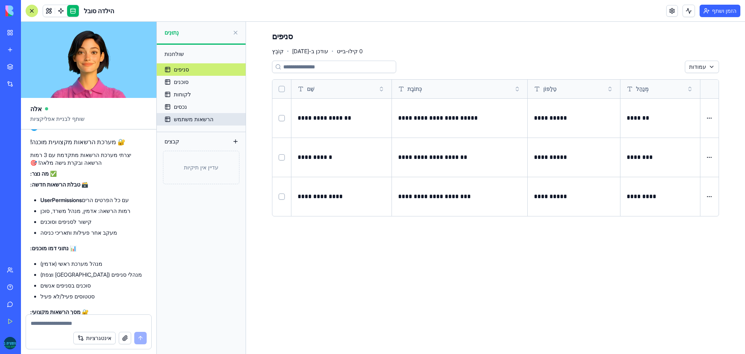
click at [186, 120] on font "הרשאות משתמש" at bounding box center [194, 119] width 40 height 7
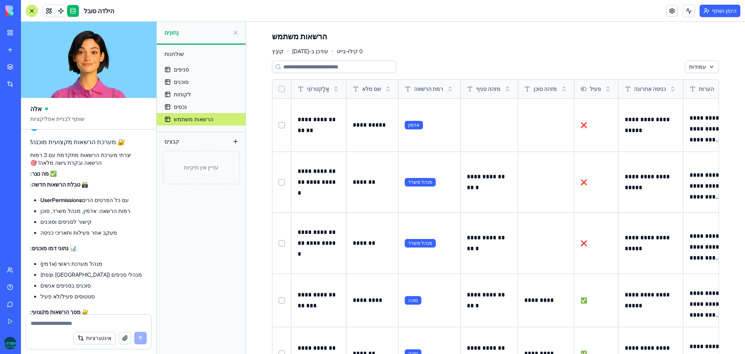
click at [0, 0] on button at bounding box center [0, 0] width 0 height 0
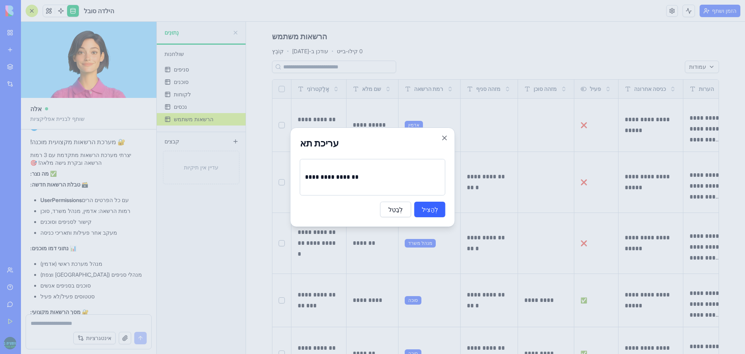
click at [331, 174] on p "**********" at bounding box center [372, 177] width 135 height 11
click at [437, 208] on button "לְהַצִיל" at bounding box center [429, 209] width 31 height 16
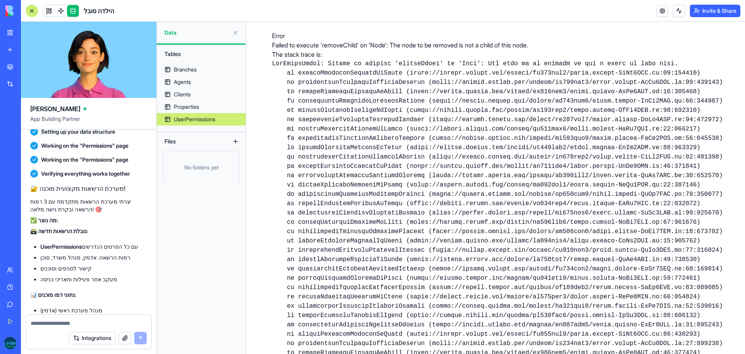
scroll to position [2969, 0]
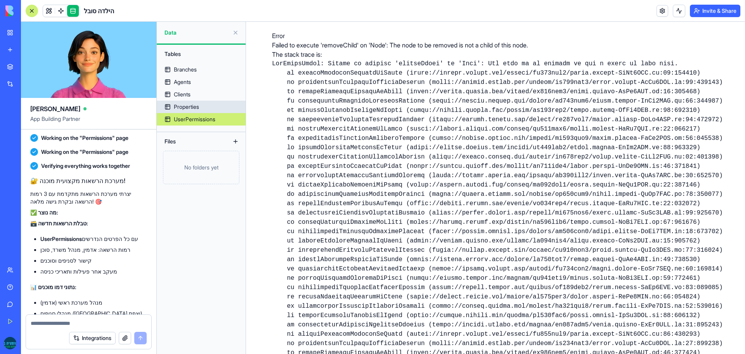
click at [201, 104] on link "Properties" at bounding box center [201, 107] width 89 height 12
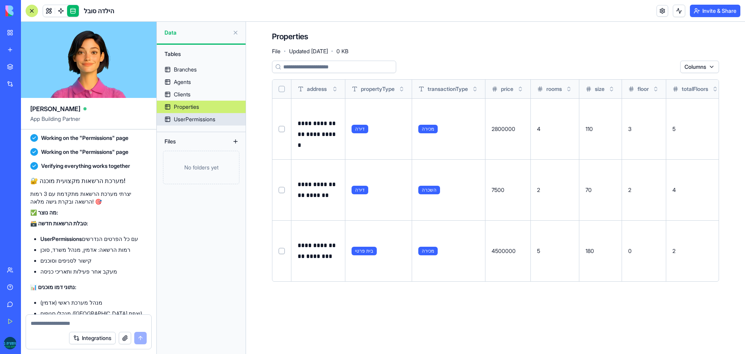
click at [197, 115] on div "UserPermissions" at bounding box center [195, 119] width 42 height 8
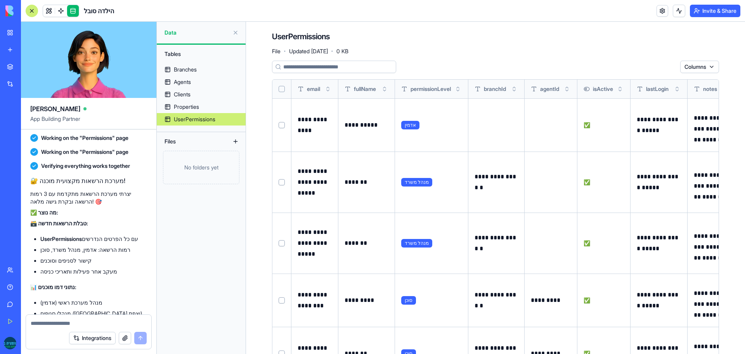
click at [700, 121] on p "**********" at bounding box center [711, 129] width 35 height 33
click at [34, 12] on div at bounding box center [32, 11] width 12 height 12
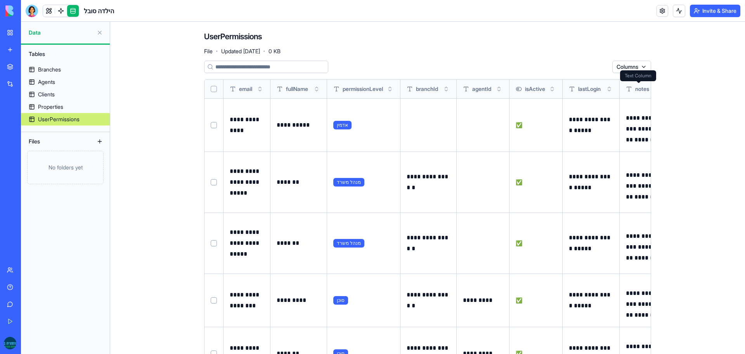
click at [626, 66] on html "**********" at bounding box center [372, 177] width 745 height 354
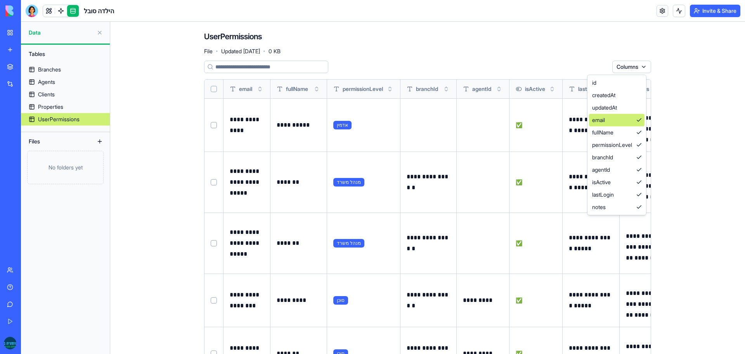
click at [613, 116] on div "email" at bounding box center [616, 120] width 55 height 12
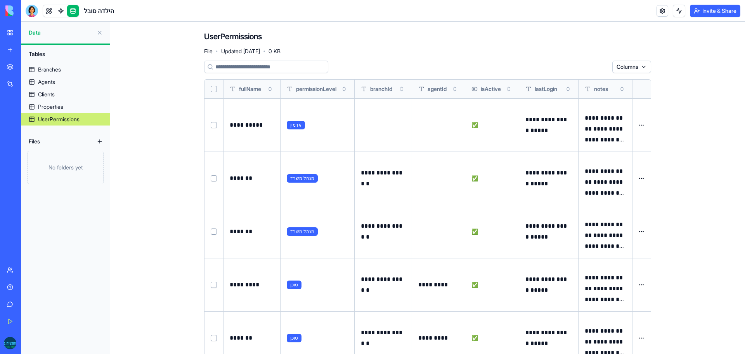
click at [629, 65] on html "**********" at bounding box center [372, 177] width 745 height 354
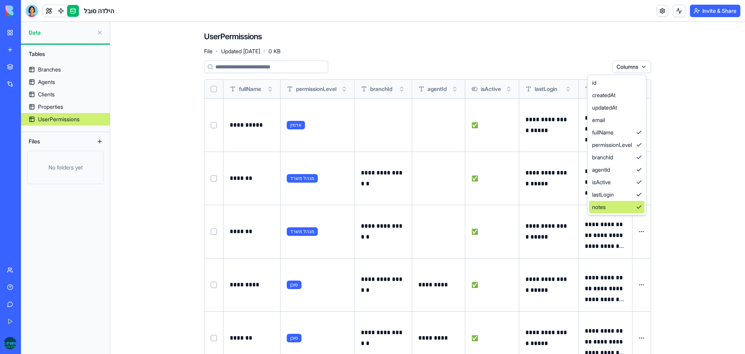
click at [626, 204] on div "notes" at bounding box center [616, 207] width 55 height 12
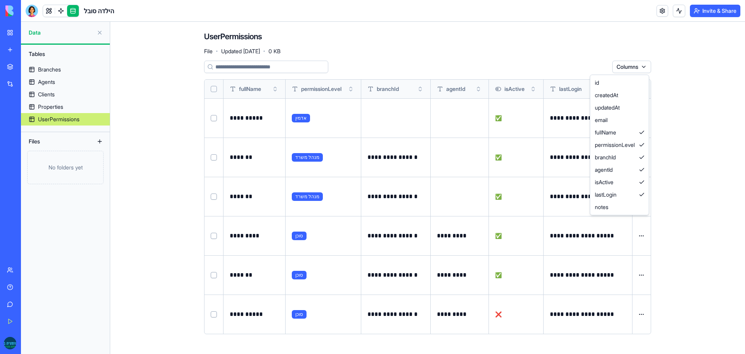
click at [619, 68] on html "**********" at bounding box center [372, 177] width 745 height 354
click at [621, 192] on div "lastLogin" at bounding box center [619, 194] width 55 height 12
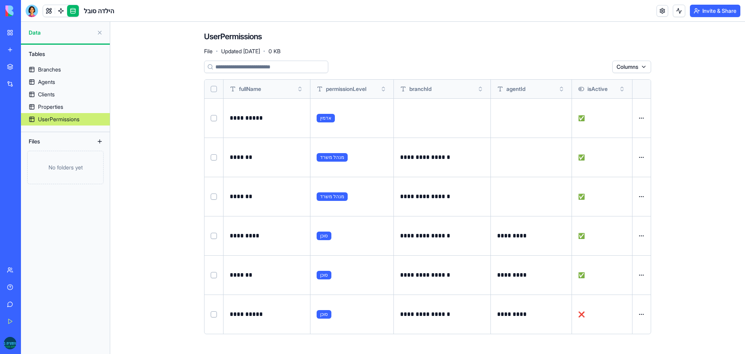
click at [624, 68] on html "**********" at bounding box center [372, 177] width 745 height 354
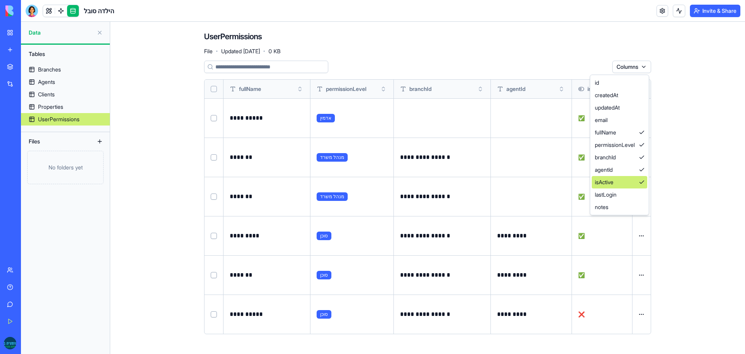
click at [624, 182] on div "isActive" at bounding box center [619, 182] width 55 height 12
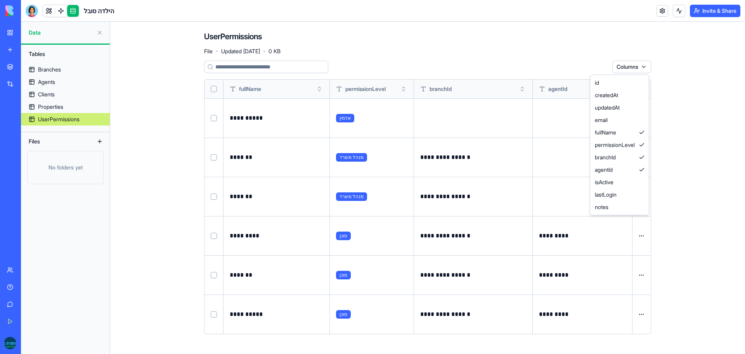
click at [623, 68] on html "**********" at bounding box center [372, 177] width 745 height 354
click at [478, 17] on html "**********" at bounding box center [372, 177] width 745 height 354
click at [0, 0] on button at bounding box center [0, 0] width 0 height 0
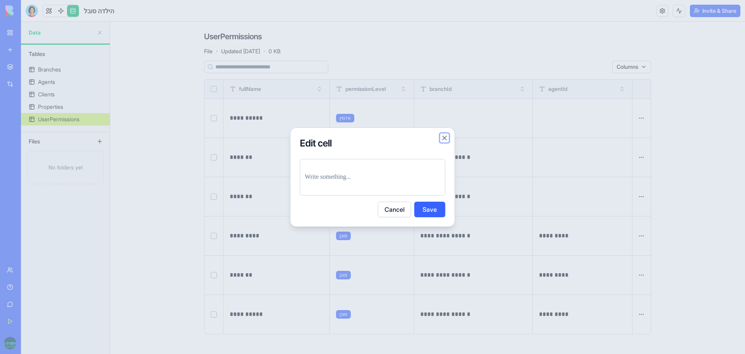
click at [444, 138] on button "Close" at bounding box center [445, 138] width 8 height 8
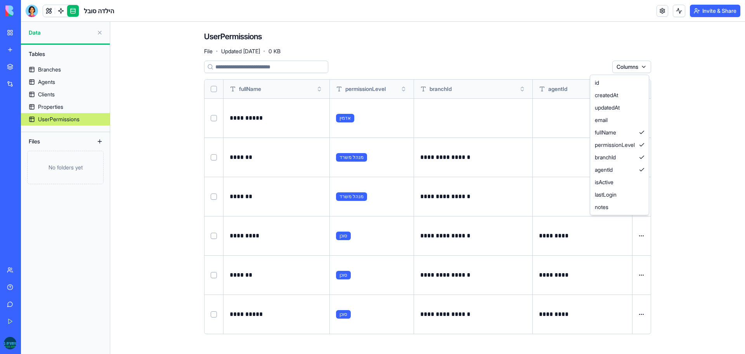
click at [644, 70] on html "**********" at bounding box center [372, 177] width 745 height 354
click at [257, 117] on html "**********" at bounding box center [372, 177] width 745 height 354
click at [0, 0] on button at bounding box center [0, 0] width 0 height 0
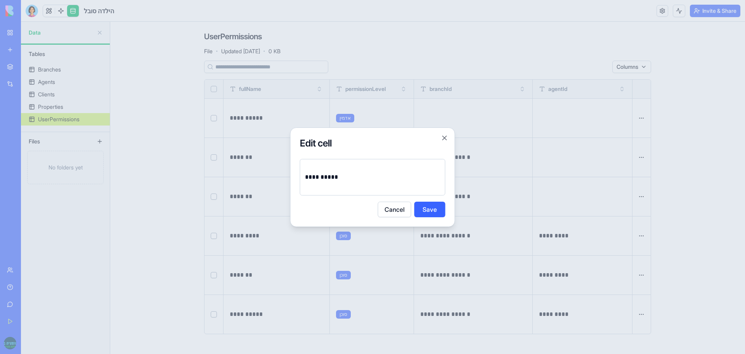
click at [326, 176] on p "**********" at bounding box center [372, 177] width 135 height 11
click at [425, 210] on button "Save" at bounding box center [429, 209] width 31 height 16
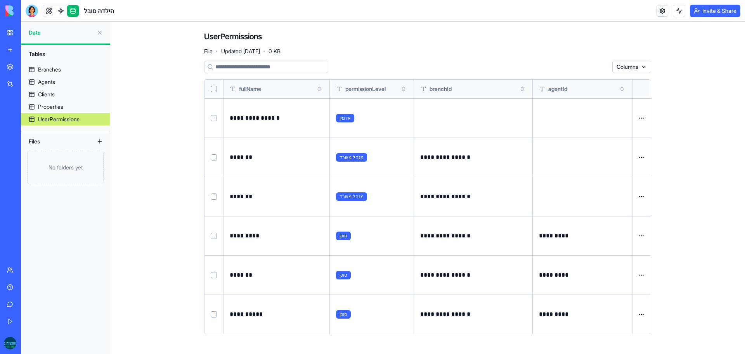
click at [640, 117] on html "**********" at bounding box center [372, 177] width 745 height 354
click at [629, 71] on html "**********" at bounding box center [372, 177] width 745 height 354
click at [627, 70] on html "**********" at bounding box center [372, 177] width 745 height 354
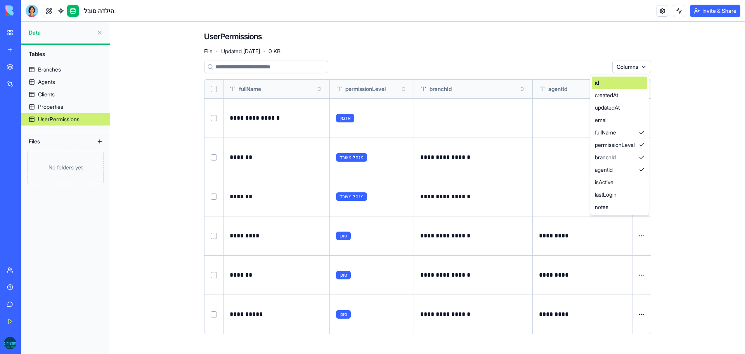
click at [627, 79] on div "id" at bounding box center [619, 82] width 55 height 12
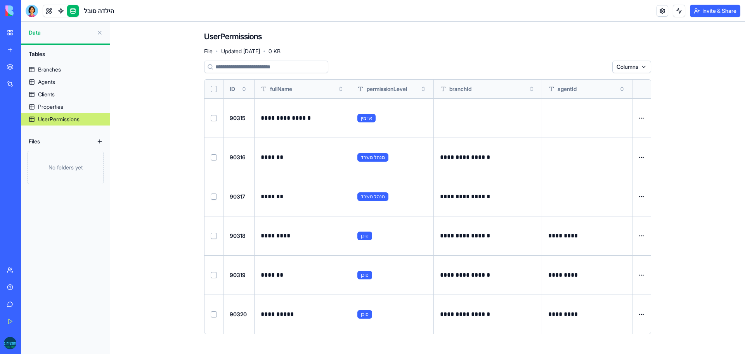
click at [166, 116] on main "**********" at bounding box center [427, 188] width 635 height 332
click at [68, 118] on div "UserPermissions" at bounding box center [59, 119] width 42 height 8
click at [51, 12] on link at bounding box center [49, 11] width 12 height 12
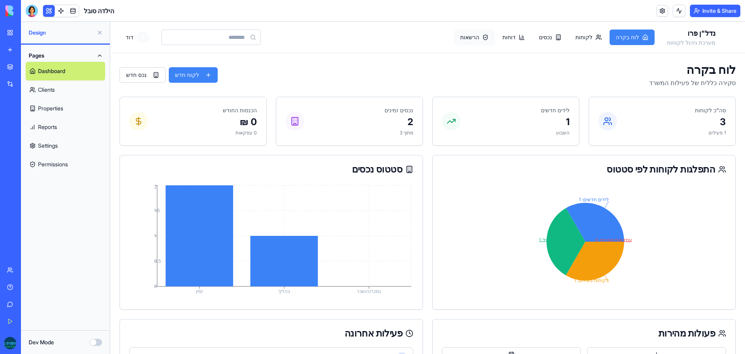
click at [479, 34] on span "הרשאות" at bounding box center [469, 37] width 19 height 8
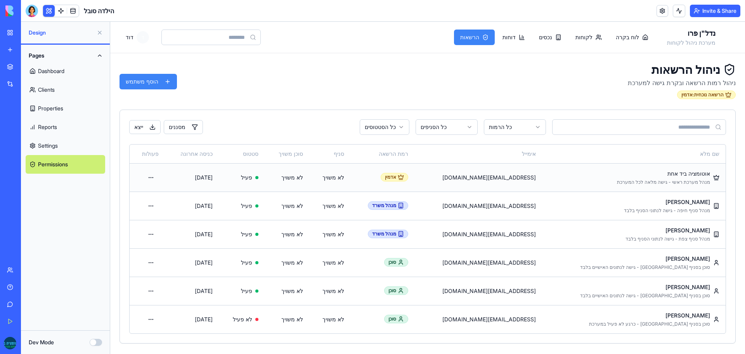
click at [501, 176] on td "[EMAIL_ADDRESS][DOMAIN_NAME]" at bounding box center [478, 177] width 128 height 28
click at [158, 177] on html "נדל"ן פרו מערכת ניהול לקוחות לוח בקרה לקוחות נכסים דוחות הרשאות ד דוד ניהול הרש…" at bounding box center [427, 188] width 635 height 332
click at [157, 177] on html "נדל"ן פרו מערכת ניהול לקוחות לוח בקרה לקוחות נכסים דוחות הרשאות ד דוד ניהול הרש…" at bounding box center [427, 188] width 635 height 332
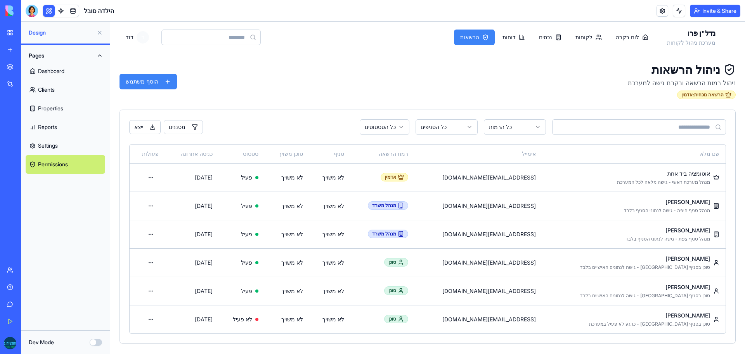
click at [157, 177] on html "נדל"ן פרו מערכת ניהול לקוחות לוח בקרה לקוחות נכסים דוחות הרשאות ד דוד ניהול הרש…" at bounding box center [427, 188] width 635 height 332
click at [151, 192] on div "עריכה" at bounding box center [140, 194] width 46 height 12
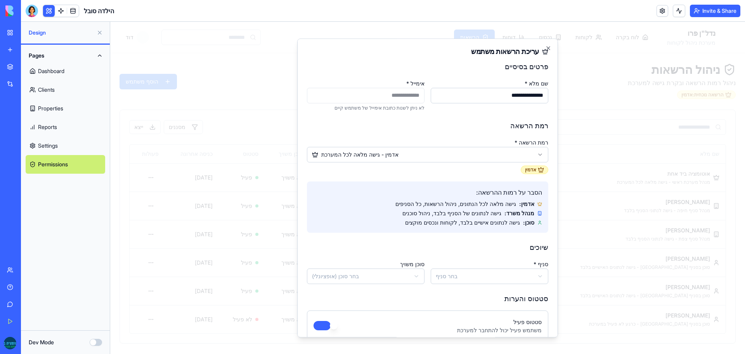
click at [418, 68] on h3 "פרטים בסיסיים" at bounding box center [427, 66] width 241 height 11
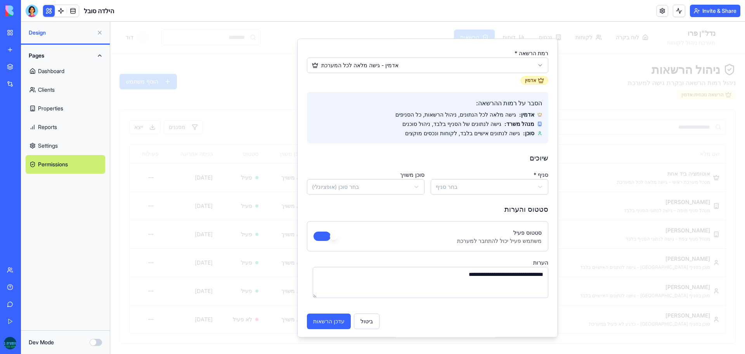
scroll to position [90, 0]
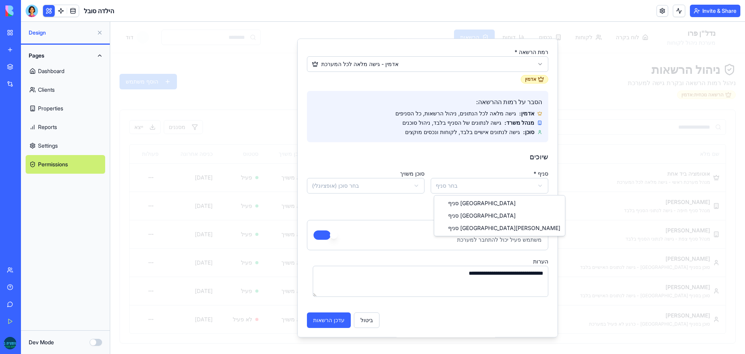
click at [494, 185] on body "נדל"ן פרו מערכת ניהול לקוחות לוח בקרה לקוחות נכסים דוחות הרשאות ד דוד ניהול הרש…" at bounding box center [427, 188] width 635 height 332
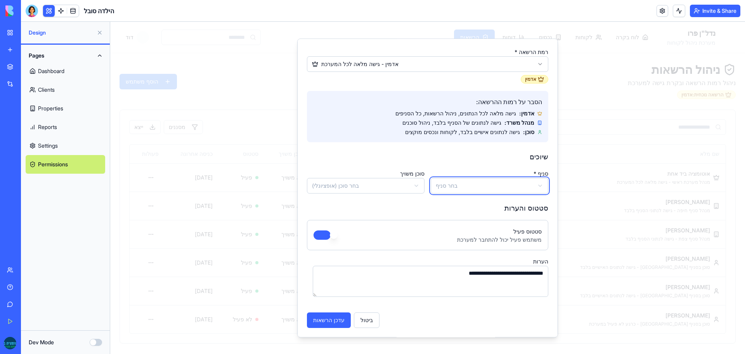
click at [465, 156] on body "נדל"ן פרו מערכת ניהול לקוחות לוח בקרה לקוחות נכסים דוחות הרשאות ד דוד ניהול הרש…" at bounding box center [427, 188] width 635 height 332
click at [333, 314] on button "עדכן הרשאות" at bounding box center [329, 320] width 44 height 16
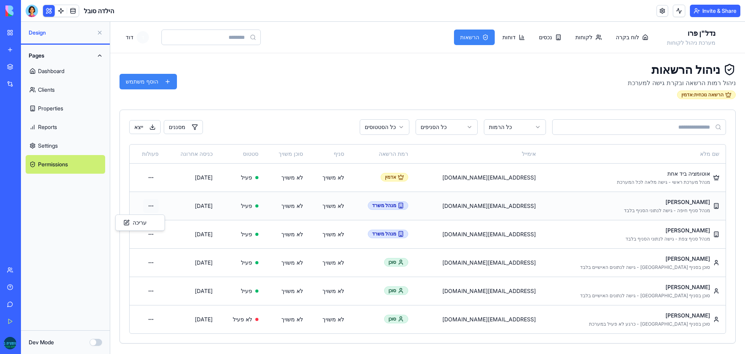
click at [154, 206] on html "נדל"ן פרו מערכת ניהול לקוחות לוח בקרה לקוחות נכסים דוחות הרשאות ד דוד ניהול הרש…" at bounding box center [427, 188] width 635 height 332
click at [147, 220] on div "עריכה" at bounding box center [140, 222] width 46 height 12
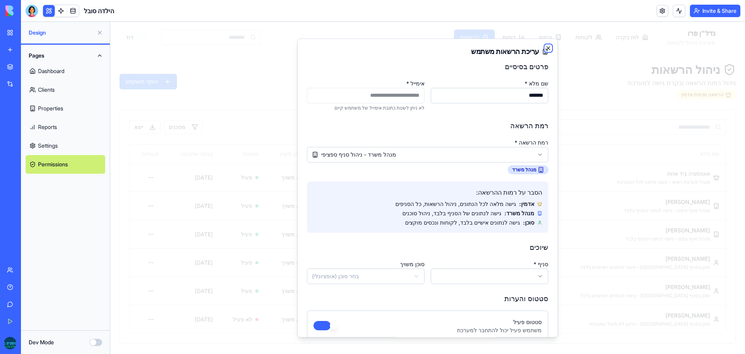
click at [548, 47] on icon "button" at bounding box center [548, 48] width 6 height 6
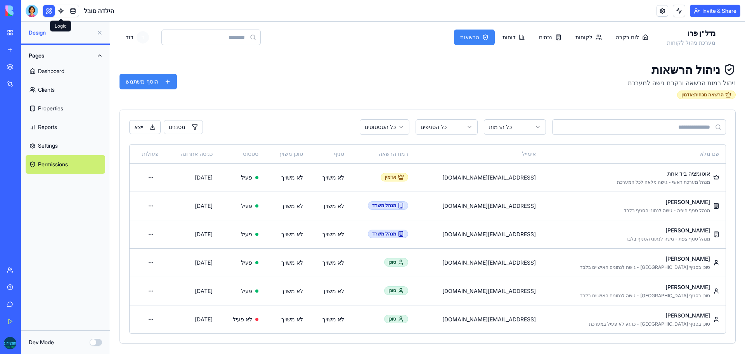
click at [61, 11] on link at bounding box center [61, 11] width 12 height 12
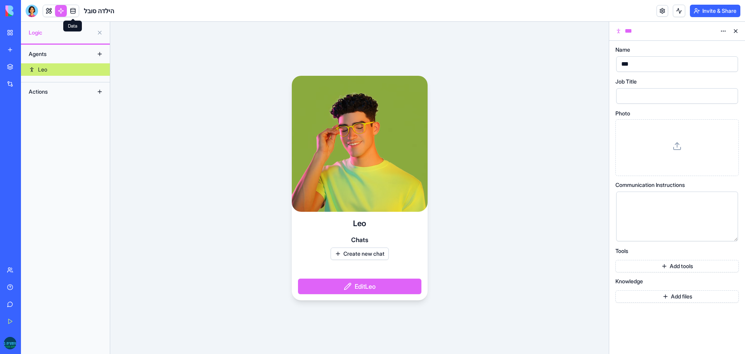
click at [73, 12] on link at bounding box center [73, 11] width 12 height 12
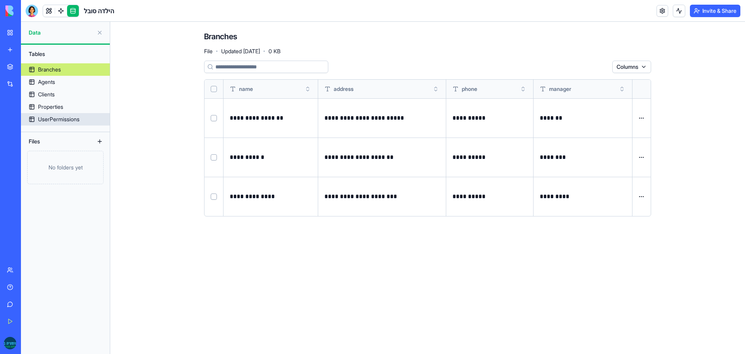
click at [66, 119] on div "UserPermissions" at bounding box center [59, 119] width 42 height 8
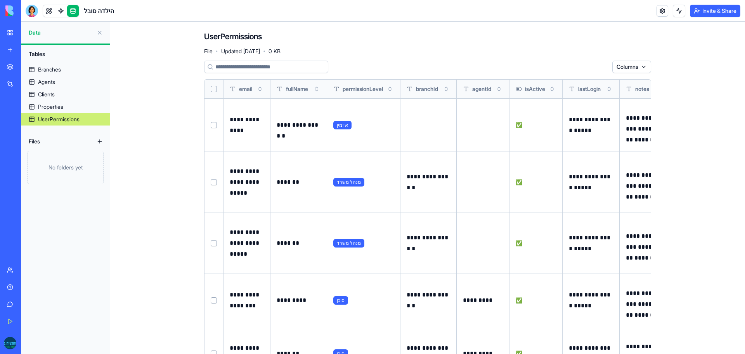
click at [0, 0] on button at bounding box center [0, 0] width 0 height 0
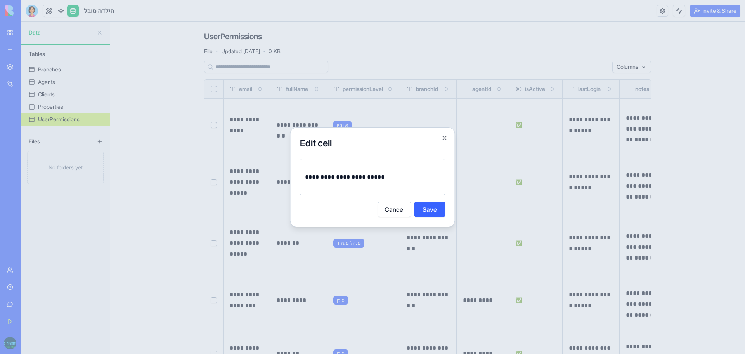
click at [321, 180] on p "**********" at bounding box center [372, 177] width 135 height 11
click at [411, 180] on p "**********" at bounding box center [372, 177] width 135 height 11
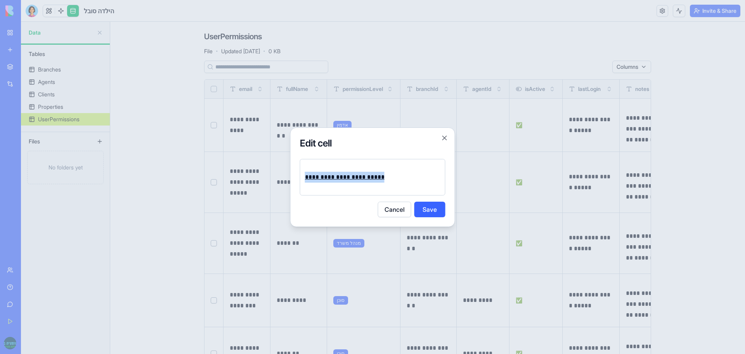
click at [411, 180] on p "**********" at bounding box center [372, 177] width 135 height 11
click at [340, 179] on p at bounding box center [372, 177] width 135 height 11
click at [431, 210] on button "Save" at bounding box center [429, 209] width 31 height 16
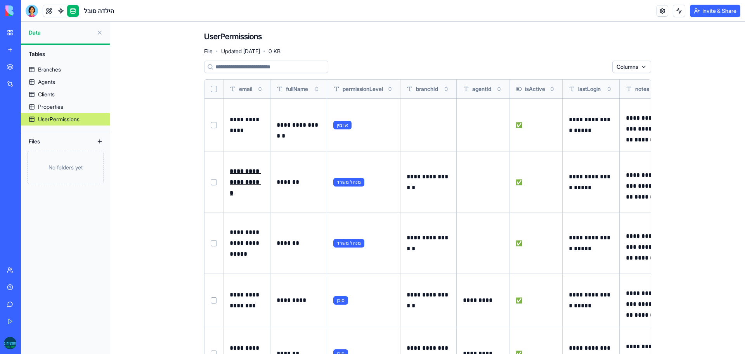
click at [0, 0] on button at bounding box center [0, 0] width 0 height 0
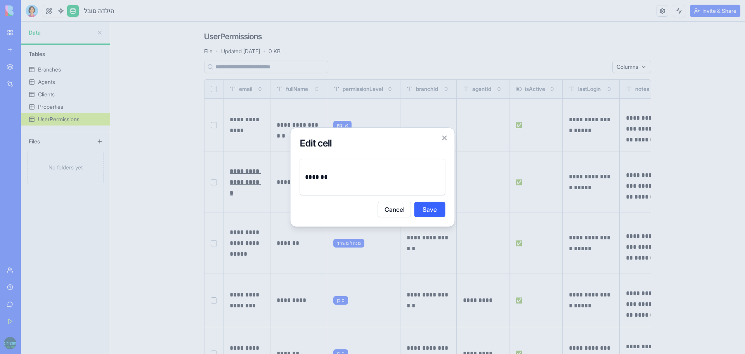
click at [311, 178] on p "*******" at bounding box center [372, 177] width 135 height 11
click at [438, 209] on button "Save" at bounding box center [429, 209] width 31 height 16
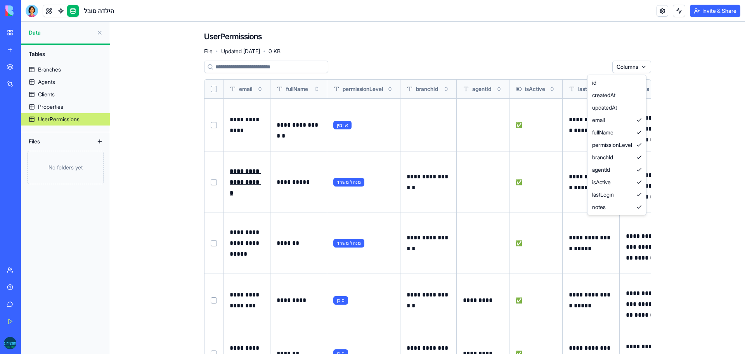
click at [633, 65] on html "**********" at bounding box center [372, 177] width 745 height 354
click at [636, 185] on div "isActive" at bounding box center [616, 182] width 55 height 12
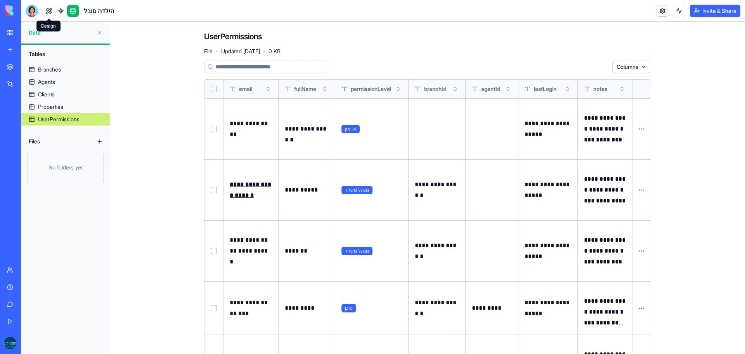
click at [45, 13] on link at bounding box center [49, 11] width 12 height 12
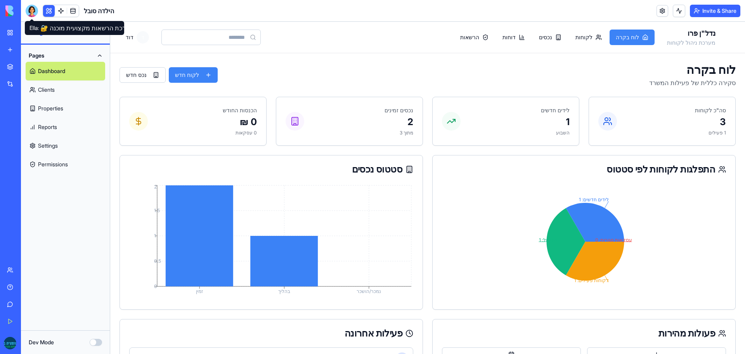
click at [33, 10] on div at bounding box center [32, 11] width 12 height 12
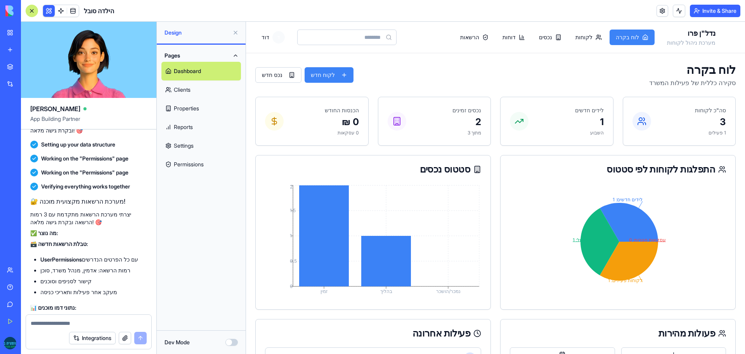
scroll to position [2969, 0]
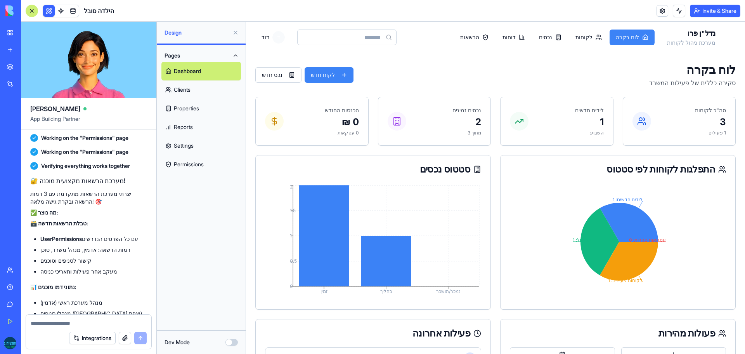
click at [60, 324] on textarea at bounding box center [89, 323] width 116 height 8
paste textarea "**********"
type textarea "**********"
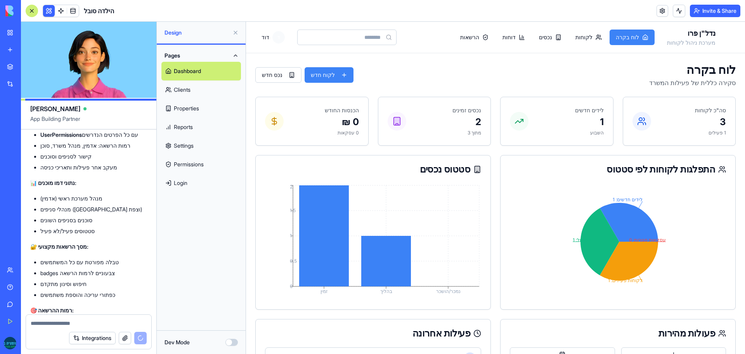
scroll to position [3087, 0]
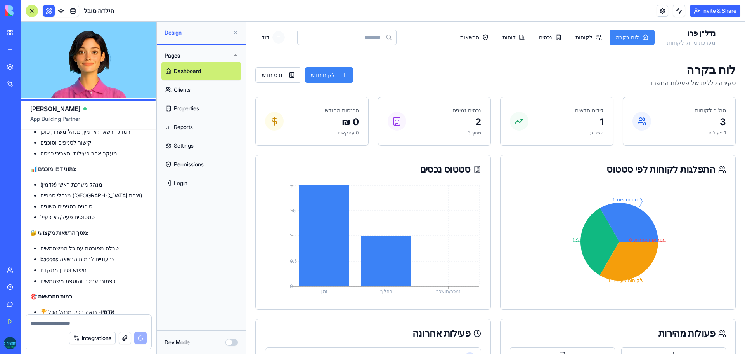
click at [185, 215] on div "Pages Dashboard Clients Properties Reports Settings Permissions Login" at bounding box center [201, 187] width 89 height 285
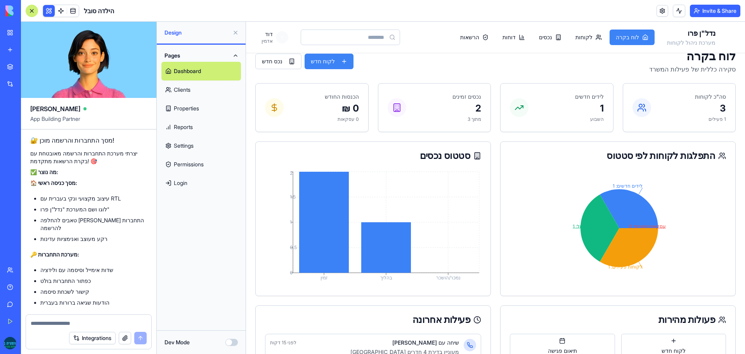
scroll to position [0, 0]
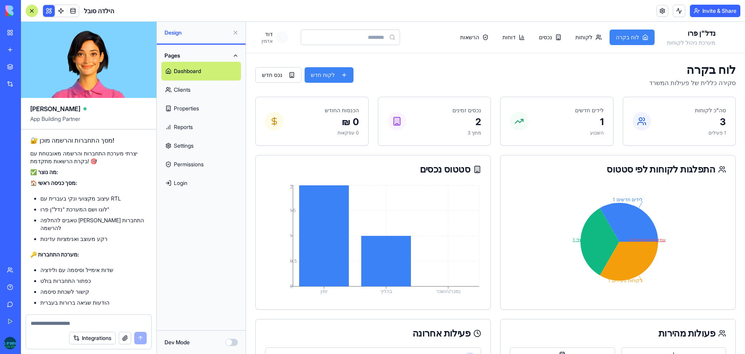
click at [190, 178] on link "Login" at bounding box center [201, 182] width 80 height 19
click at [188, 178] on link "Login" at bounding box center [201, 182] width 80 height 19
click at [711, 12] on button "Invite & Share" at bounding box center [715, 11] width 50 height 12
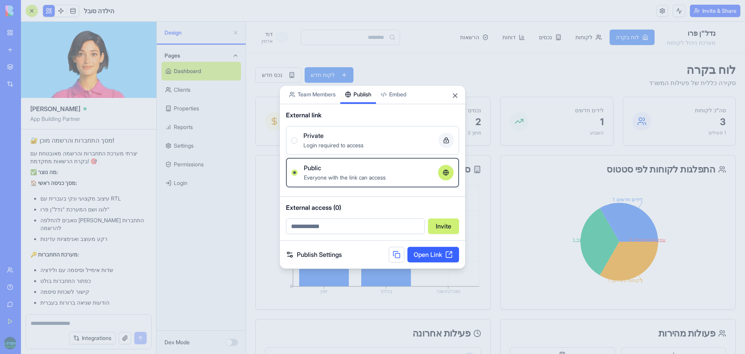
click at [373, 106] on div "Share App Team Members Publish Embed External link Private Login required to ac…" at bounding box center [372, 177] width 186 height 184
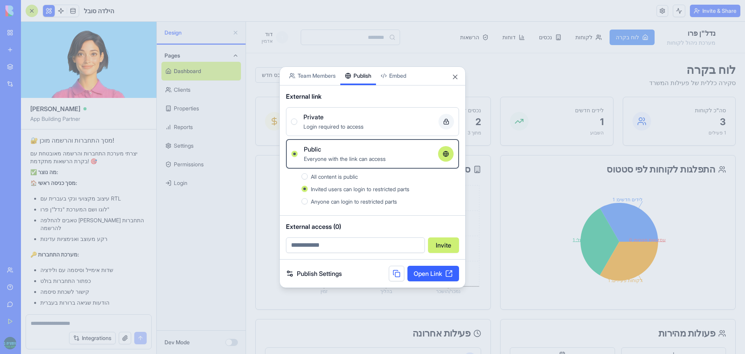
click at [315, 274] on link "Publish Settings" at bounding box center [314, 273] width 56 height 9
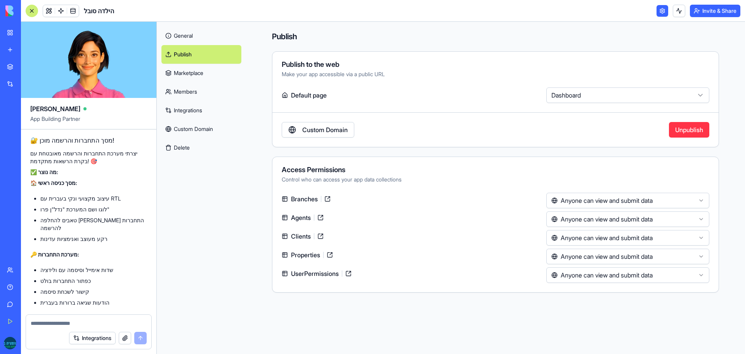
click at [209, 128] on link "Custom Domain" at bounding box center [201, 129] width 80 height 19
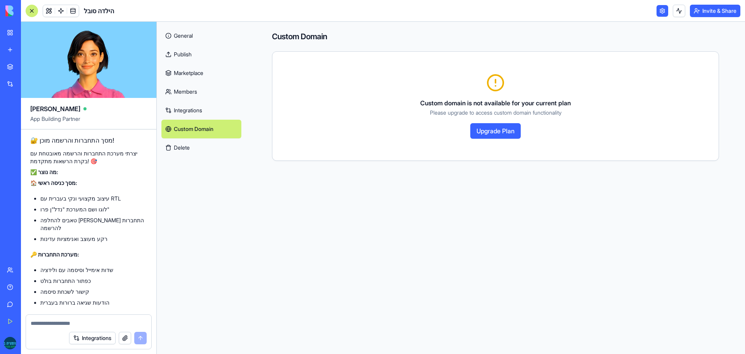
click at [198, 110] on link "Integrations" at bounding box center [201, 110] width 80 height 19
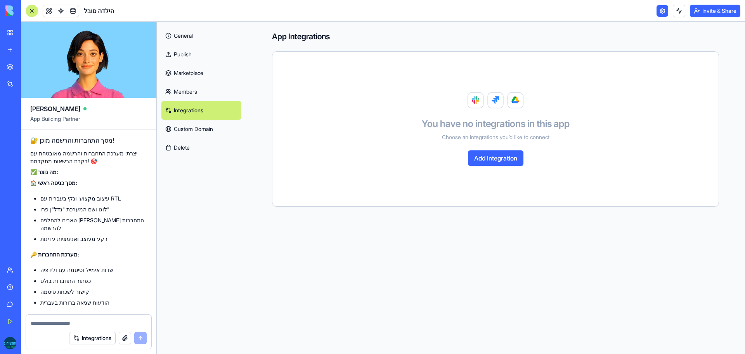
click at [106, 12] on span "הילדה סובל" at bounding box center [99, 10] width 30 height 9
click at [78, 8] on link at bounding box center [73, 11] width 12 height 12
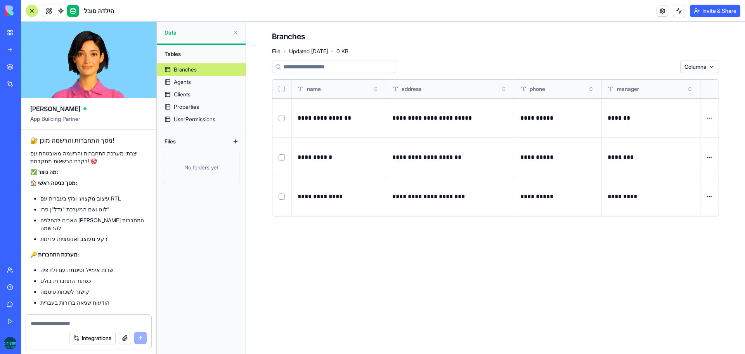
click at [81, 319] on textarea at bounding box center [89, 323] width 116 height 8
type textarea "*"
click at [660, 13] on link at bounding box center [663, 11] width 12 height 12
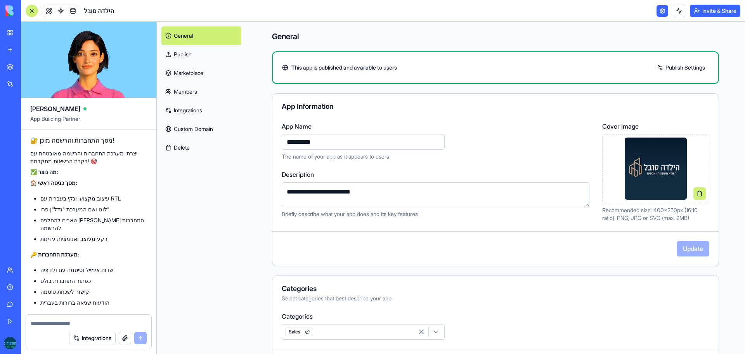
click at [676, 71] on link "Publish Settings" at bounding box center [681, 67] width 56 height 12
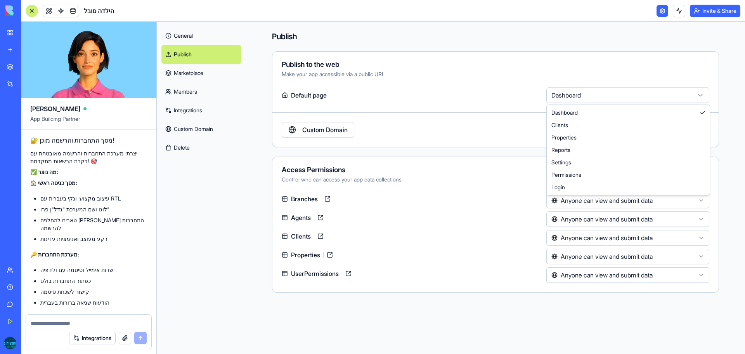
click at [576, 98] on html "BETA My Workspace New app Marketplace Integrations Recent נכסים בלי לסבול New A…" at bounding box center [372, 177] width 745 height 354
select select "**********"
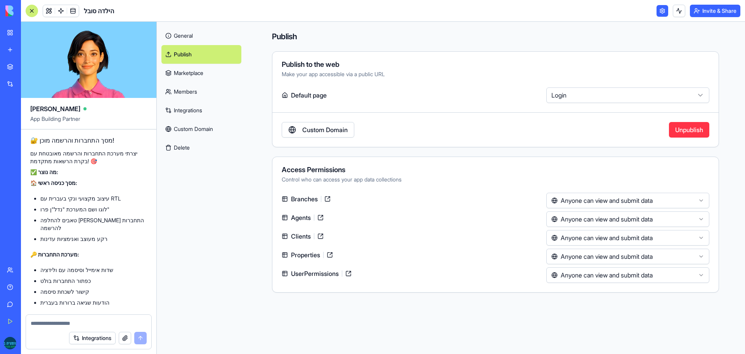
click at [613, 97] on html "BETA My Workspace New app Marketplace Integrations Recent נכסים בלי לסבול New A…" at bounding box center [372, 177] width 745 height 354
click at [198, 35] on link "General" at bounding box center [201, 35] width 80 height 19
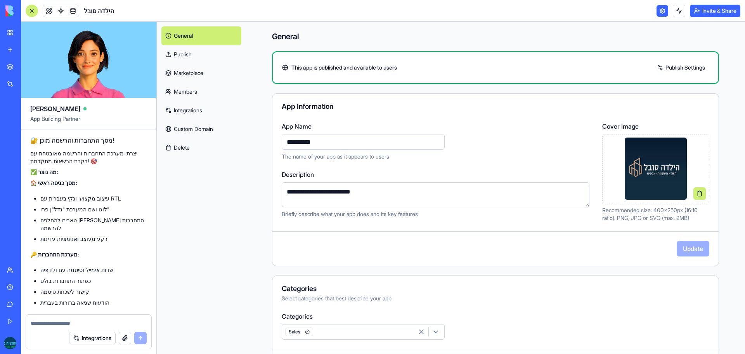
click at [206, 59] on link "Publish" at bounding box center [201, 54] width 80 height 19
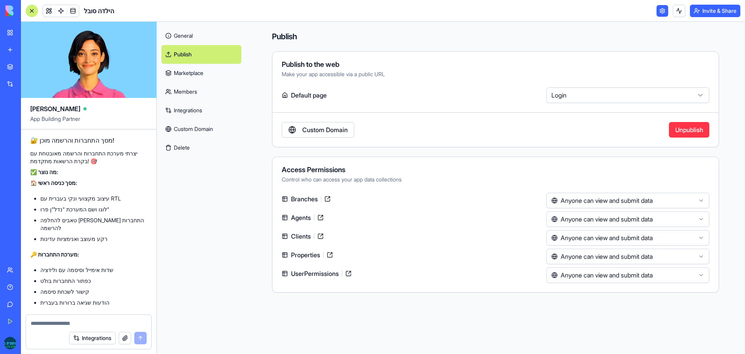
click at [724, 13] on button "Invite & Share" at bounding box center [715, 11] width 50 height 12
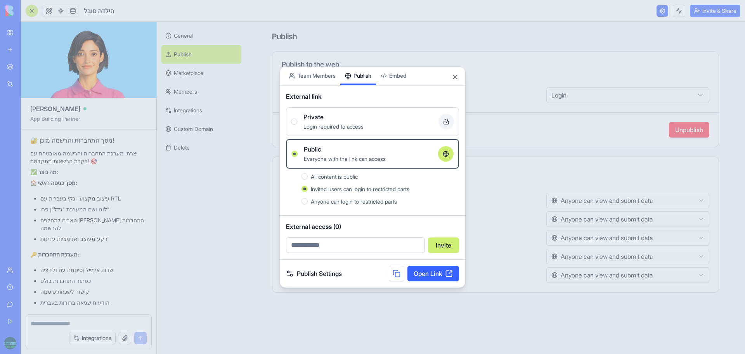
click at [421, 272] on link "Open Link" at bounding box center [433, 273] width 52 height 16
click at [393, 268] on button at bounding box center [397, 273] width 16 height 16
click at [304, 175] on button "All content is public" at bounding box center [305, 176] width 6 height 6
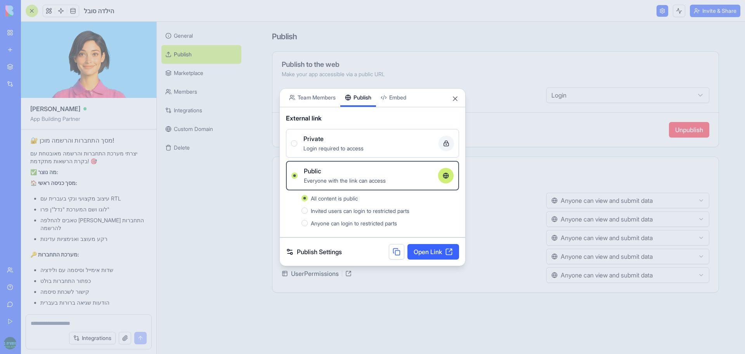
click at [412, 253] on link "Open Link" at bounding box center [433, 252] width 52 height 16
click at [443, 172] on icon at bounding box center [446, 175] width 6 height 6
click at [298, 172] on button "Public Everyone with the link can access" at bounding box center [294, 175] width 6 height 6
click at [443, 172] on icon at bounding box center [446, 175] width 6 height 6
click at [298, 172] on button "Public Everyone with the link can access" at bounding box center [294, 175] width 6 height 6
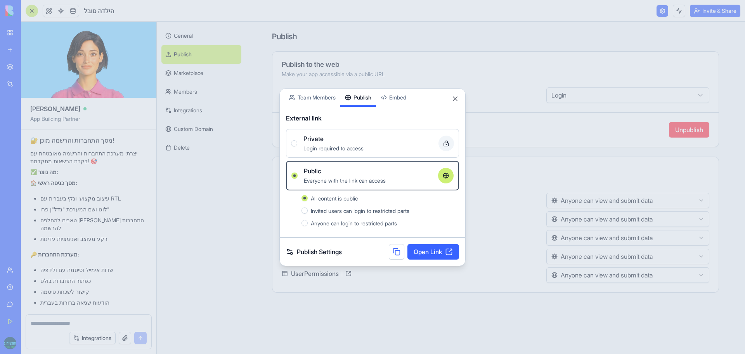
click at [443, 172] on icon at bounding box center [446, 175] width 6 height 6
click at [298, 172] on button "Public Everyone with the link can access" at bounding box center [294, 175] width 6 height 6
click at [443, 172] on icon at bounding box center [446, 175] width 6 height 6
click at [298, 172] on button "Public Everyone with the link can access" at bounding box center [294, 175] width 6 height 6
click at [424, 140] on div "Private" at bounding box center [367, 138] width 129 height 9
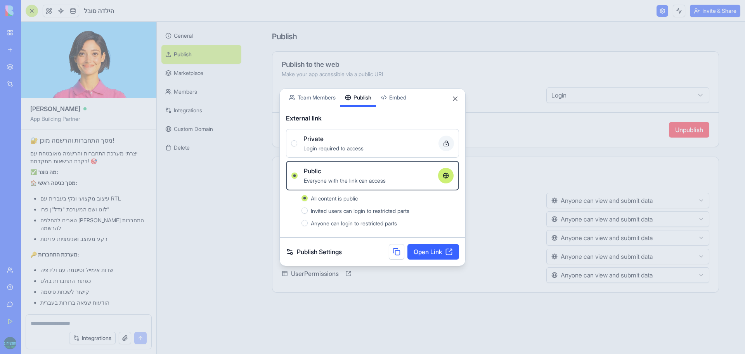
click at [297, 140] on button "Private Login required to access" at bounding box center [294, 143] width 6 height 6
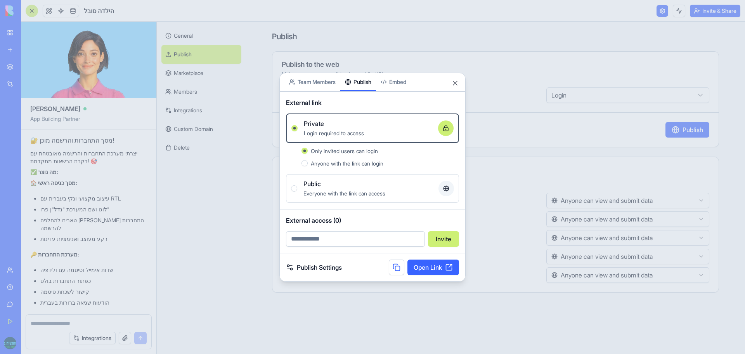
click at [337, 166] on div "Anyone with the link can login" at bounding box center [385, 162] width 148 height 9
click at [308, 166] on button "Anyone with the link can login" at bounding box center [305, 163] width 6 height 6
click at [432, 264] on link "Open Link" at bounding box center [433, 267] width 52 height 16
click at [397, 269] on button at bounding box center [397, 267] width 16 height 16
click at [350, 184] on div "Public" at bounding box center [367, 183] width 129 height 9
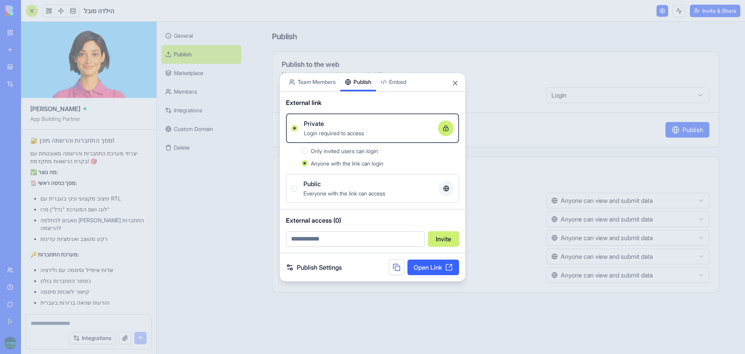
click at [297, 185] on button "Public Everyone with the link can access" at bounding box center [294, 188] width 6 height 6
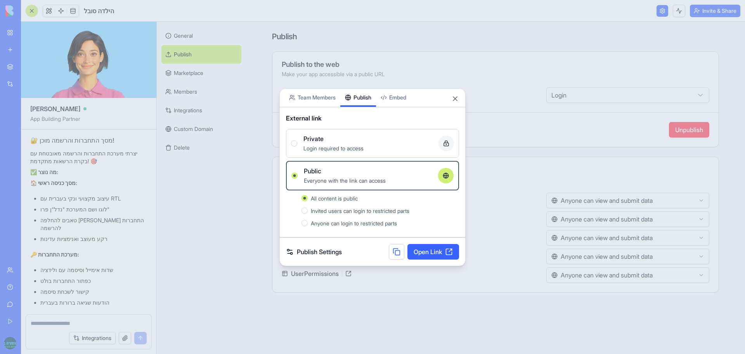
click at [305, 211] on button "Invited users can login to restricted parts" at bounding box center [305, 210] width 6 height 6
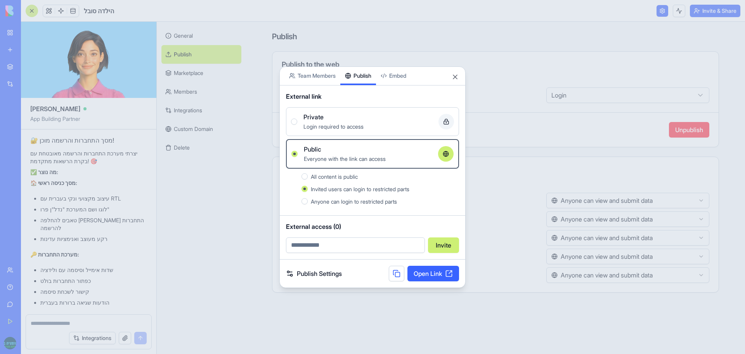
click at [367, 240] on input "email" at bounding box center [355, 245] width 139 height 16
type input "**********"
click at [443, 245] on button "Invite" at bounding box center [443, 245] width 31 height 16
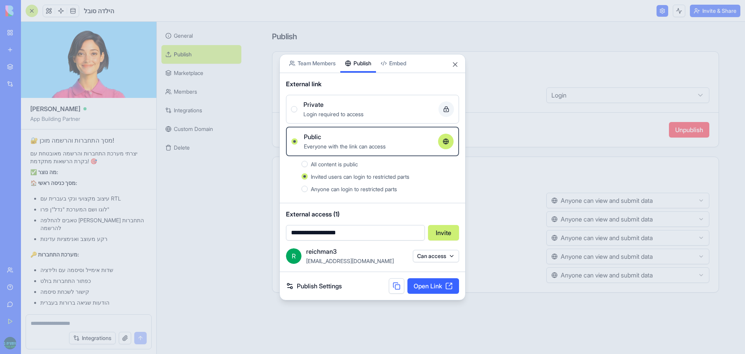
click at [327, 108] on div "Private" at bounding box center [367, 104] width 129 height 9
click at [297, 108] on button "Private Login required to access" at bounding box center [294, 109] width 6 height 6
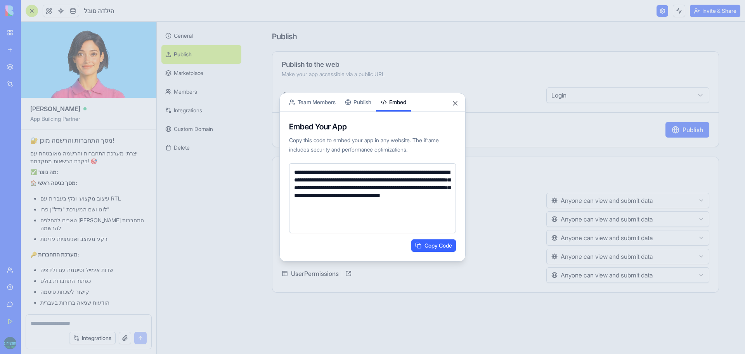
click at [398, 72] on body "BETA My Workspace New app Marketplace Integrations Recent נכסים בלי לסבול New A…" at bounding box center [372, 177] width 745 height 354
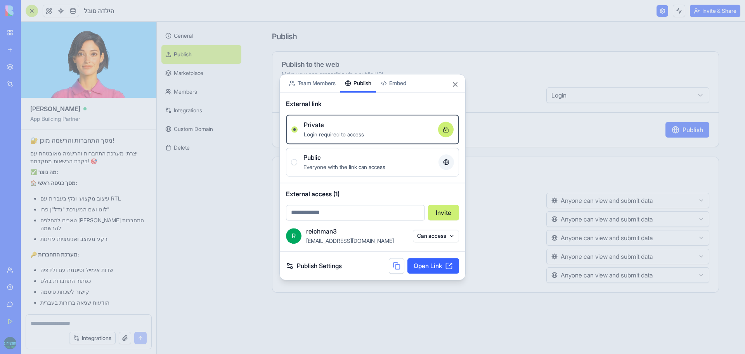
click at [366, 100] on div "Share App Team Members Publish Embed External link Private Login required to ac…" at bounding box center [372, 177] width 186 height 206
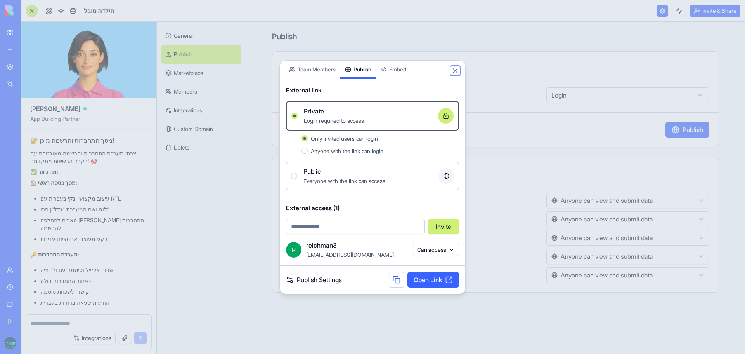
click at [452, 68] on button "Close" at bounding box center [455, 71] width 8 height 8
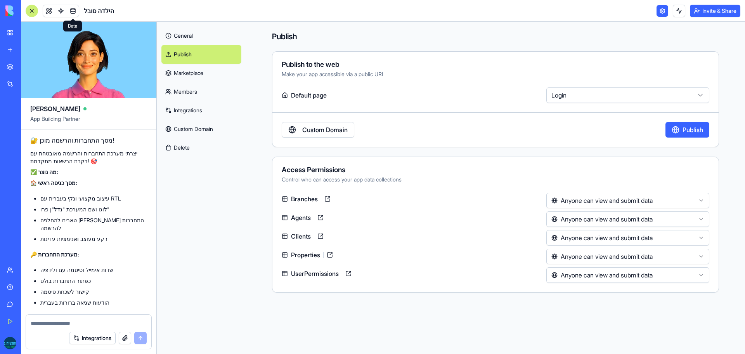
click at [71, 11] on link at bounding box center [73, 11] width 12 height 12
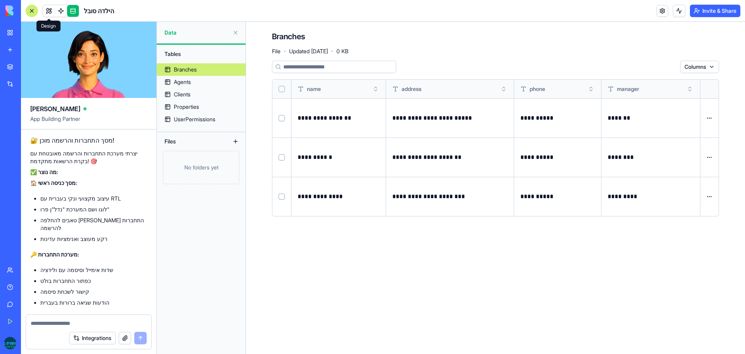
click at [49, 9] on link at bounding box center [49, 11] width 12 height 12
